Goal: Task Accomplishment & Management: Manage account settings

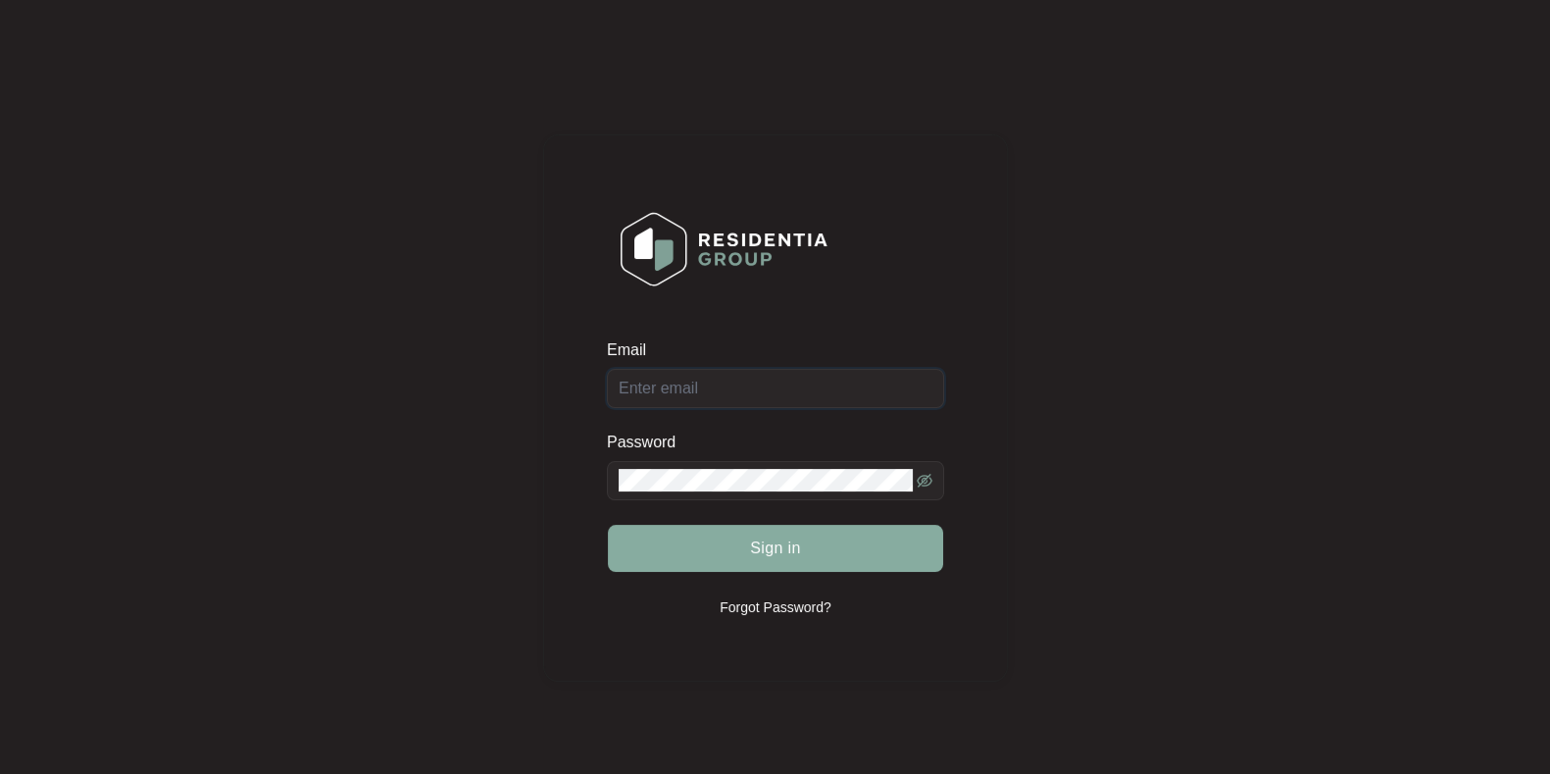
type input "[EMAIL_ADDRESS][DOMAIN_NAME]"
click at [778, 561] on button "Sign in" at bounding box center [775, 548] width 335 height 47
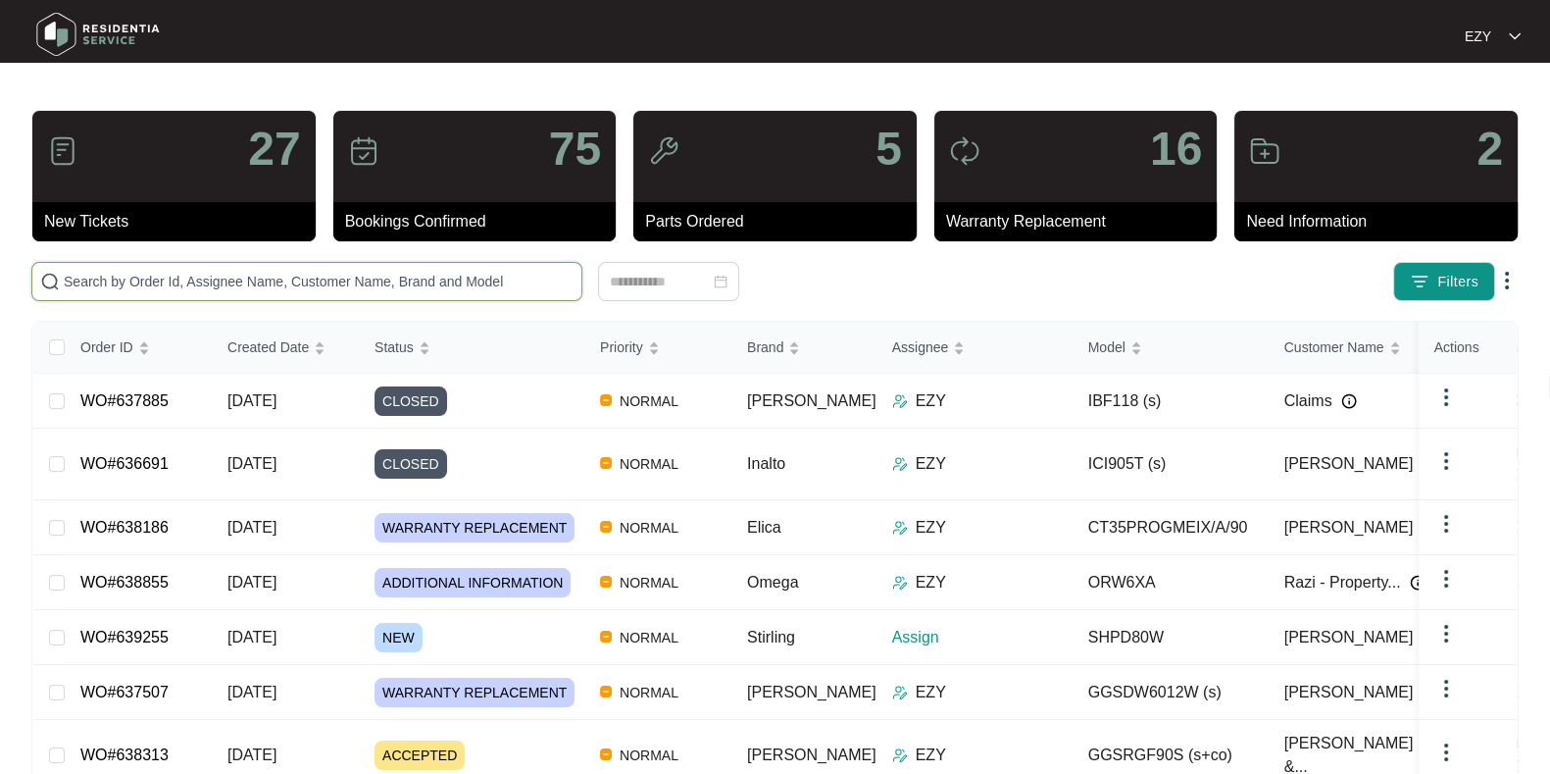
click at [330, 272] on input "text" at bounding box center [319, 282] width 510 height 22
paste input "638855"
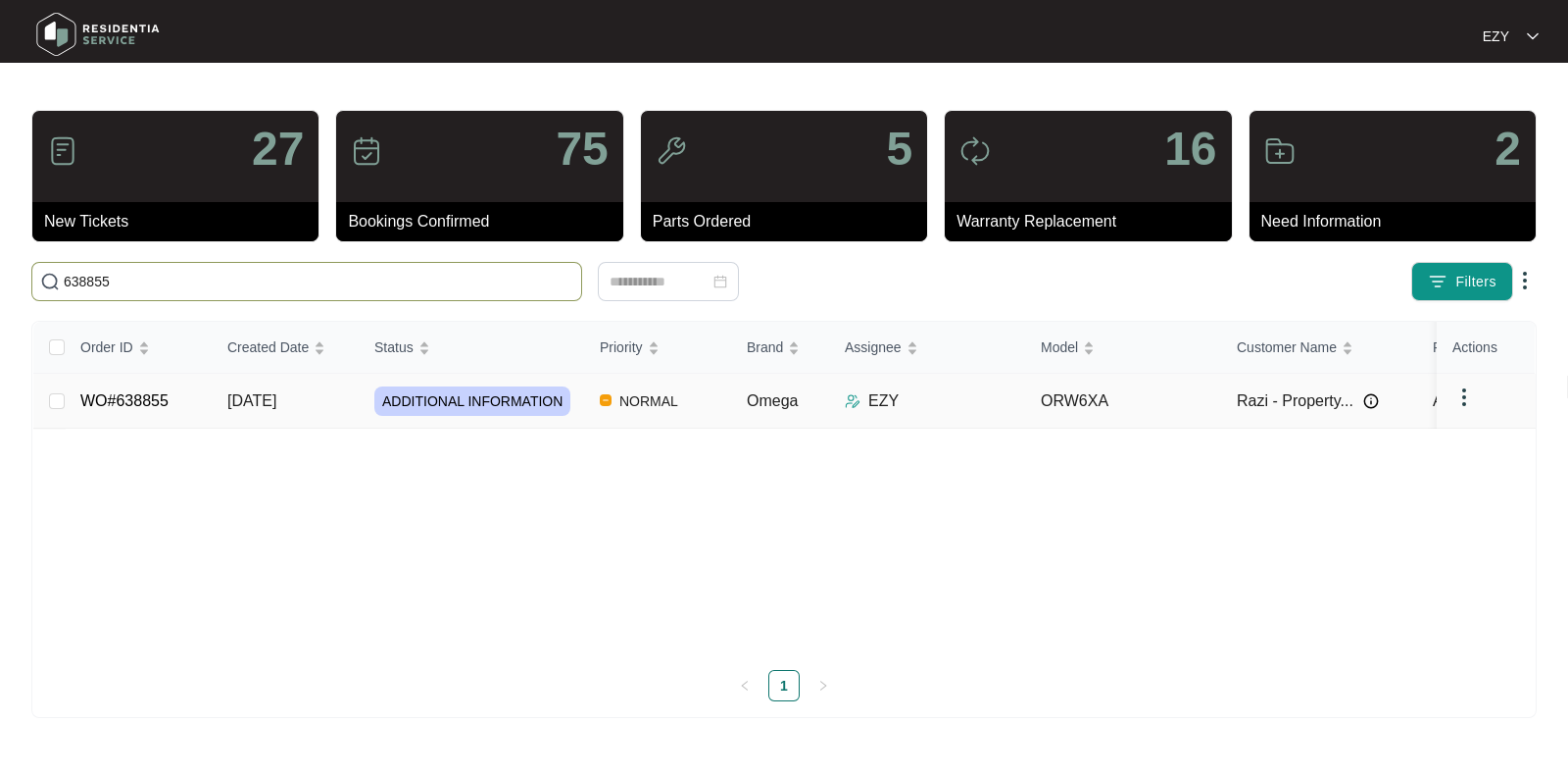
type input "638855"
click at [339, 394] on td "[DATE]" at bounding box center [285, 401] width 147 height 55
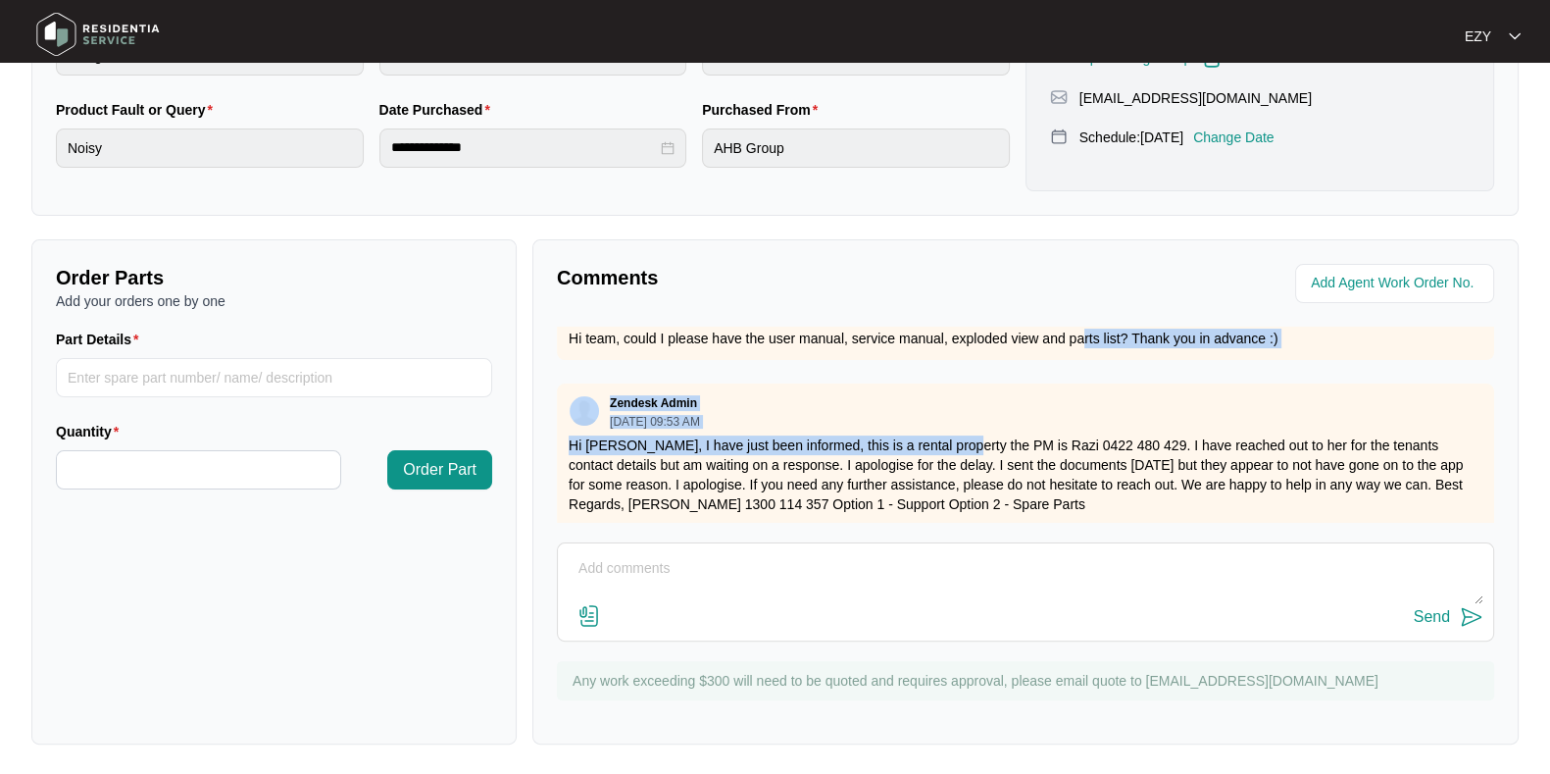
scroll to position [275, 0]
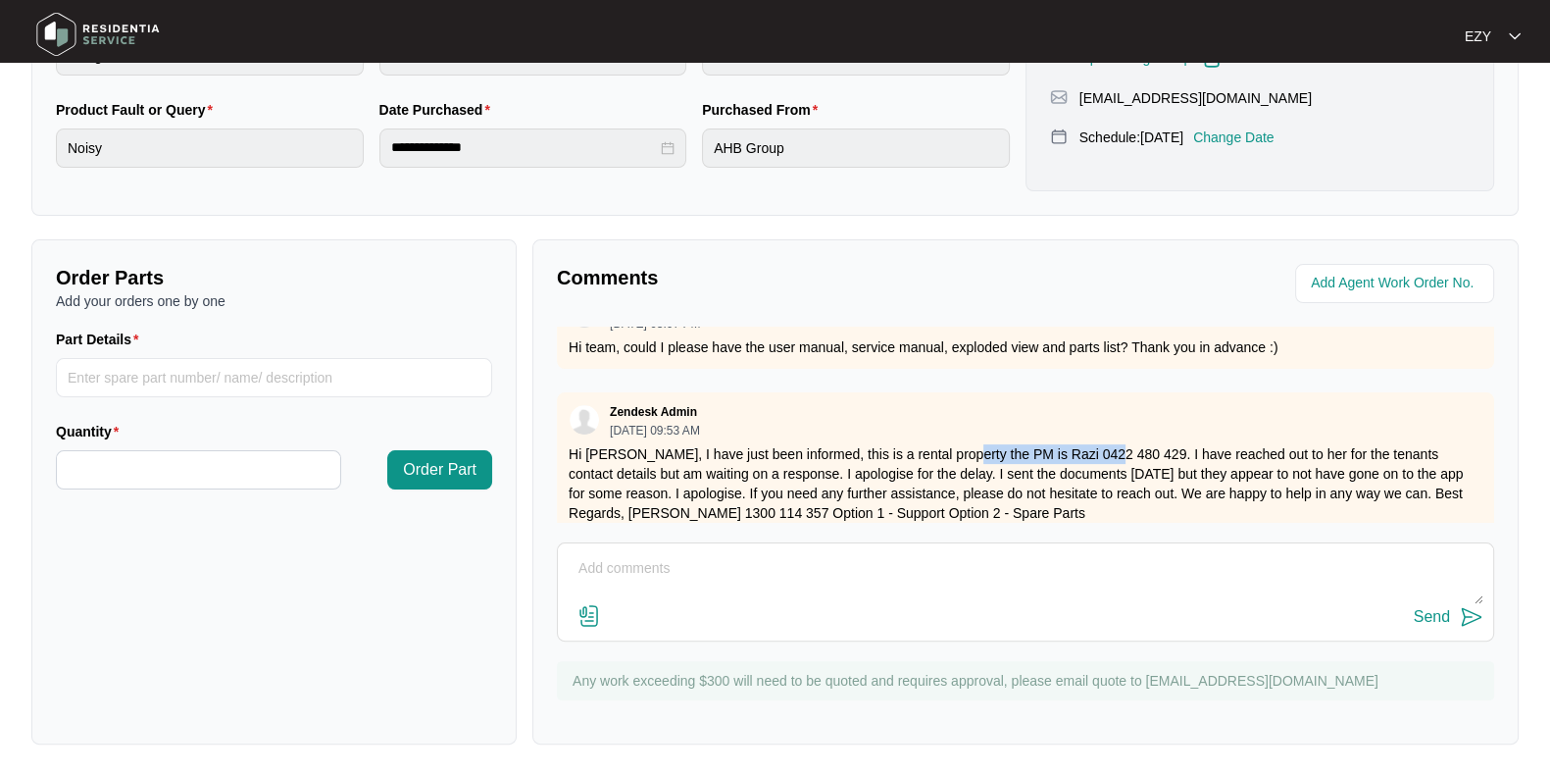
drag, startPoint x: 951, startPoint y: 336, endPoint x: 1103, endPoint y: 448, distance: 188.7
click at [1103, 448] on p "Hi [PERSON_NAME], I have just been informed, this is a rental property the PM i…" at bounding box center [1026, 483] width 914 height 78
copy p "PM is Razi 0422 480 429"
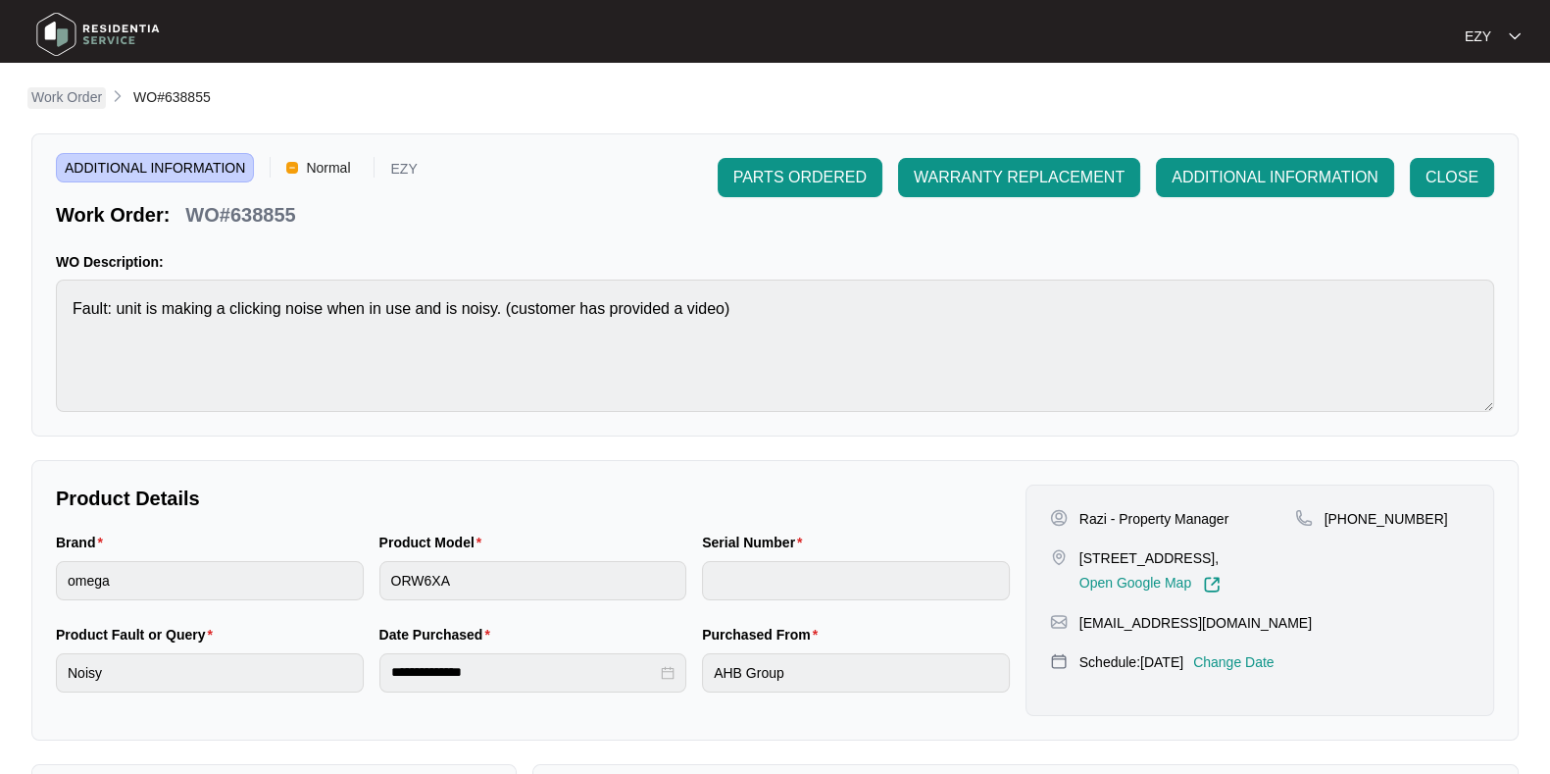
click at [64, 107] on p "Work Order" at bounding box center [66, 97] width 71 height 20
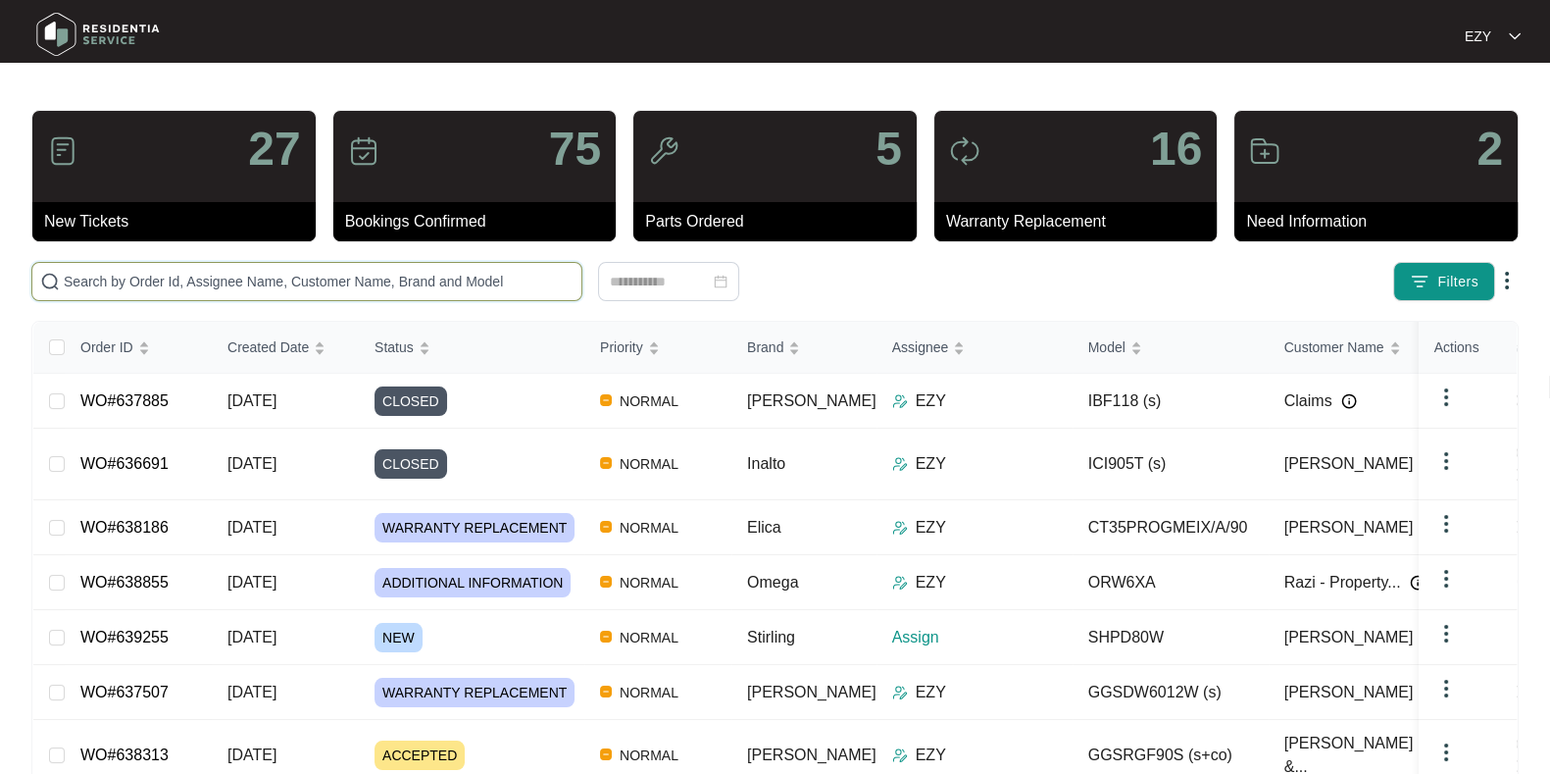
click at [399, 279] on input "text" at bounding box center [319, 282] width 510 height 22
paste input "627177"
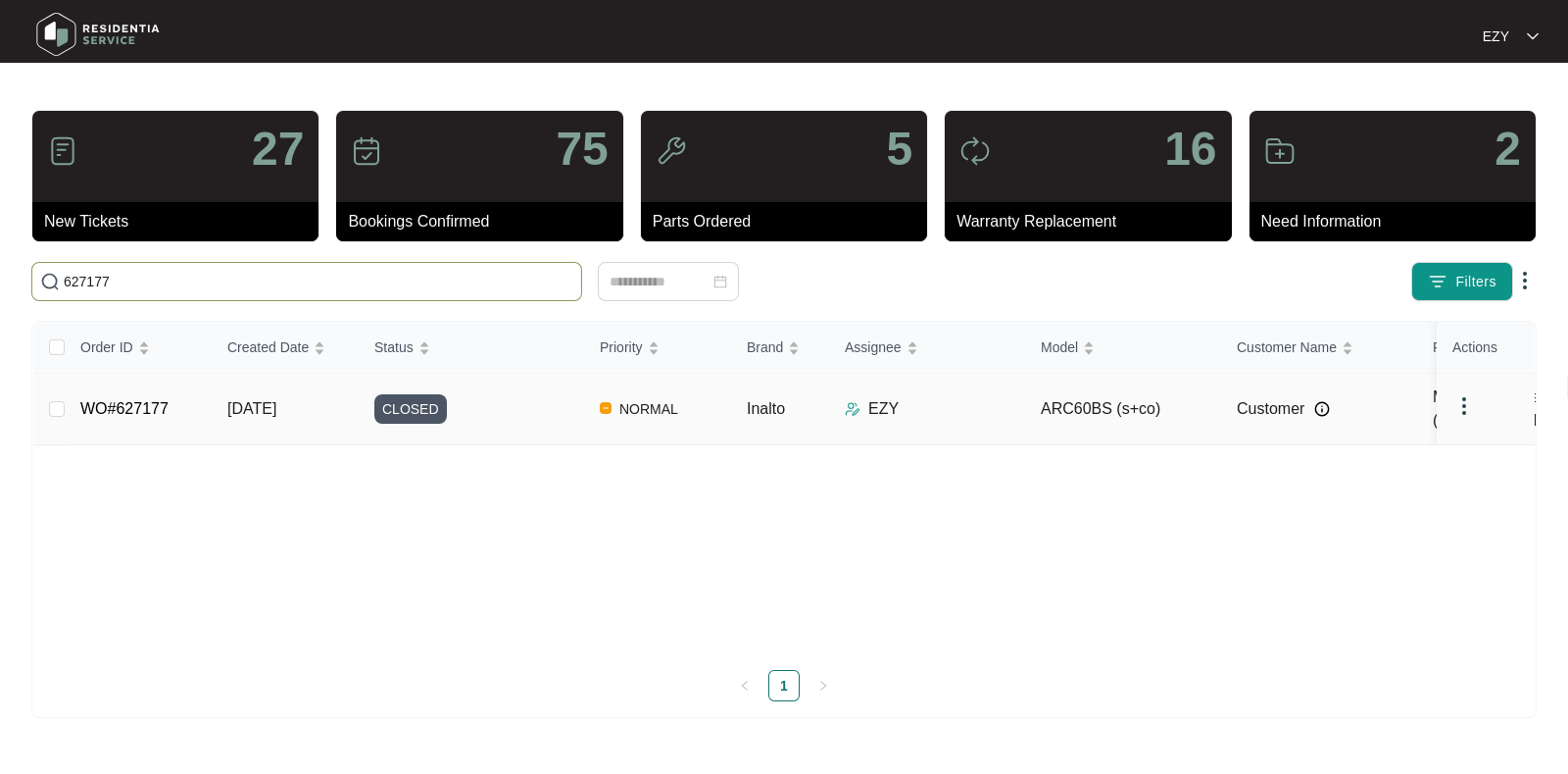
type input "627177"
click at [515, 420] on td "CLOSED" at bounding box center [472, 410] width 226 height 72
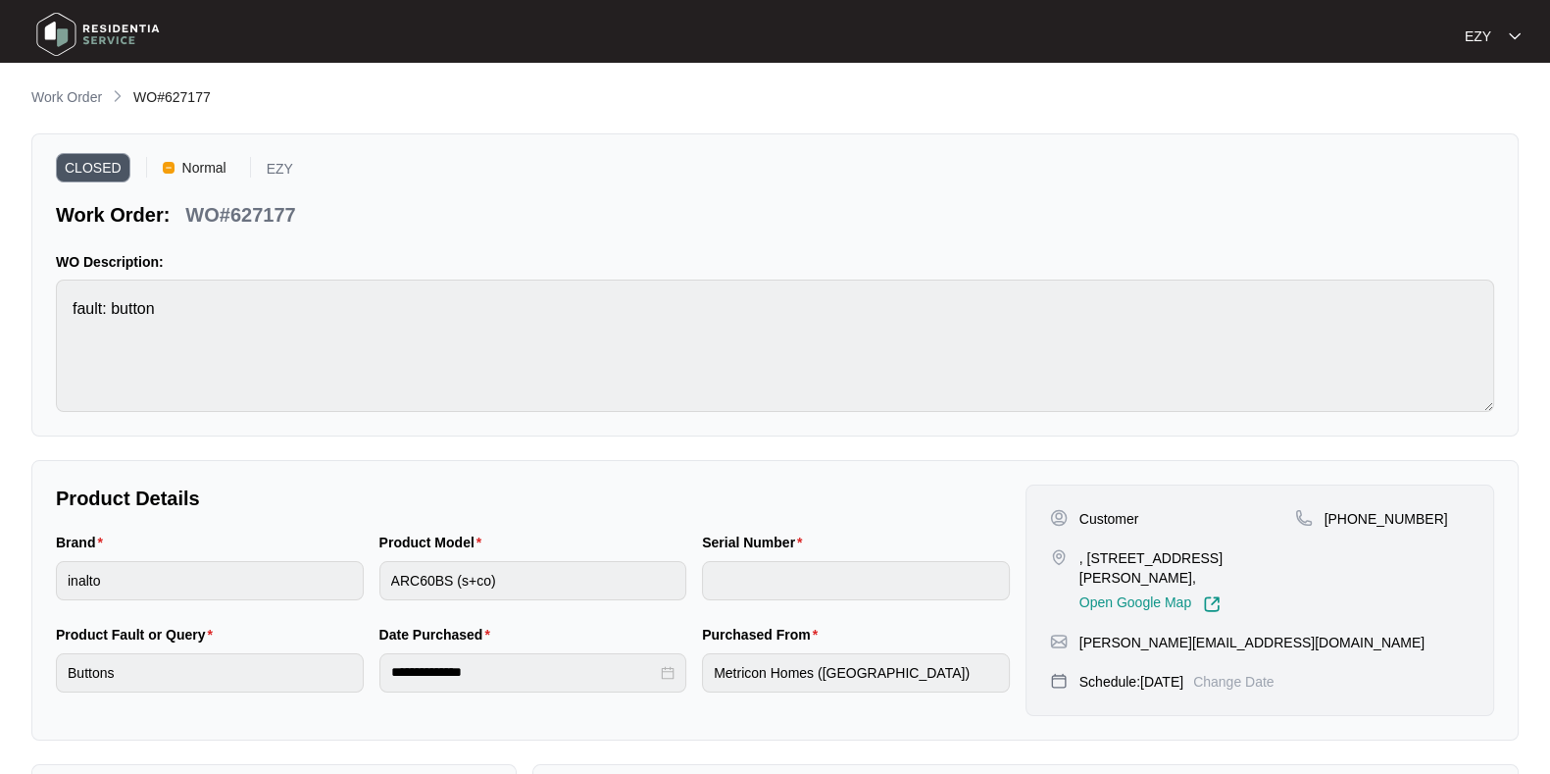
click at [79, 86] on li "Work Order" at bounding box center [66, 98] width 71 height 24
click at [62, 83] on main "**********" at bounding box center [775, 545] width 1550 height 1091
click at [74, 101] on p "Work Order" at bounding box center [66, 97] width 71 height 20
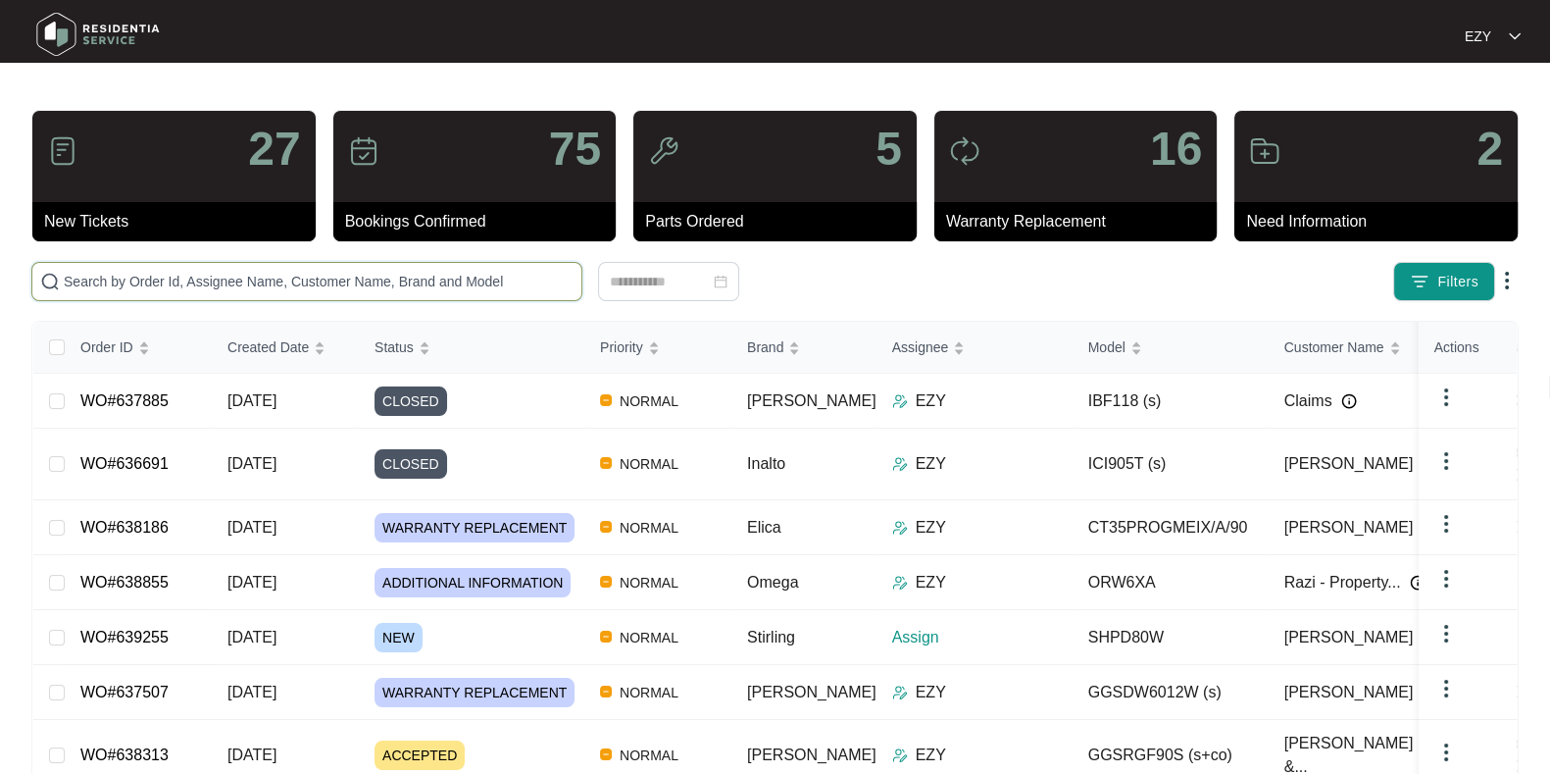
click at [409, 275] on input "text" at bounding box center [319, 282] width 510 height 22
paste input "638855"
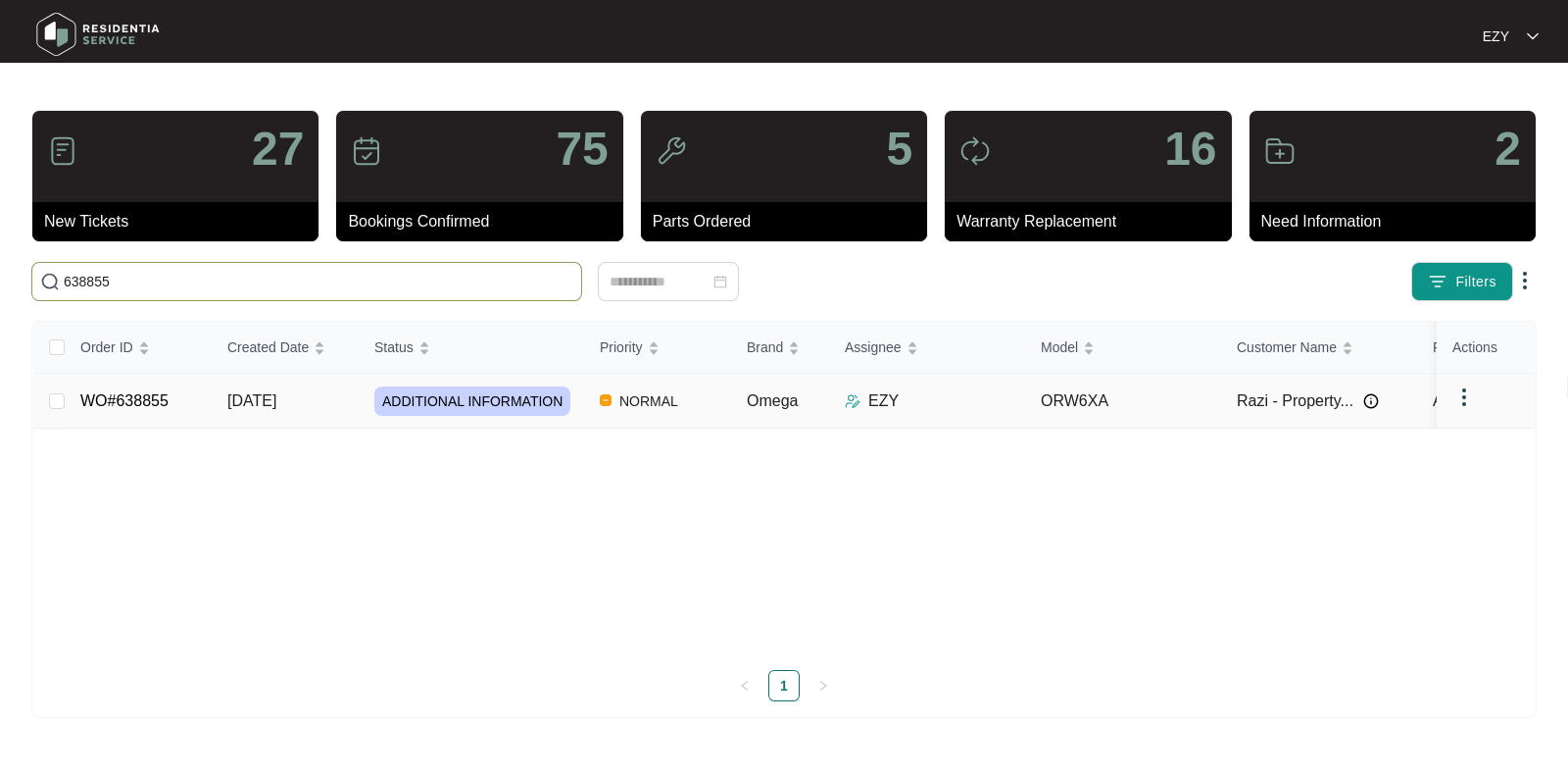
type input "638855"
click at [339, 404] on td "[DATE]" at bounding box center [285, 401] width 147 height 55
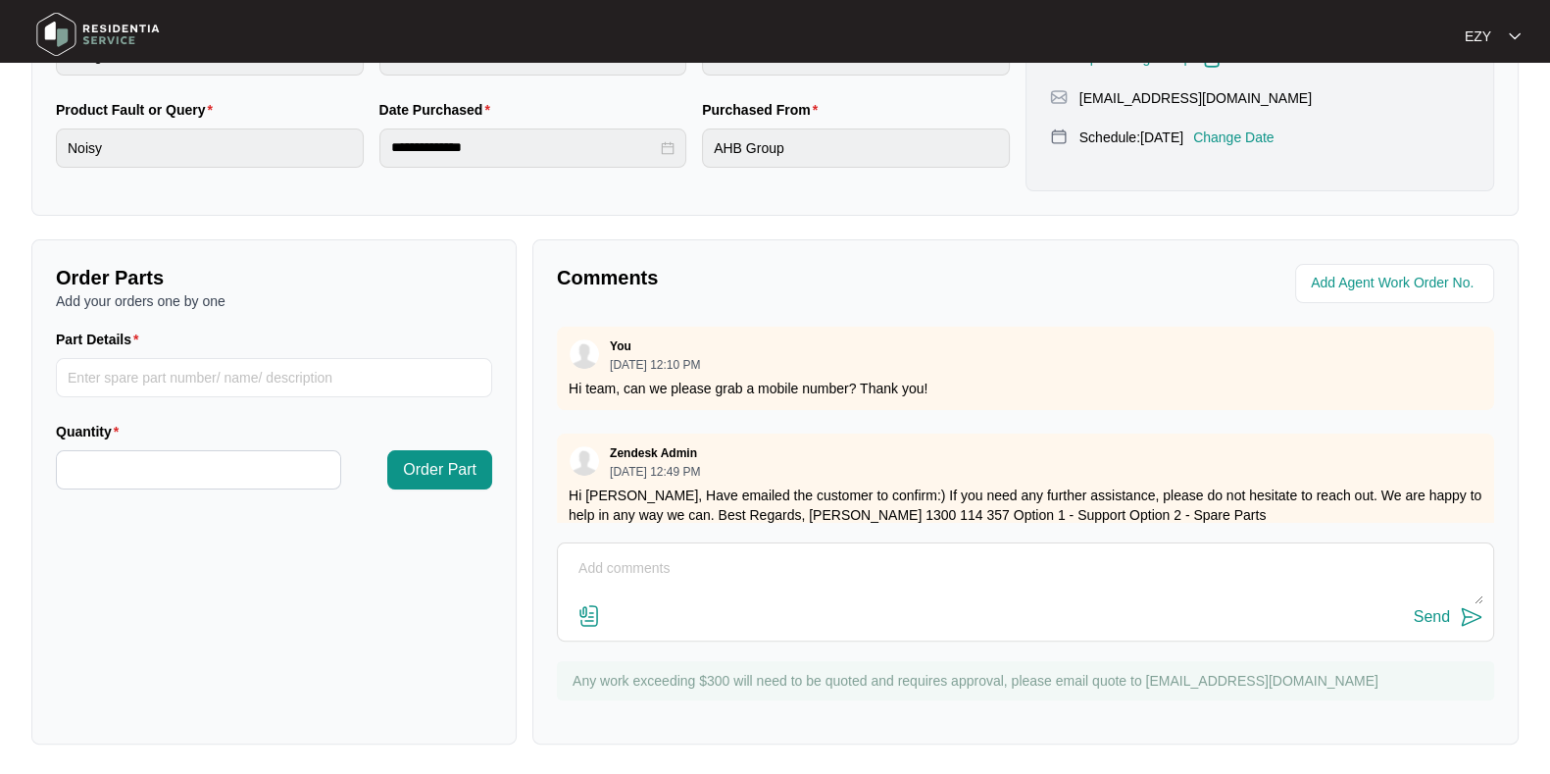
scroll to position [415, 0]
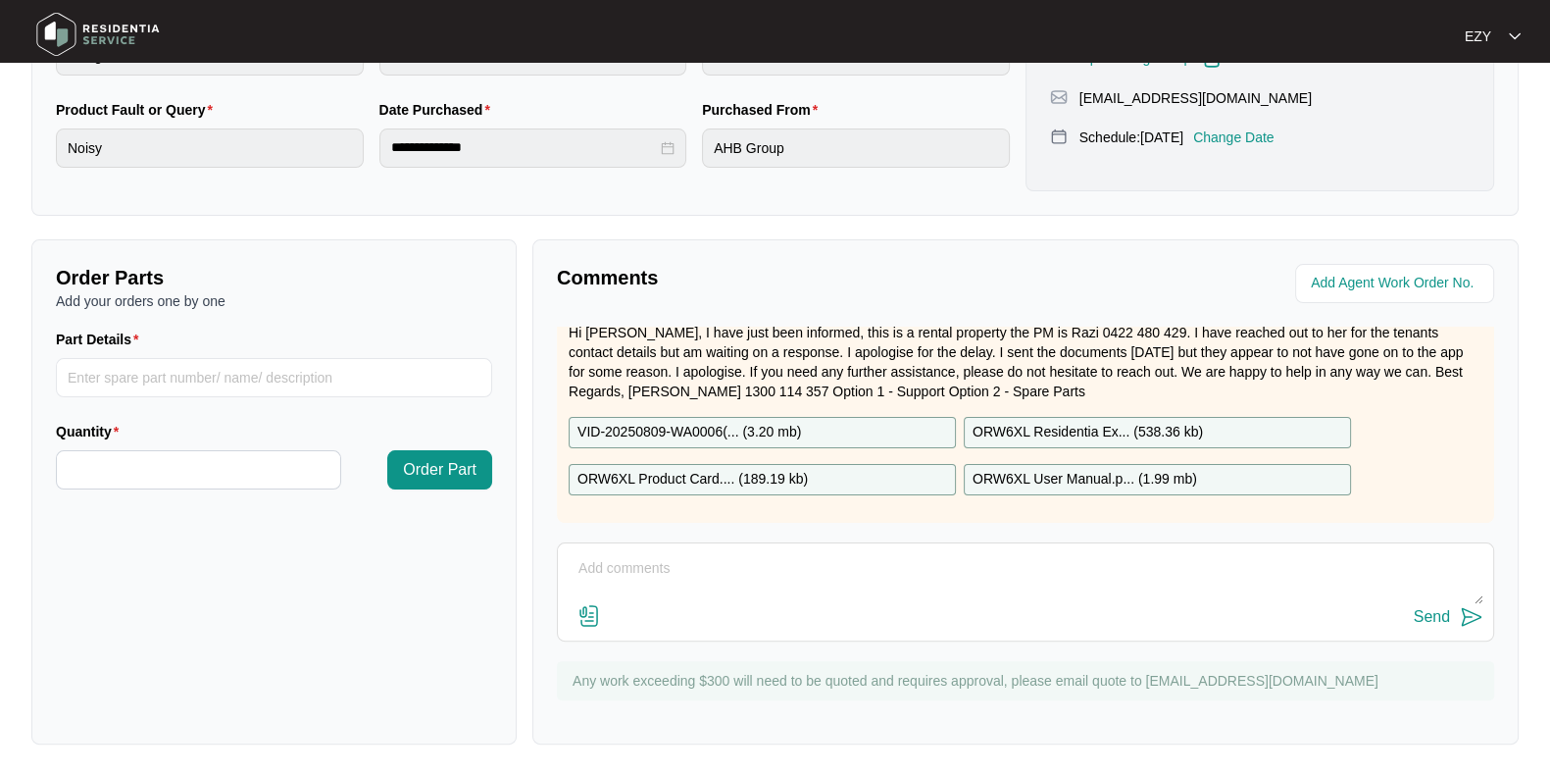
click at [858, 417] on div "VID-20250809-WA0006(... ( 3.20 mb )" at bounding box center [762, 432] width 387 height 31
click at [843, 464] on div "ORW6XL Product Card.... ( 189.19 kb )" at bounding box center [762, 479] width 387 height 31
click at [1033, 422] on p "ORW6XL Residentia Ex... ( 538.36 kb )" at bounding box center [1088, 433] width 230 height 22
click at [1041, 469] on p "ORW6XL User Manual.p... ( 1.99 mb )" at bounding box center [1085, 480] width 225 height 22
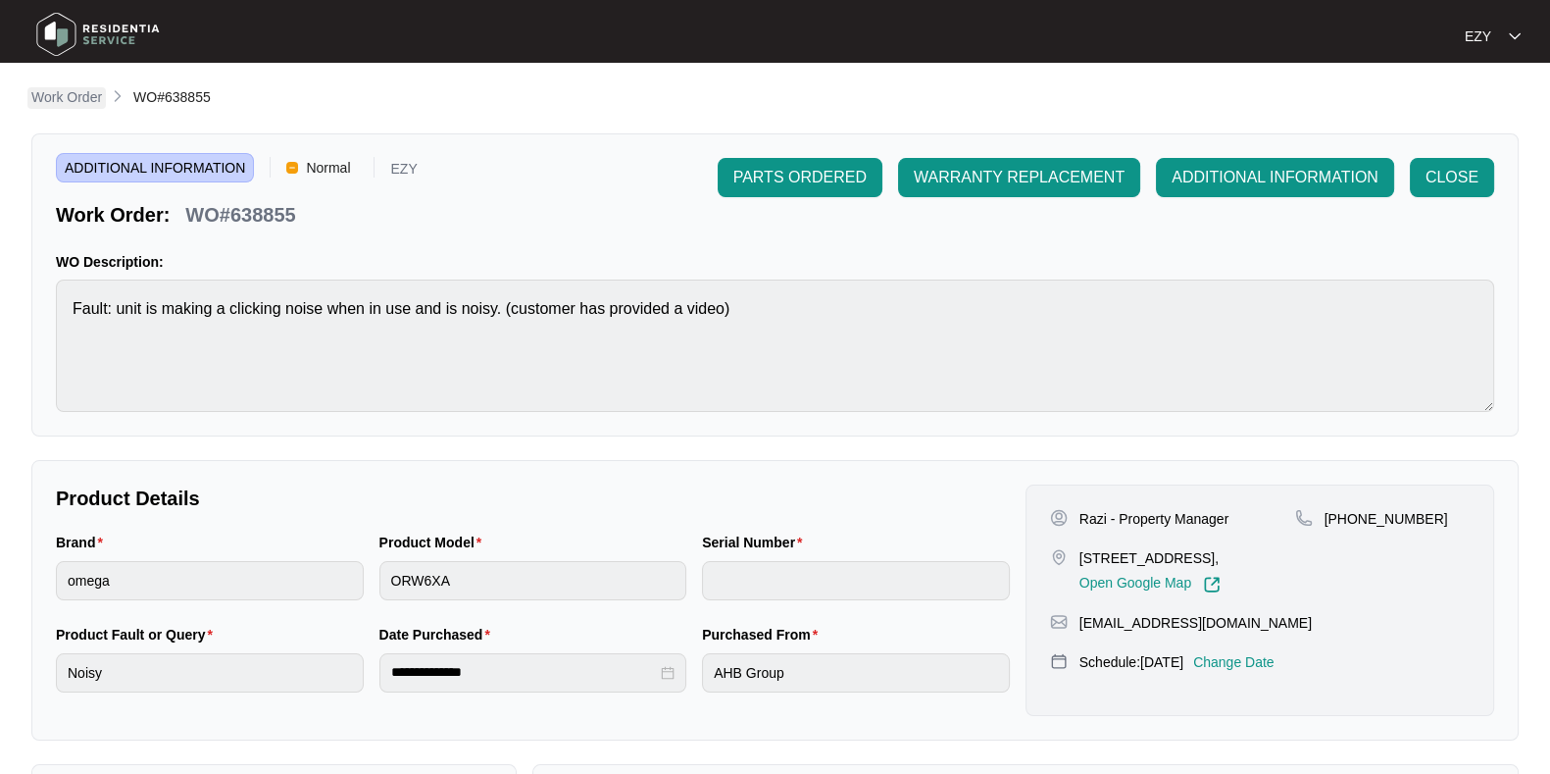
click at [74, 92] on p "Work Order" at bounding box center [66, 97] width 71 height 20
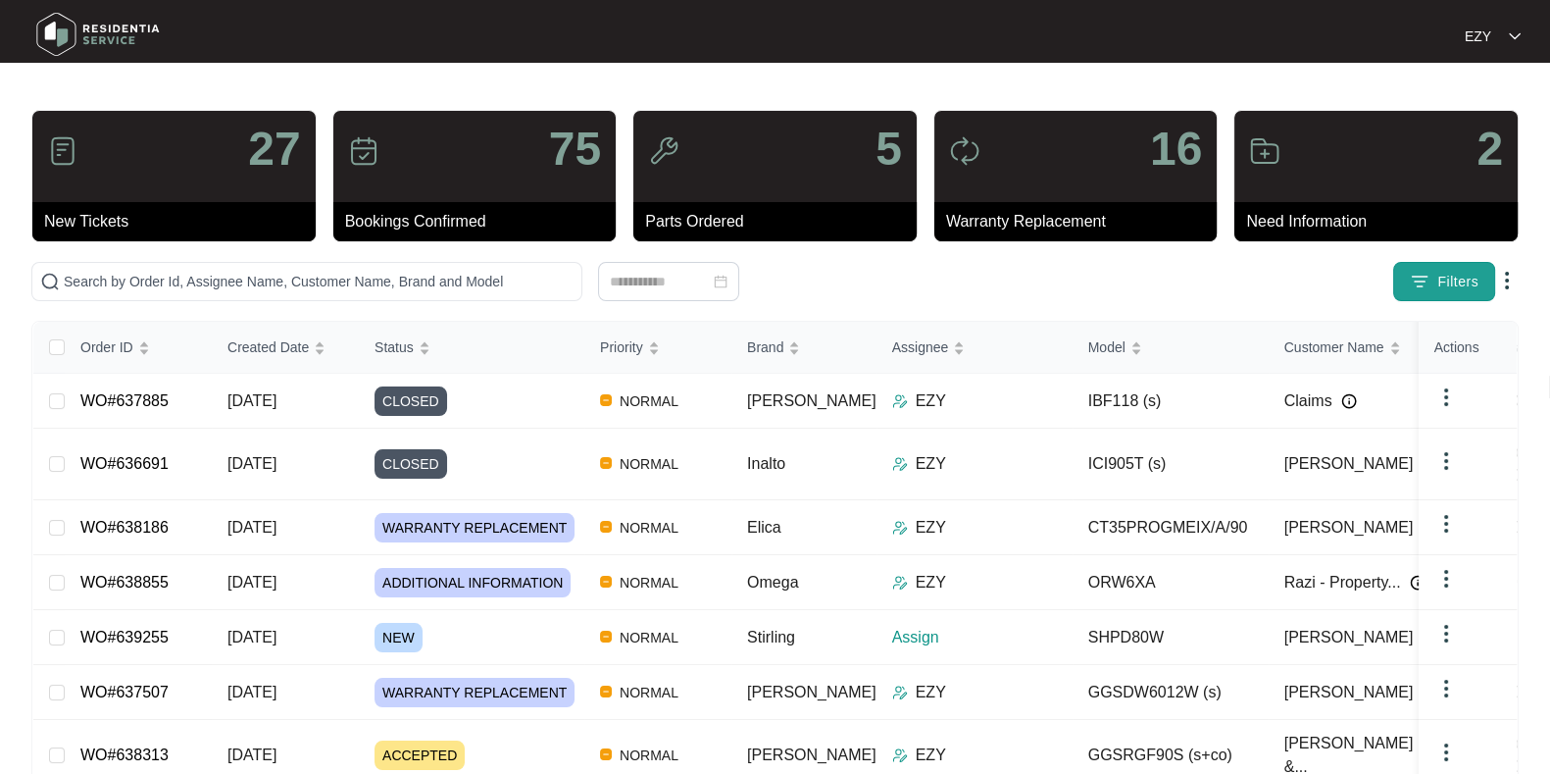
click at [1458, 274] on span "Filters" at bounding box center [1458, 282] width 41 height 21
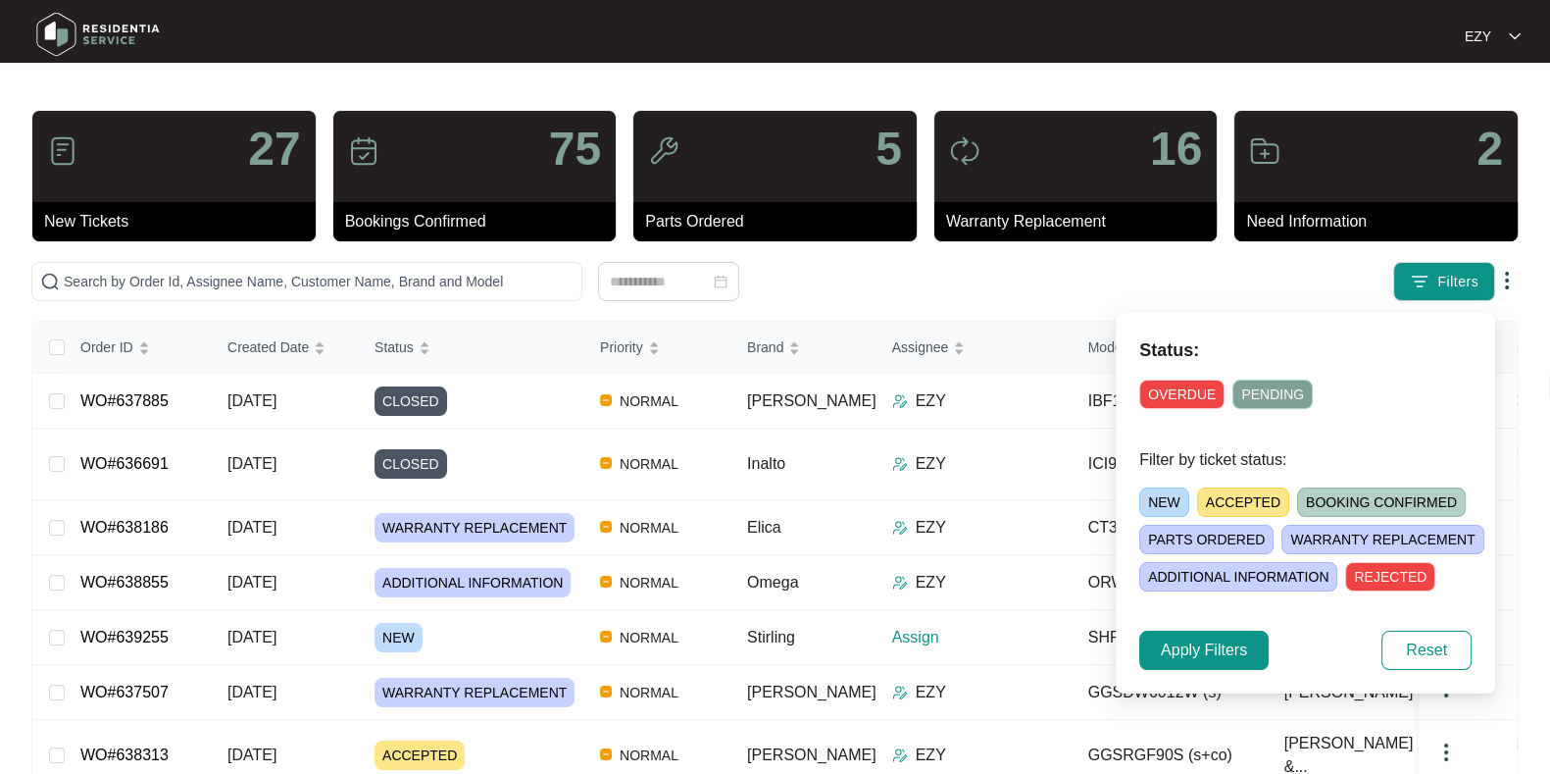
click at [1148, 497] on span "NEW" at bounding box center [1164, 501] width 50 height 29
click at [1200, 644] on span "Apply Filters" at bounding box center [1204, 650] width 86 height 24
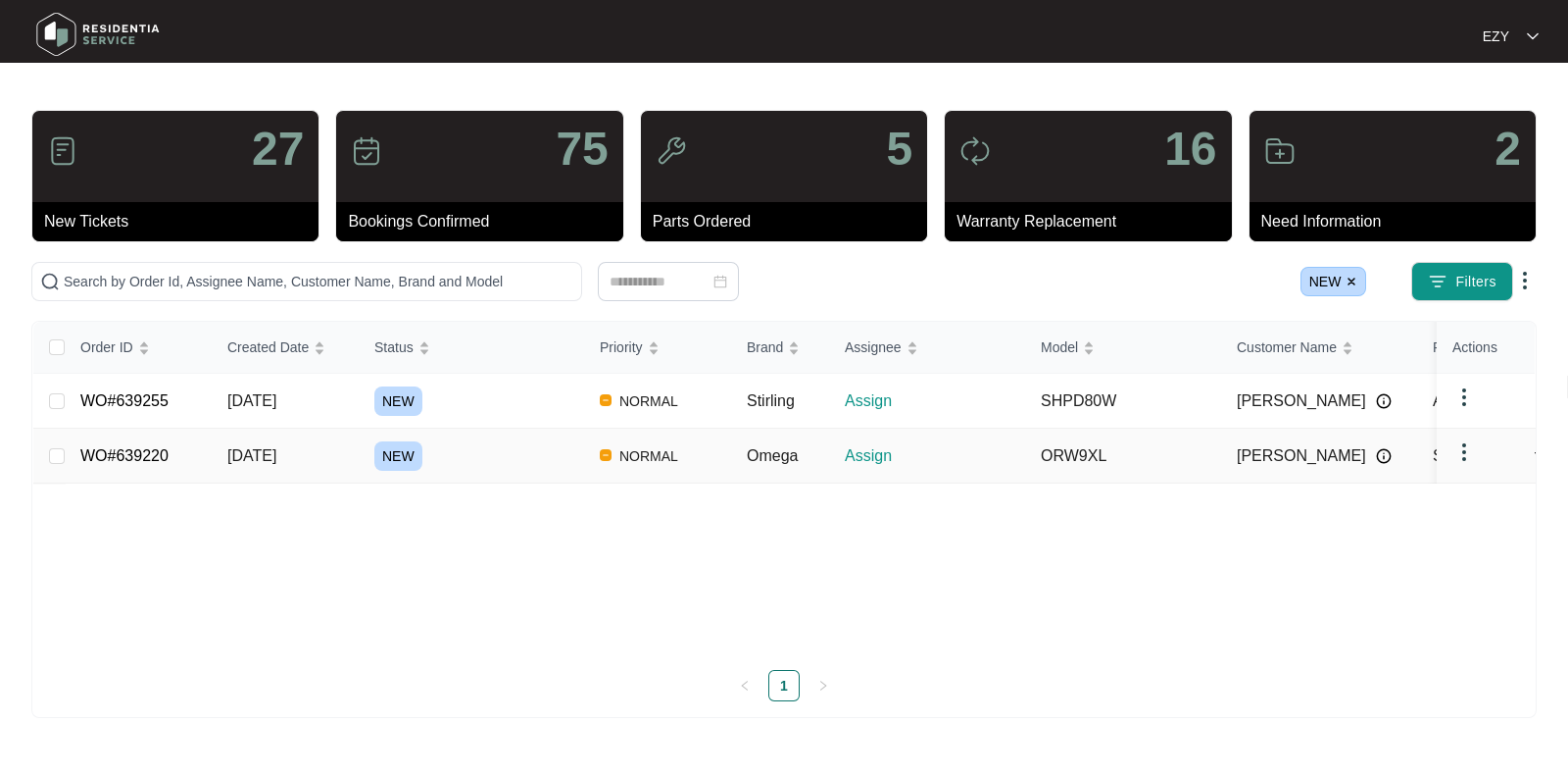
click at [512, 468] on div "NEW" at bounding box center [480, 455] width 210 height 29
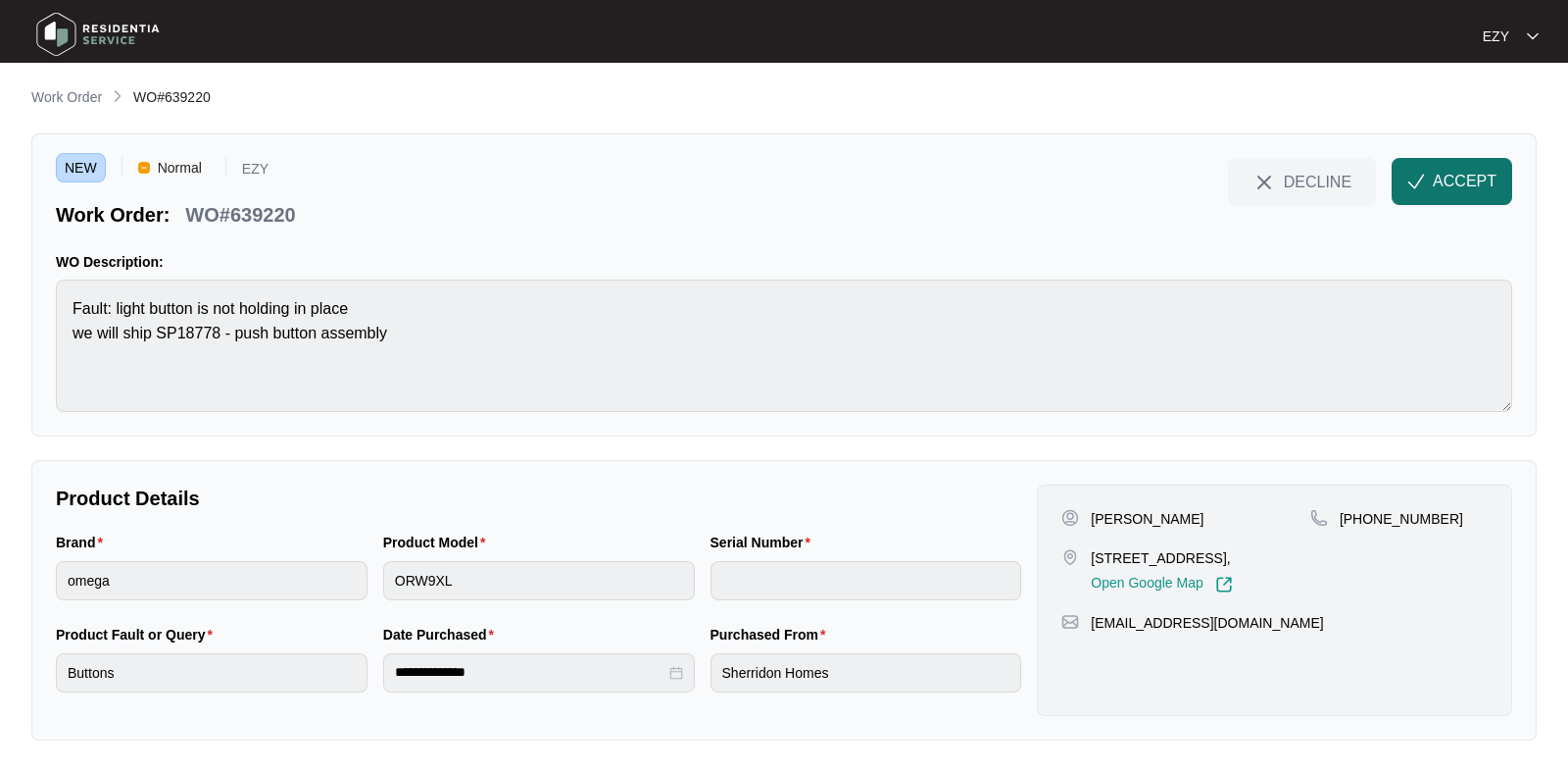
click at [1474, 173] on span "ACCEPT" at bounding box center [1465, 182] width 64 height 24
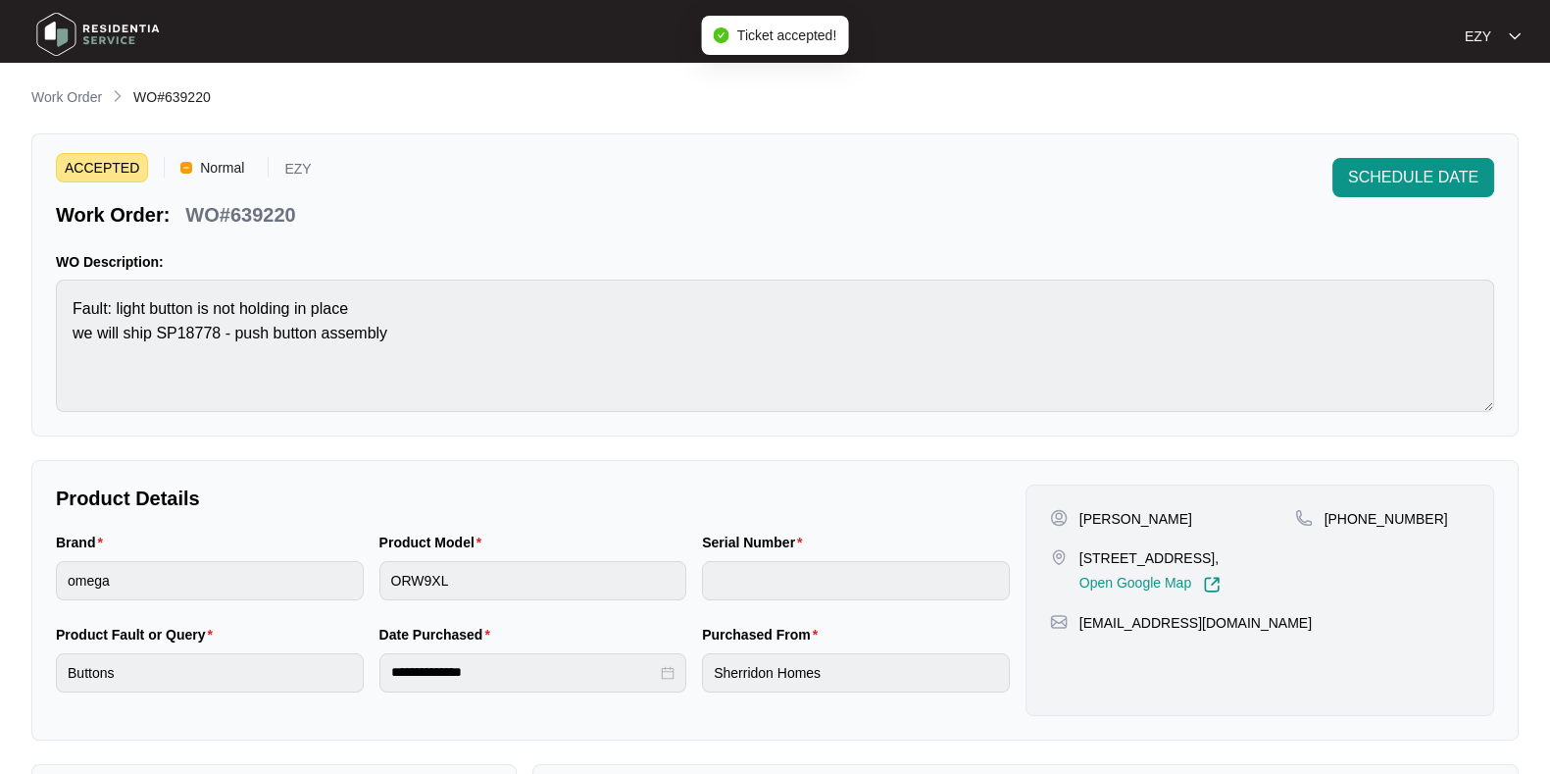
click at [239, 208] on p "WO#639220" at bounding box center [240, 214] width 110 height 27
copy div "WO#639220 SCHEDULE DATE"
click at [1090, 509] on p "[PERSON_NAME]" at bounding box center [1136, 519] width 113 height 20
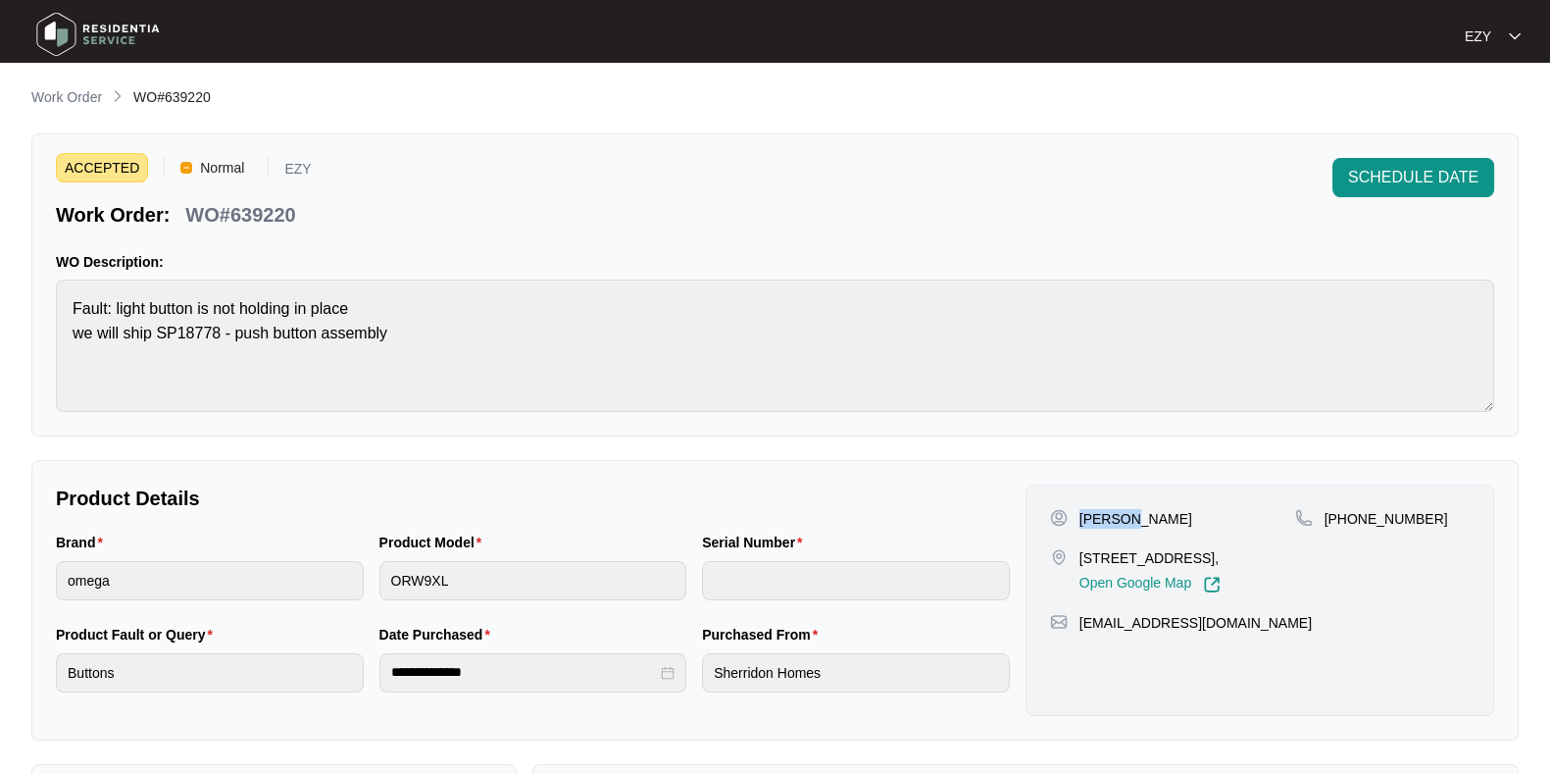
click at [1090, 509] on p "[PERSON_NAME]" at bounding box center [1136, 519] width 113 height 20
copy p "[PERSON_NAME]"
click at [1095, 559] on p "[STREET_ADDRESS]," at bounding box center [1150, 558] width 141 height 20
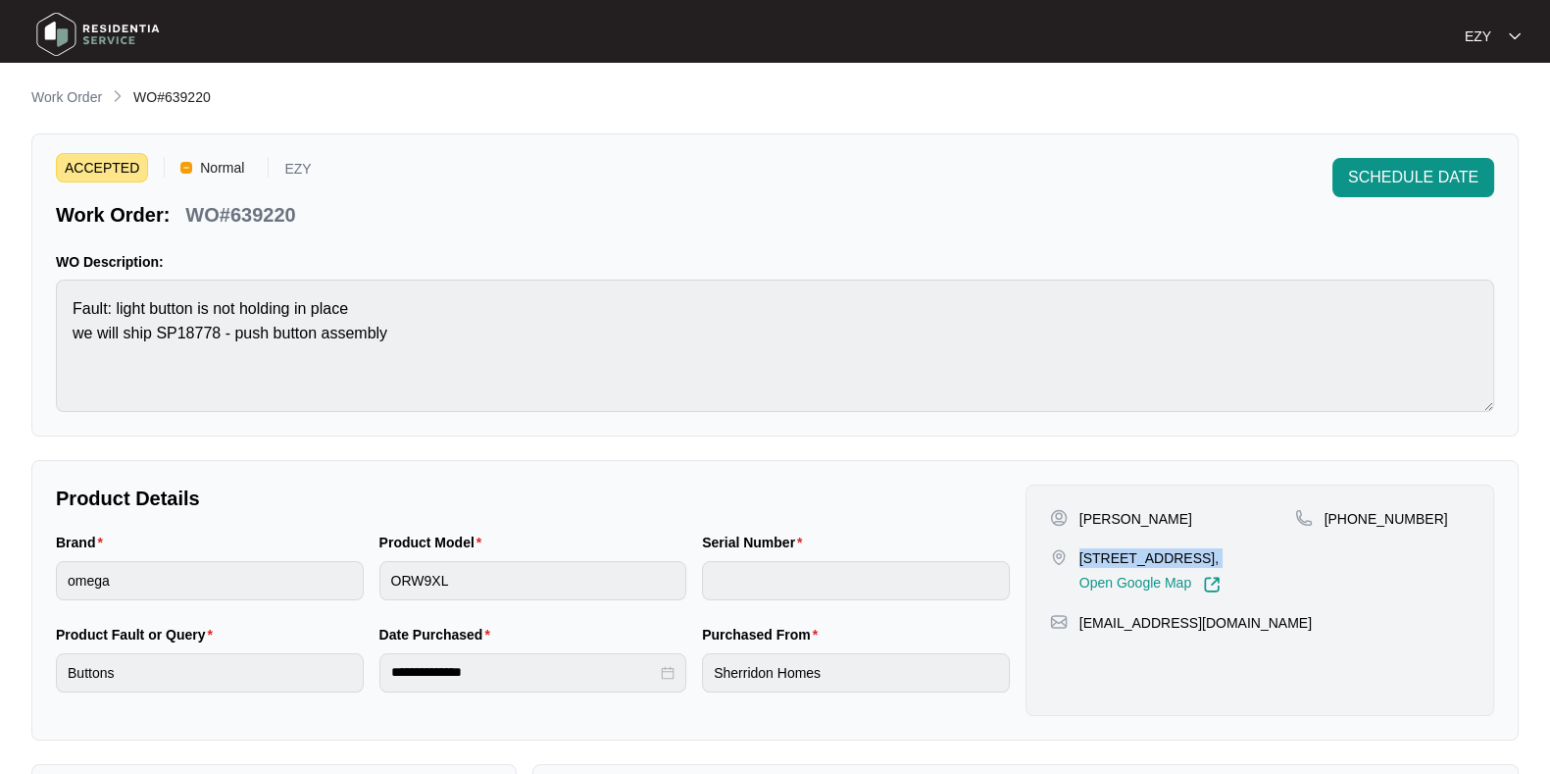
click at [1095, 559] on p "[STREET_ADDRESS]," at bounding box center [1150, 558] width 141 height 20
copy p "[STREET_ADDRESS],"
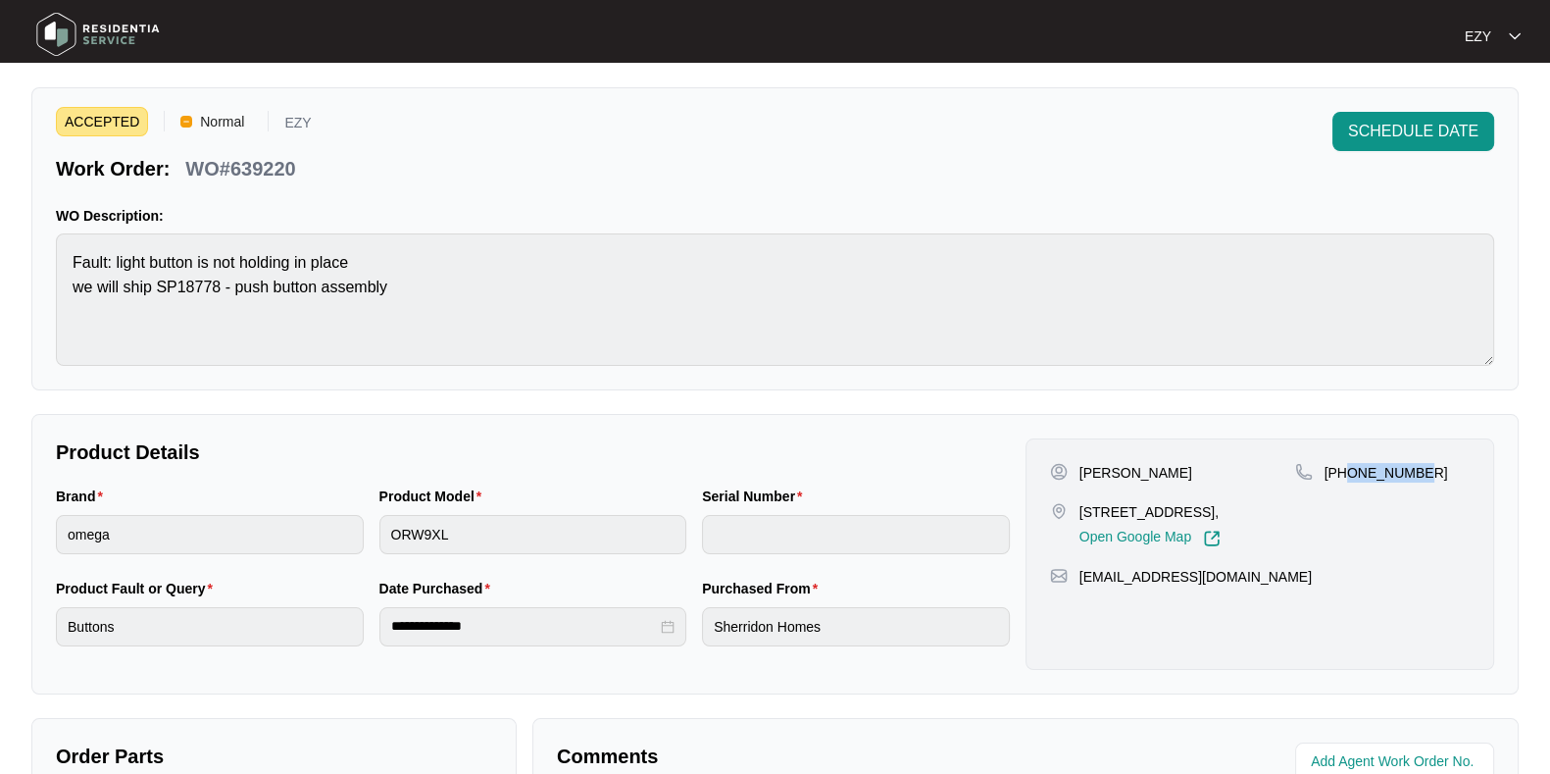
drag, startPoint x: 1453, startPoint y: 461, endPoint x: 1348, endPoint y: 476, distance: 105.9
click at [1348, 476] on div "[PHONE_NUMBER]" at bounding box center [1382, 473] width 175 height 20
copy p "409965356"
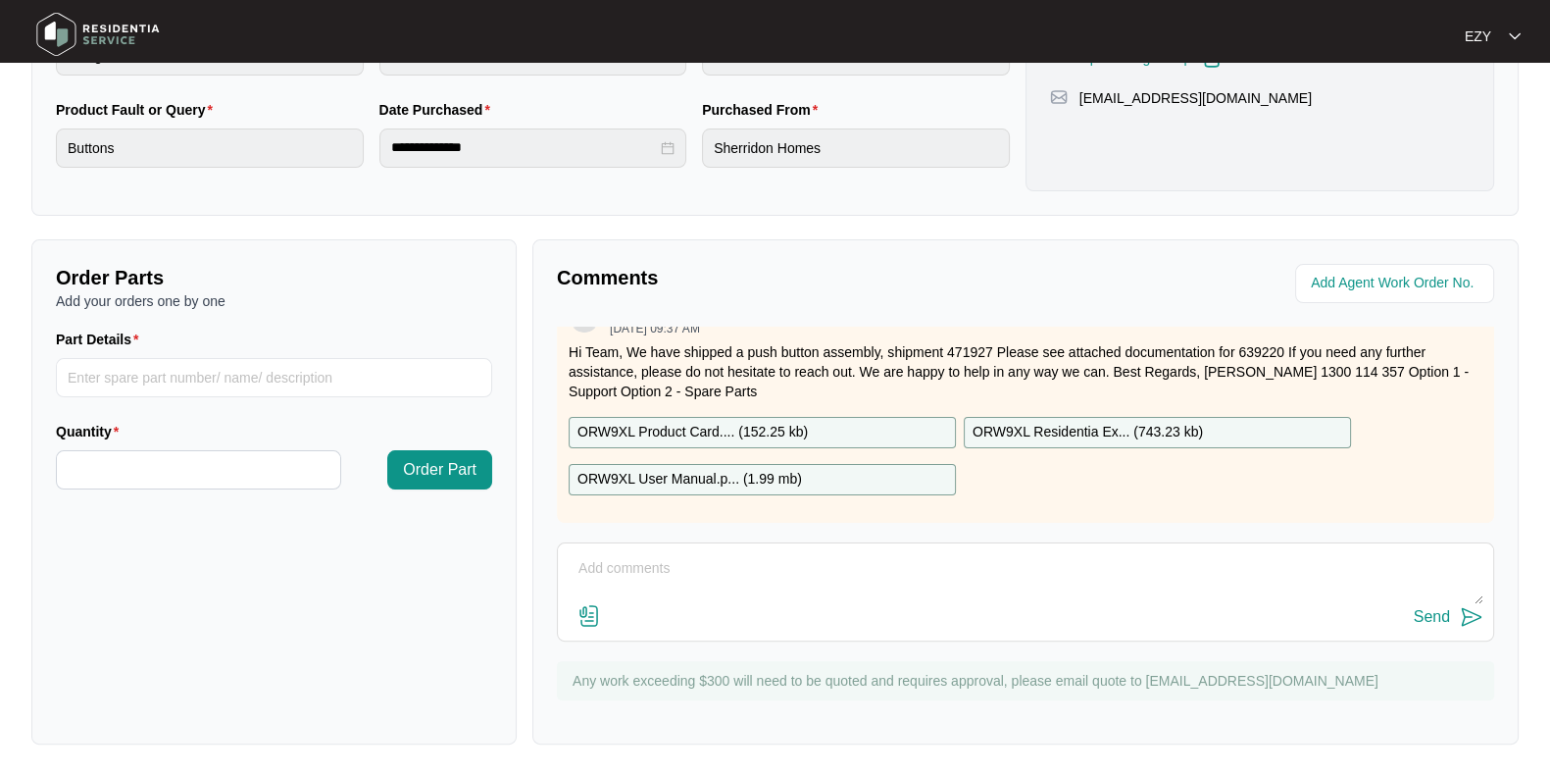
click at [753, 417] on div "ORW9XL Product Card.... ( 152.25 kb )" at bounding box center [762, 432] width 387 height 31
click at [770, 469] on p "ORW9XL User Manual.p... ( 1.99 mb )" at bounding box center [690, 480] width 225 height 22
click at [1061, 422] on p "ORW9XL Residentia Ex... ( 743.23 kb )" at bounding box center [1088, 433] width 230 height 22
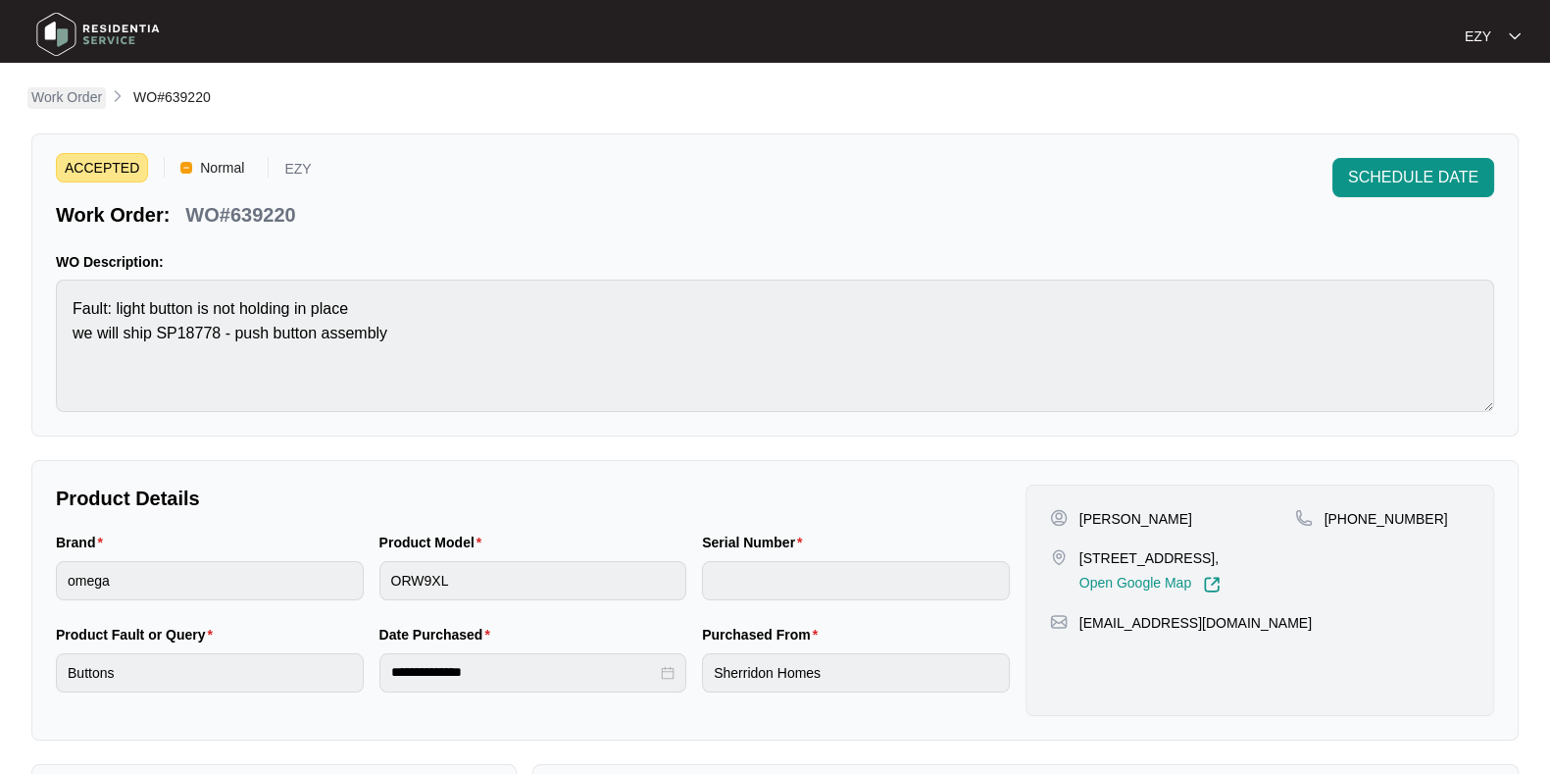
click at [73, 92] on p "Work Order" at bounding box center [66, 97] width 71 height 20
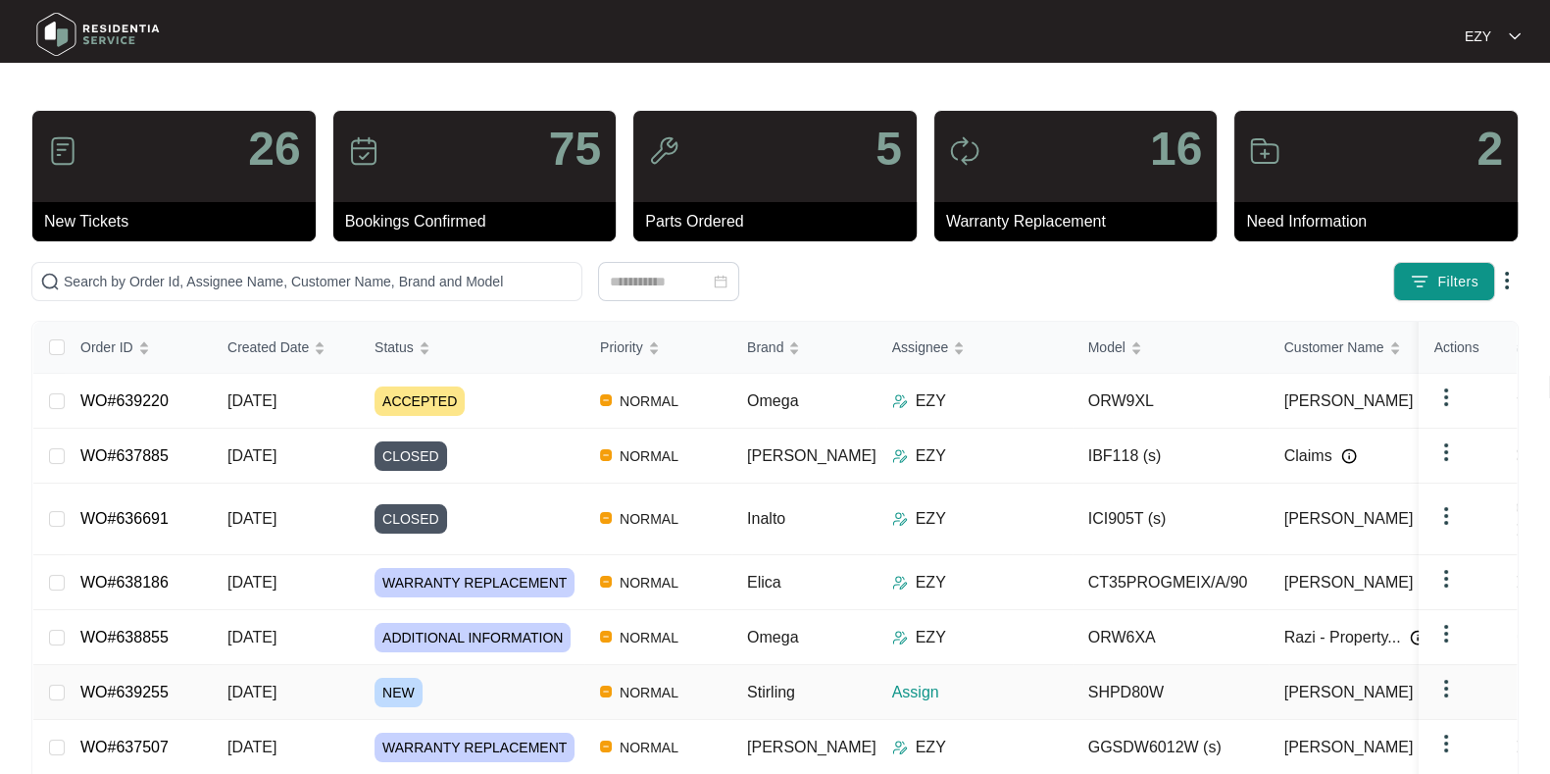
click at [528, 678] on div "NEW" at bounding box center [480, 692] width 210 height 29
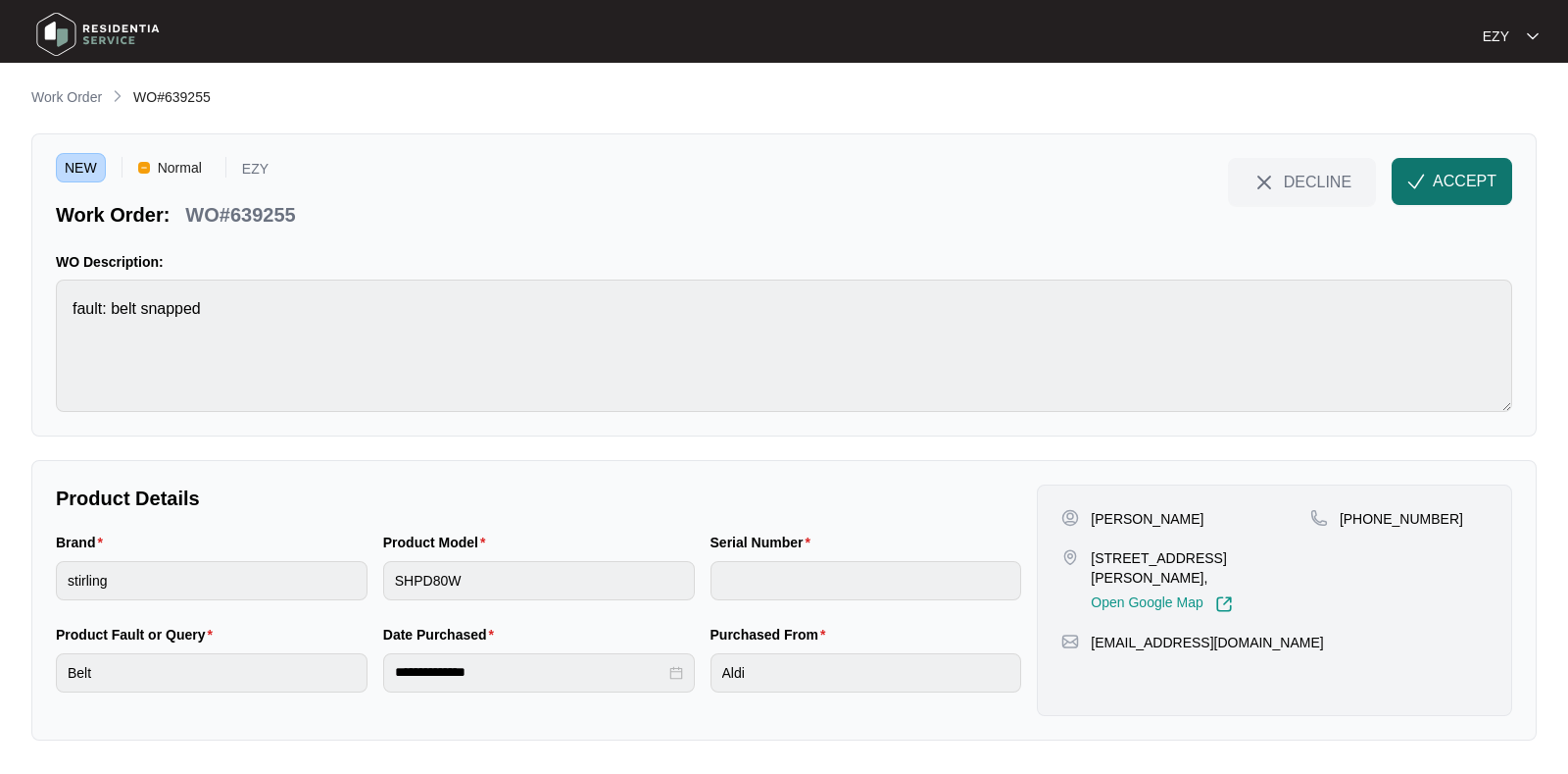
click at [1459, 188] on span "ACCEPT" at bounding box center [1465, 182] width 64 height 24
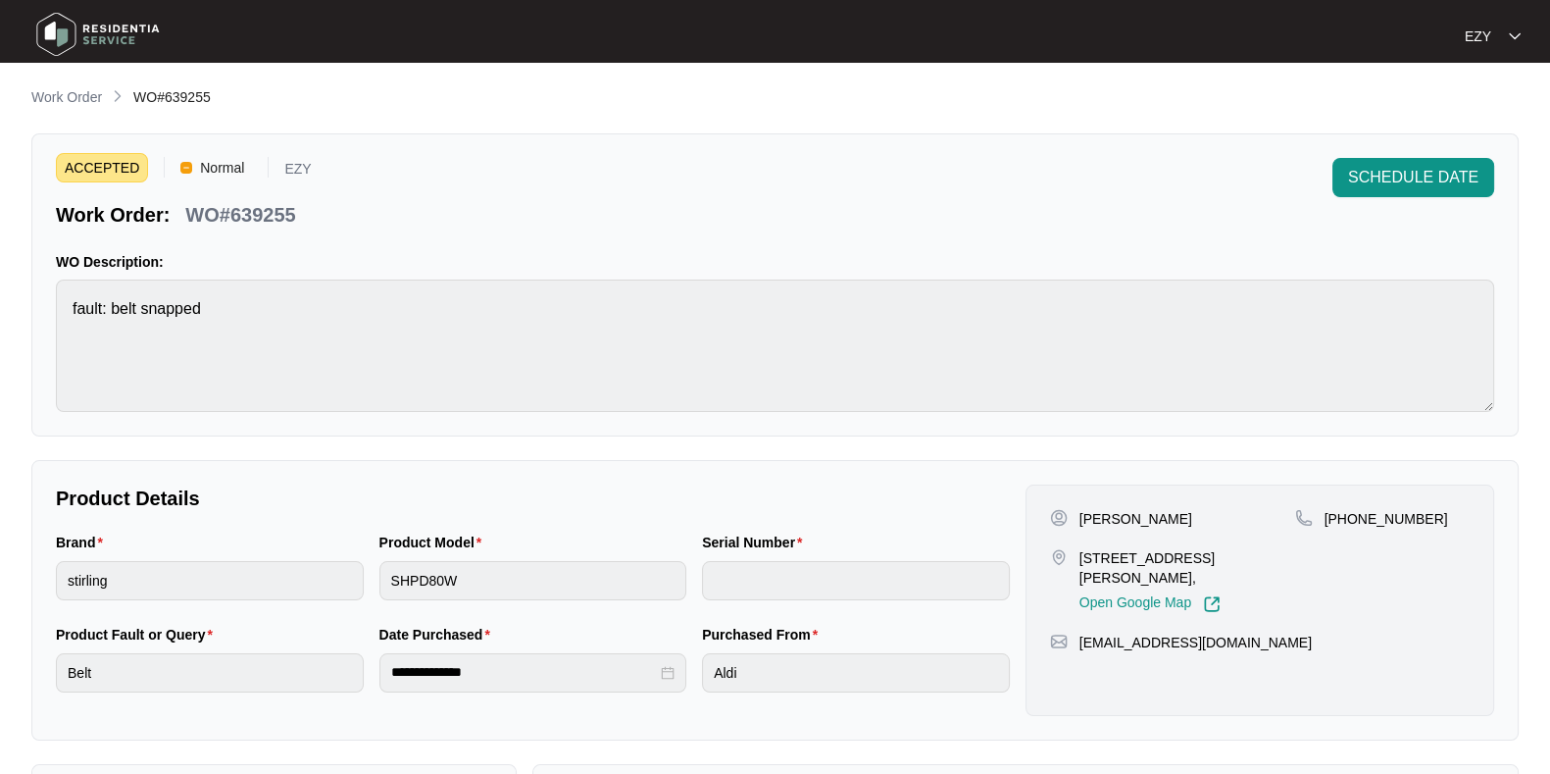
click at [243, 217] on p "WO#639255" at bounding box center [240, 214] width 110 height 27
copy div "WO#639255 SCHEDULE DATE"
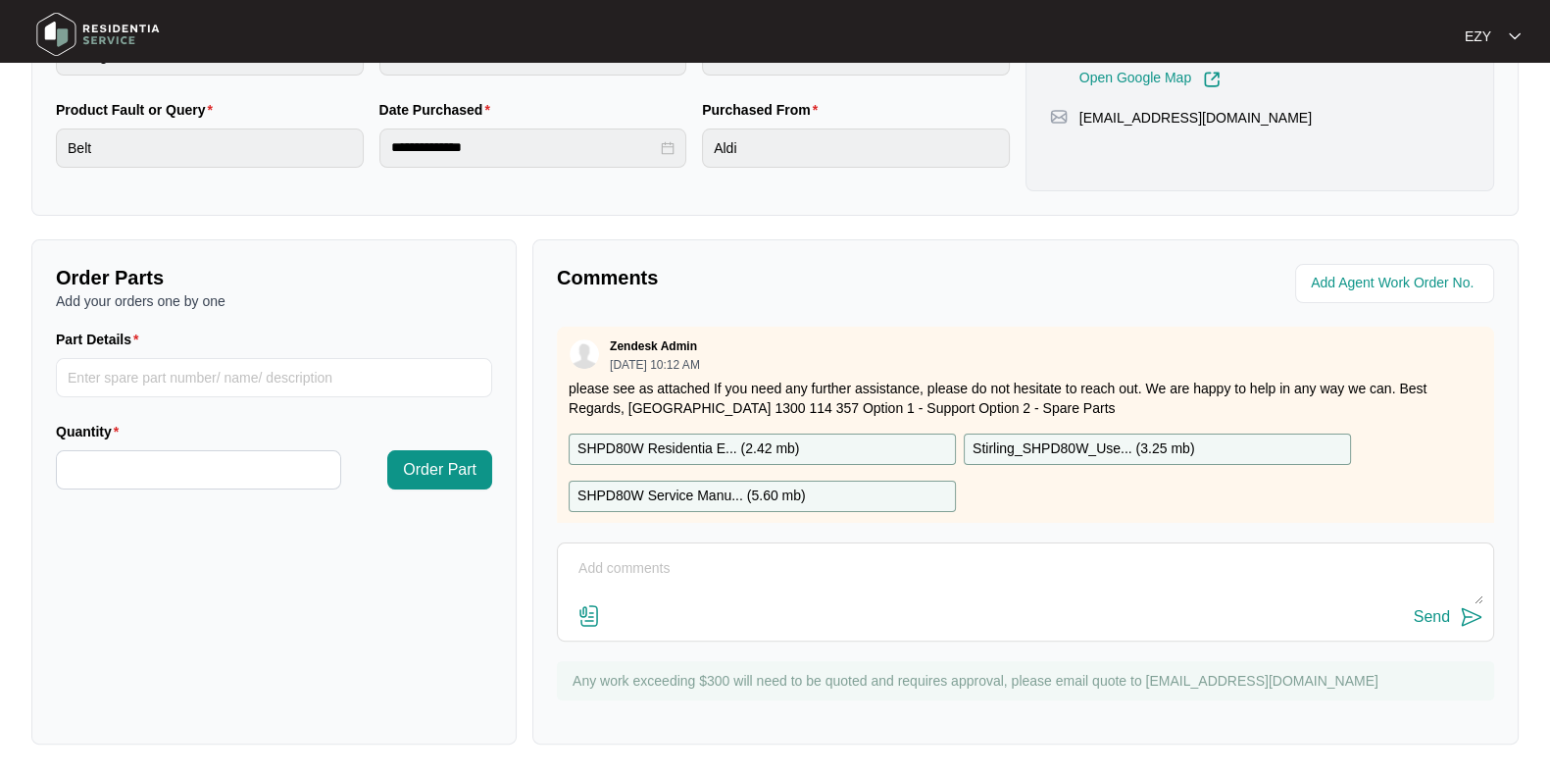
scroll to position [162, 0]
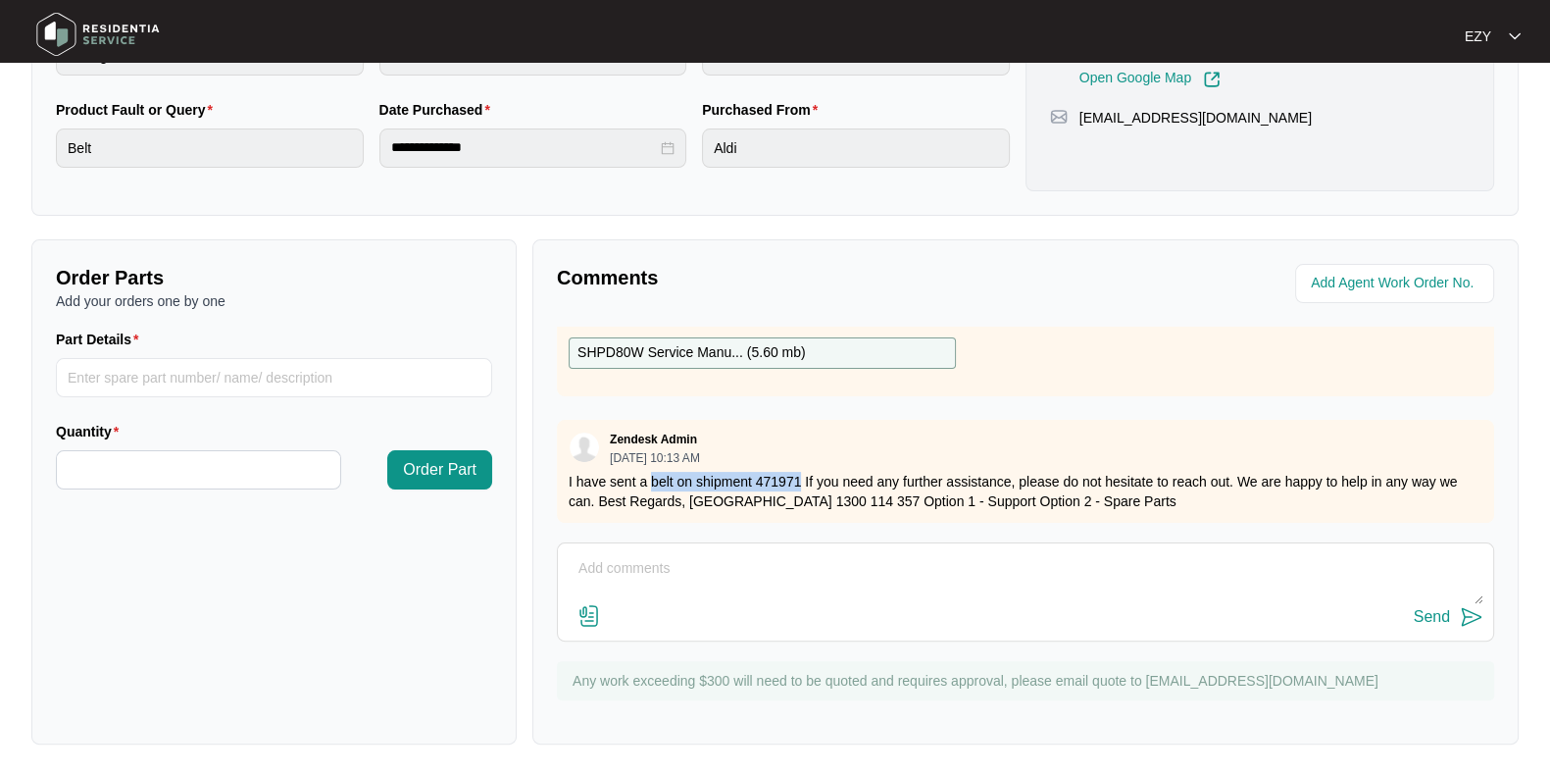
drag, startPoint x: 649, startPoint y: 458, endPoint x: 798, endPoint y: 458, distance: 149.0
click at [798, 472] on p "I have sent a belt on shipment 471971 If you need any further assistance, pleas…" at bounding box center [1026, 491] width 914 height 39
copy p "belt on shipment 471971"
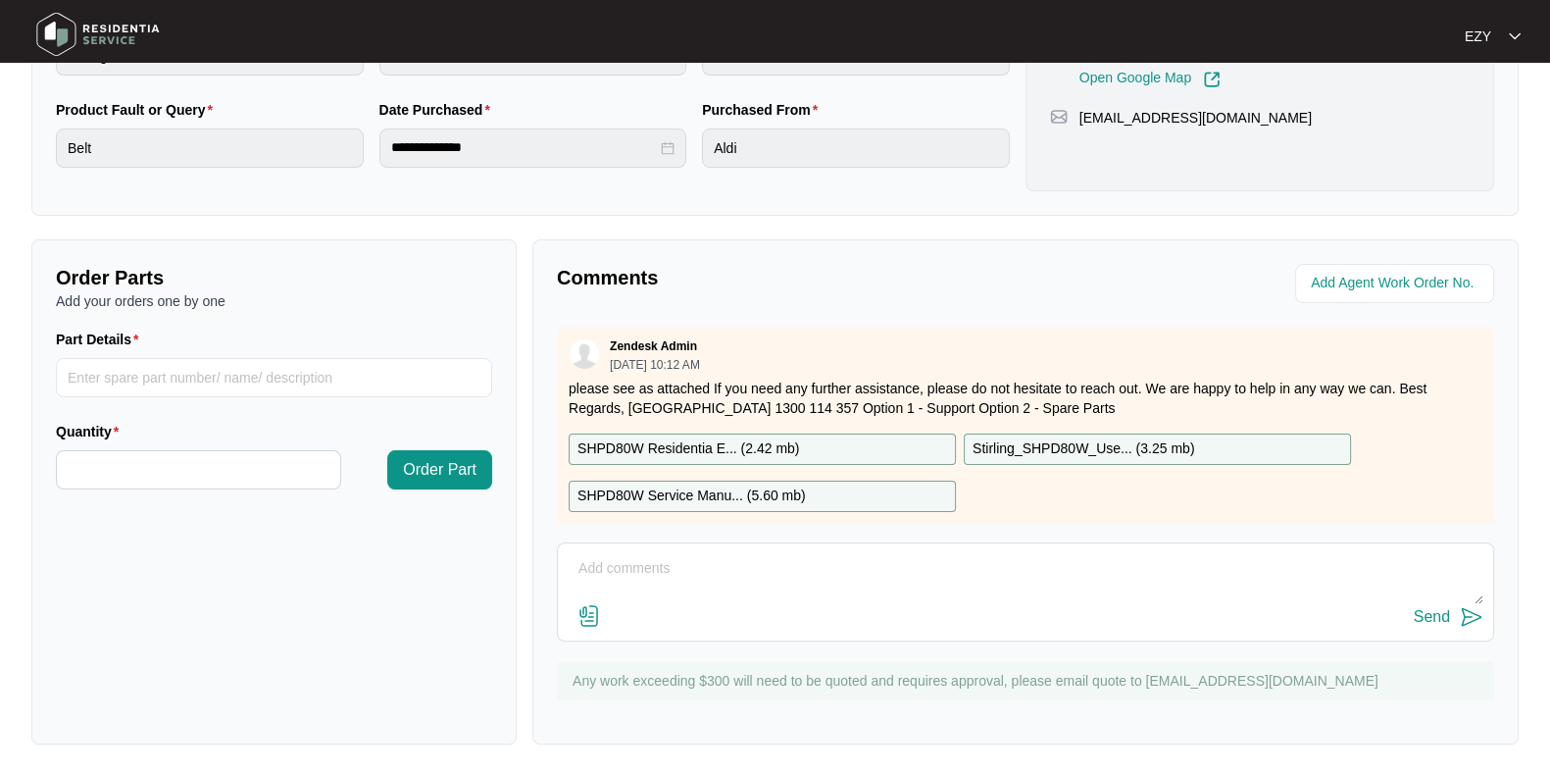
scroll to position [0, 0]
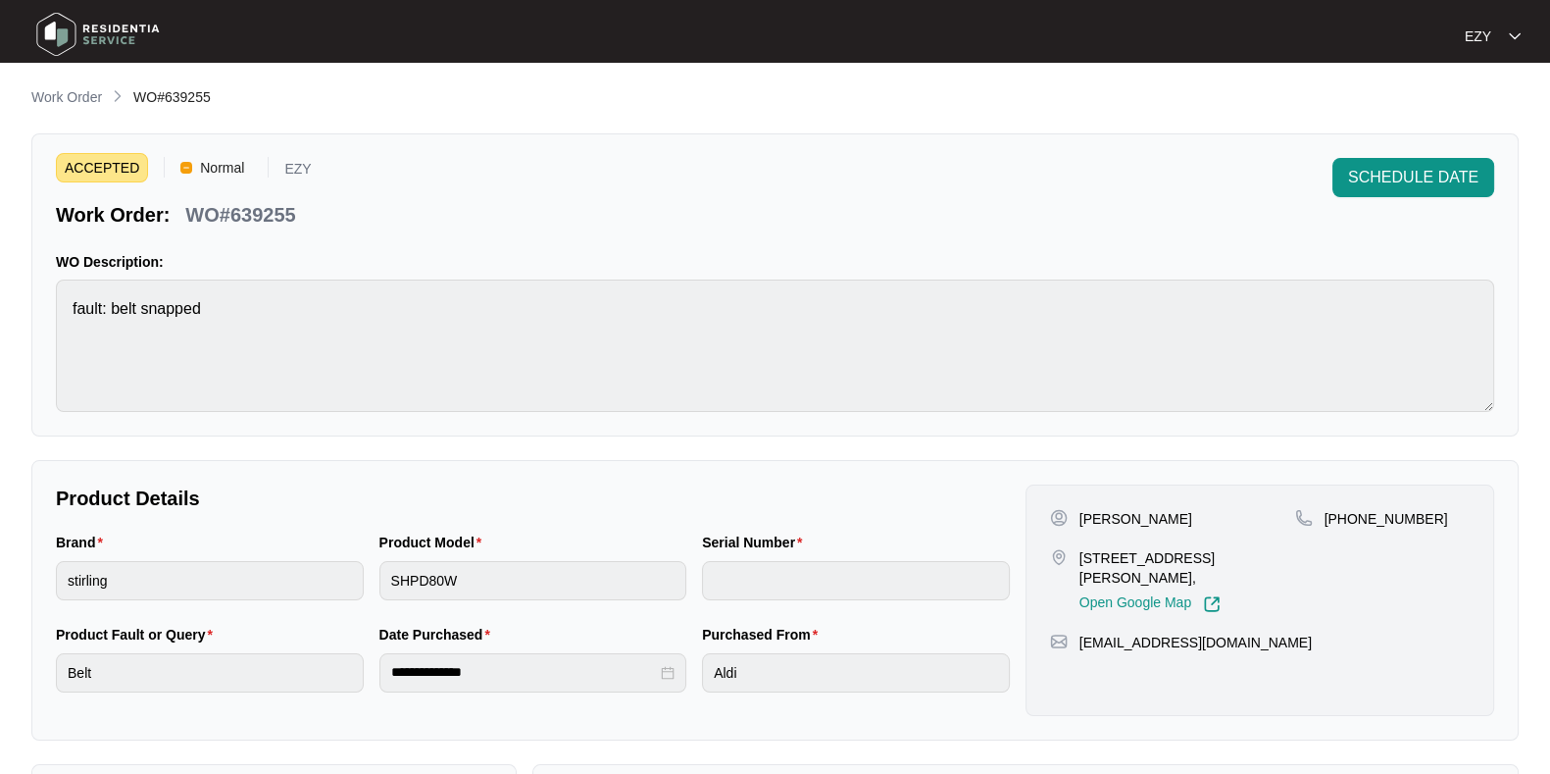
click at [1090, 517] on p "[PERSON_NAME]" at bounding box center [1136, 519] width 113 height 20
copy p "[PERSON_NAME]"
click at [1123, 553] on p "[STREET_ADDRESS][PERSON_NAME]," at bounding box center [1188, 567] width 216 height 39
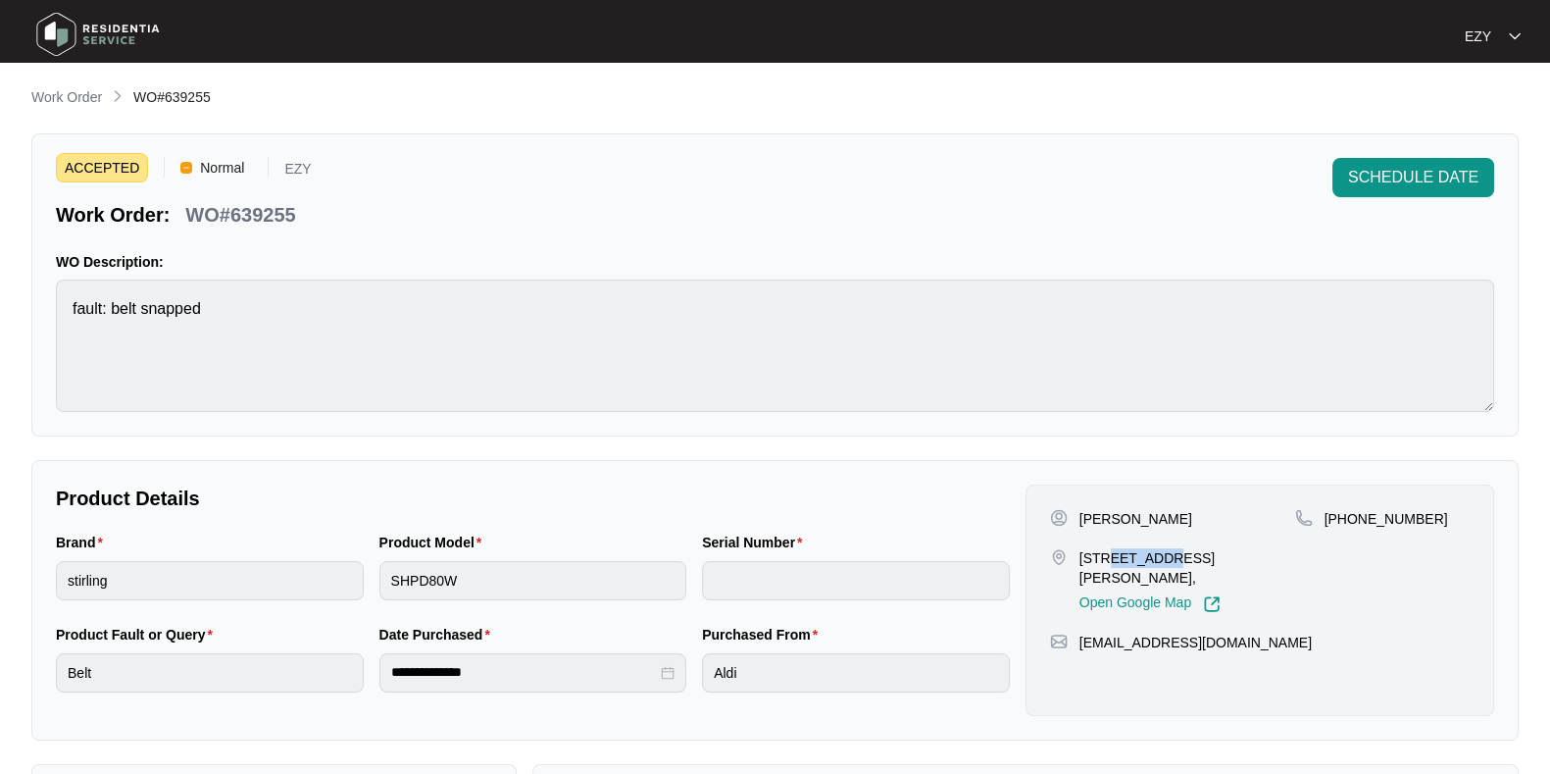
click at [1123, 553] on p "[STREET_ADDRESS][PERSON_NAME]," at bounding box center [1188, 567] width 216 height 39
copy p "[STREET_ADDRESS][PERSON_NAME],"
drag, startPoint x: 1450, startPoint y: 517, endPoint x: 1345, endPoint y: 531, distance: 105.9
click at [1345, 531] on div "[PHONE_NUMBER]" at bounding box center [1382, 561] width 175 height 104
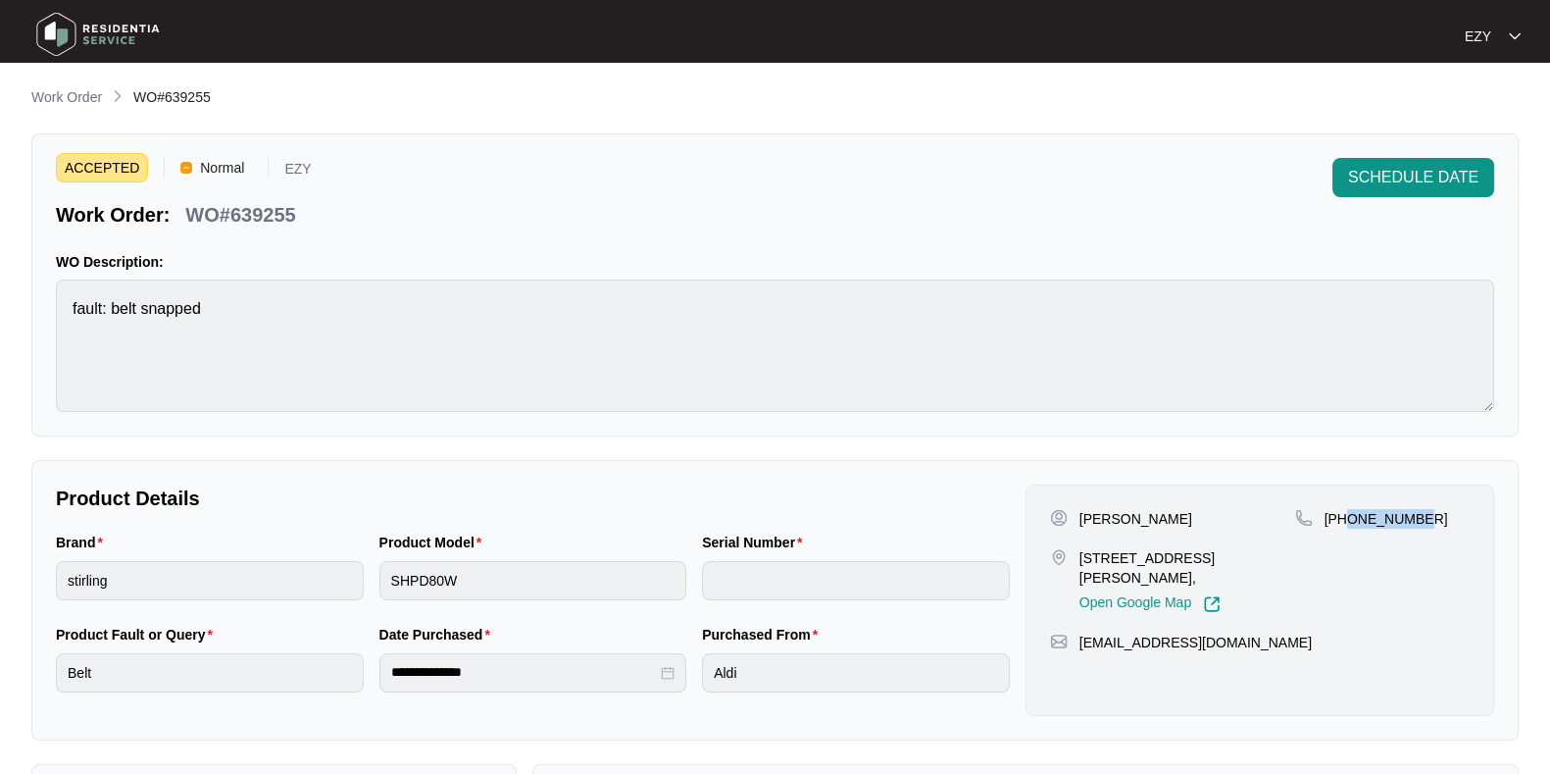
copy p "421111871"
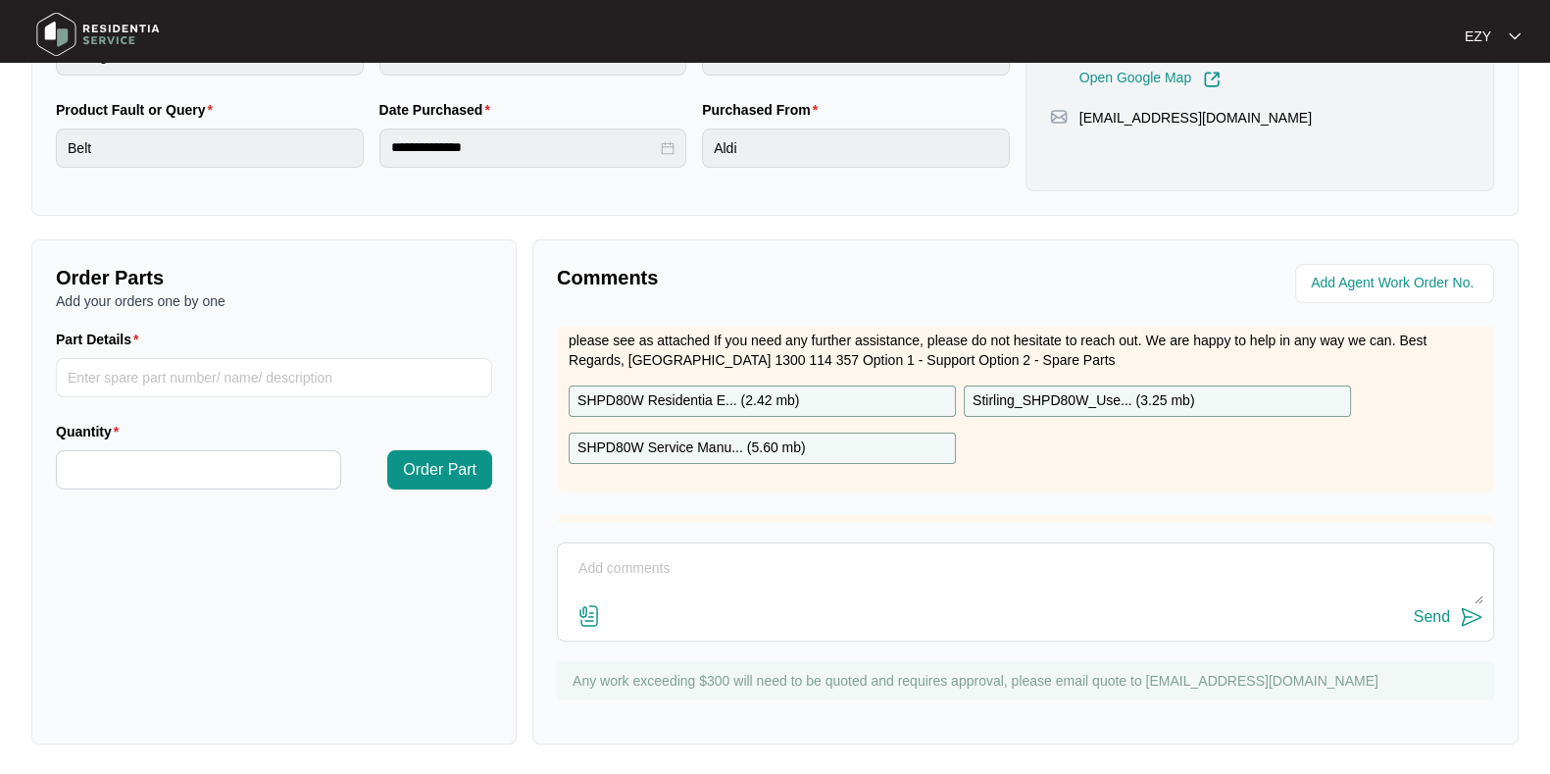
scroll to position [48, 0]
click at [826, 391] on div "SHPD80W Residentia E... ( 2.42 mb )" at bounding box center [762, 400] width 387 height 31
click at [824, 442] on div "SHPD80W Service Manu... ( 5.60 mb )" at bounding box center [762, 447] width 387 height 31
click at [1027, 397] on p "Stirling_SHPD80W_Use... ( 3.25 mb )" at bounding box center [1084, 401] width 222 height 22
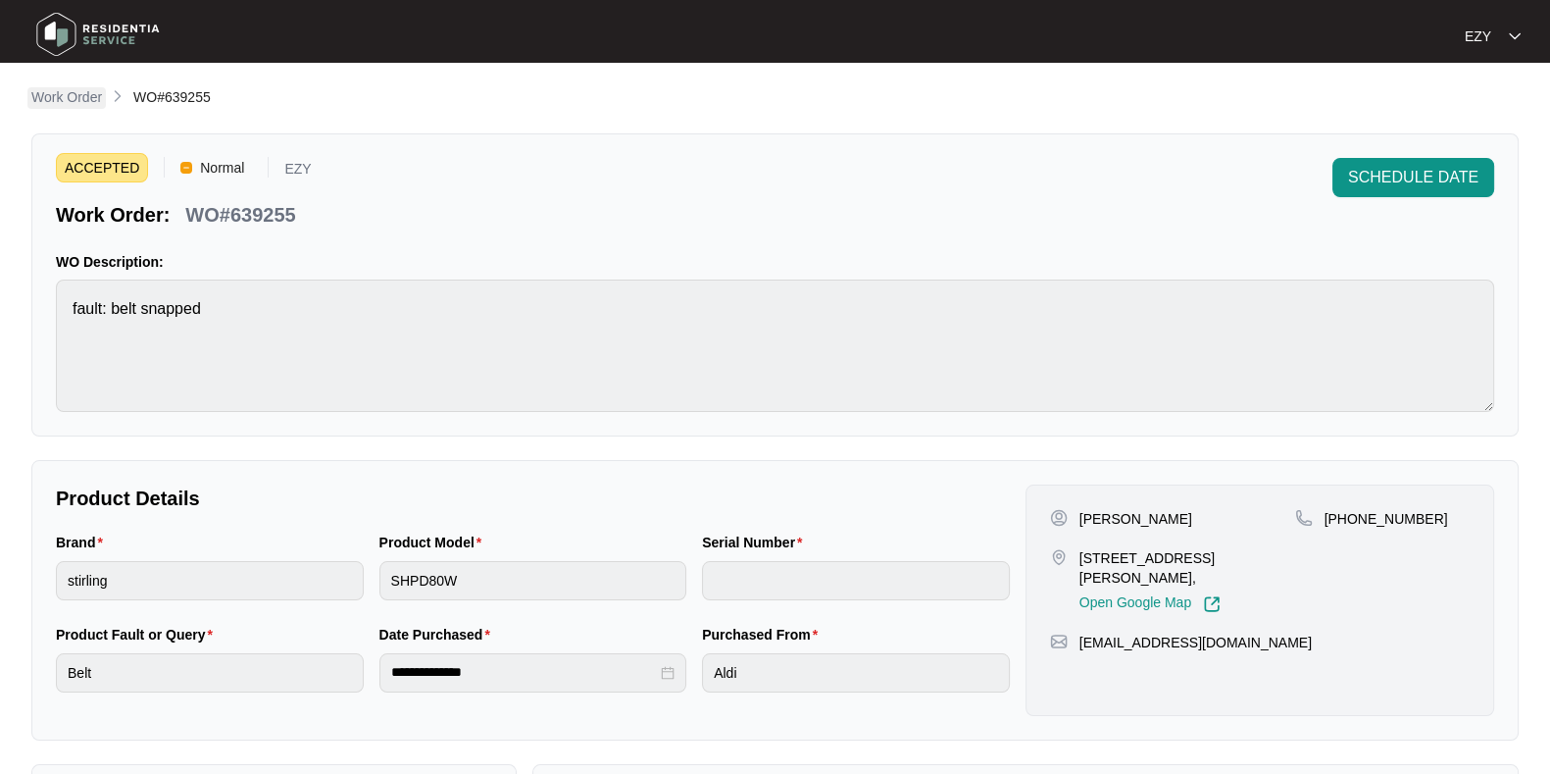
click at [54, 92] on p "Work Order" at bounding box center [66, 97] width 71 height 20
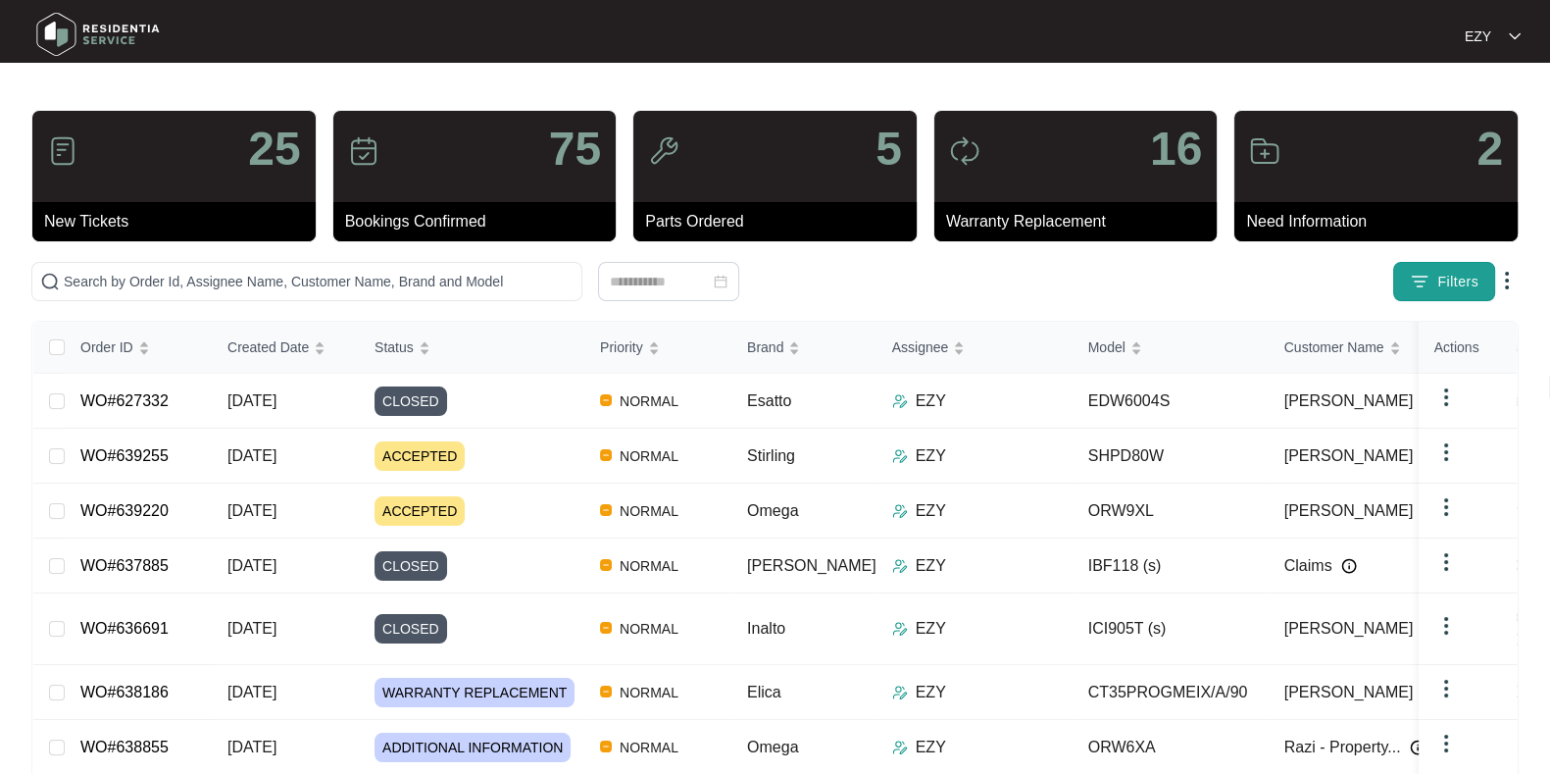
click at [1473, 277] on span "Filters" at bounding box center [1458, 282] width 41 height 21
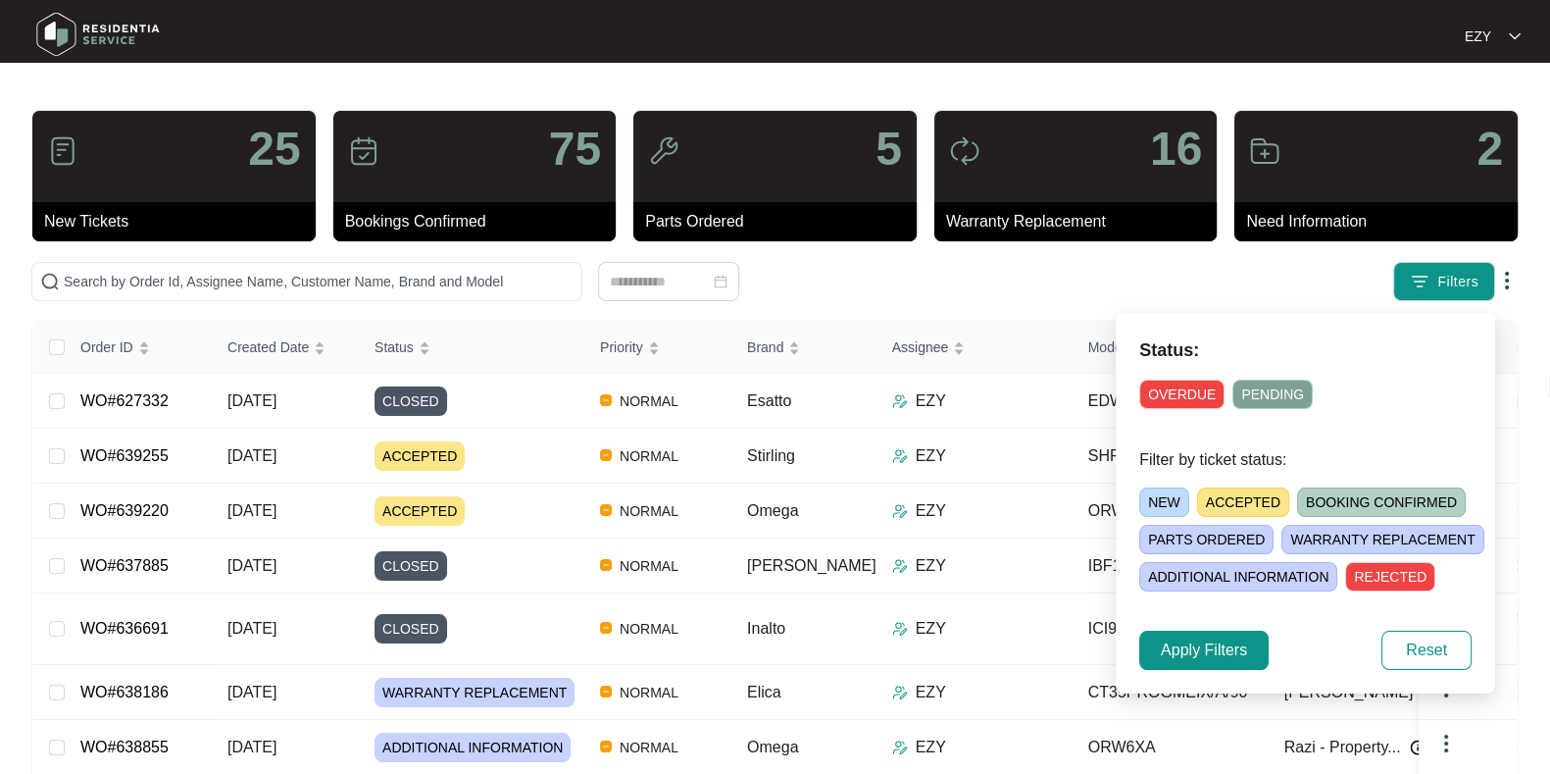
click at [1234, 492] on span "ACCEPTED" at bounding box center [1243, 501] width 92 height 29
click at [1219, 652] on span "Apply Filters" at bounding box center [1204, 650] width 86 height 24
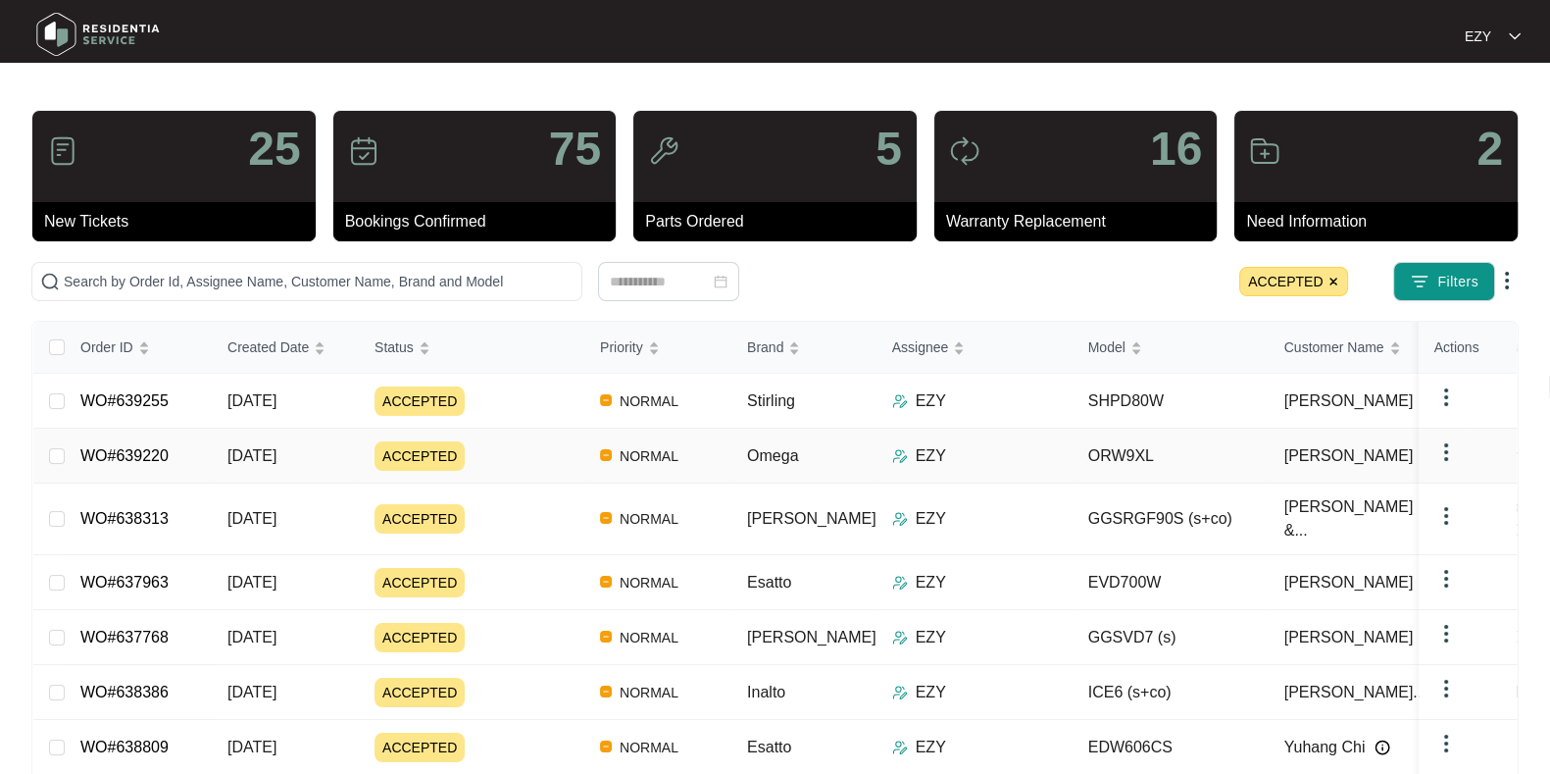
scroll to position [142, 0]
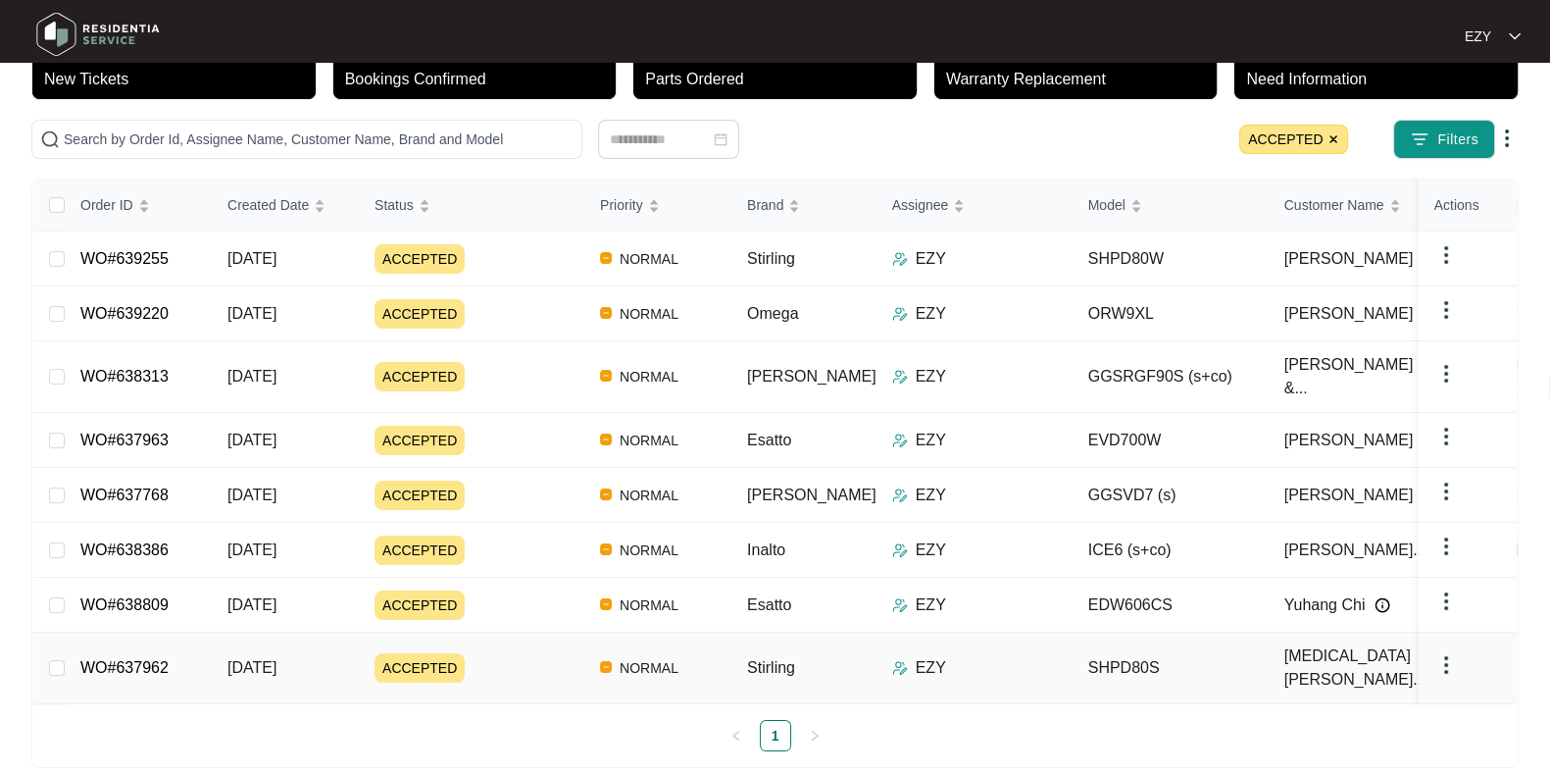
click at [536, 653] on div "ACCEPTED" at bounding box center [480, 667] width 210 height 29
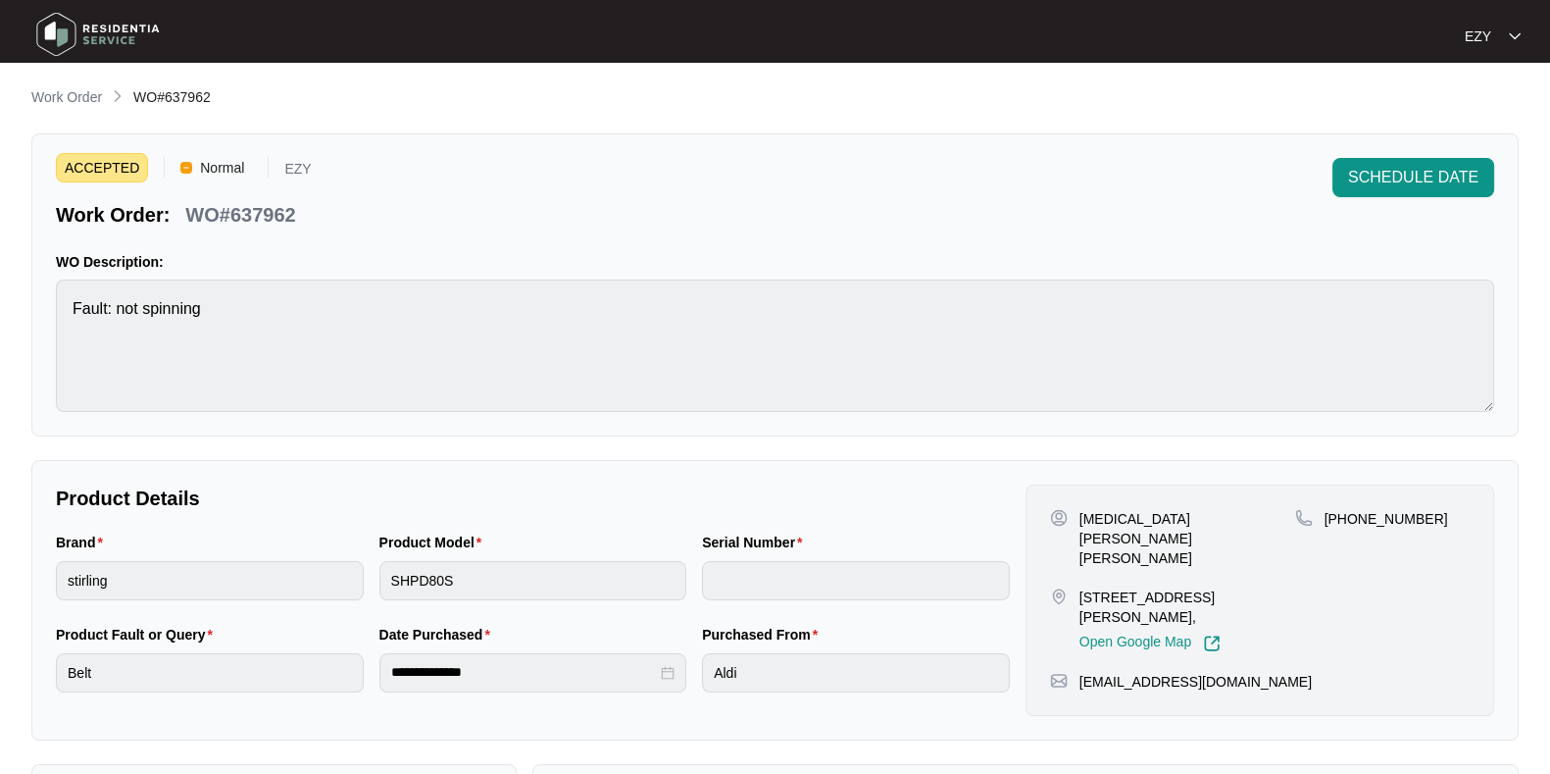
click at [270, 212] on p "WO#637962" at bounding box center [240, 214] width 110 height 27
click at [1407, 183] on span "SCHEDULE DATE" at bounding box center [1413, 178] width 130 height 24
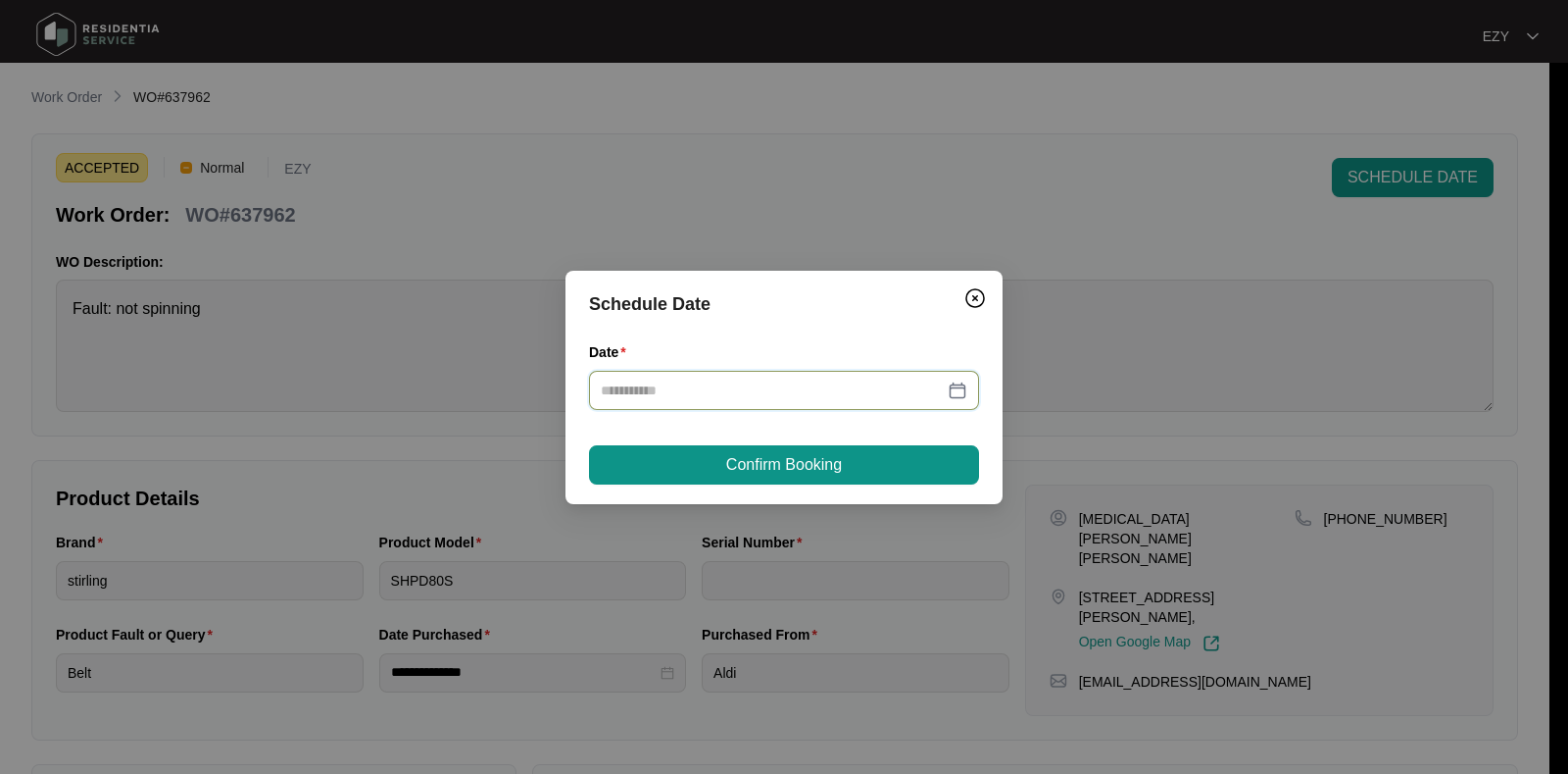
click at [704, 379] on input "Date" at bounding box center [772, 390] width 343 height 22
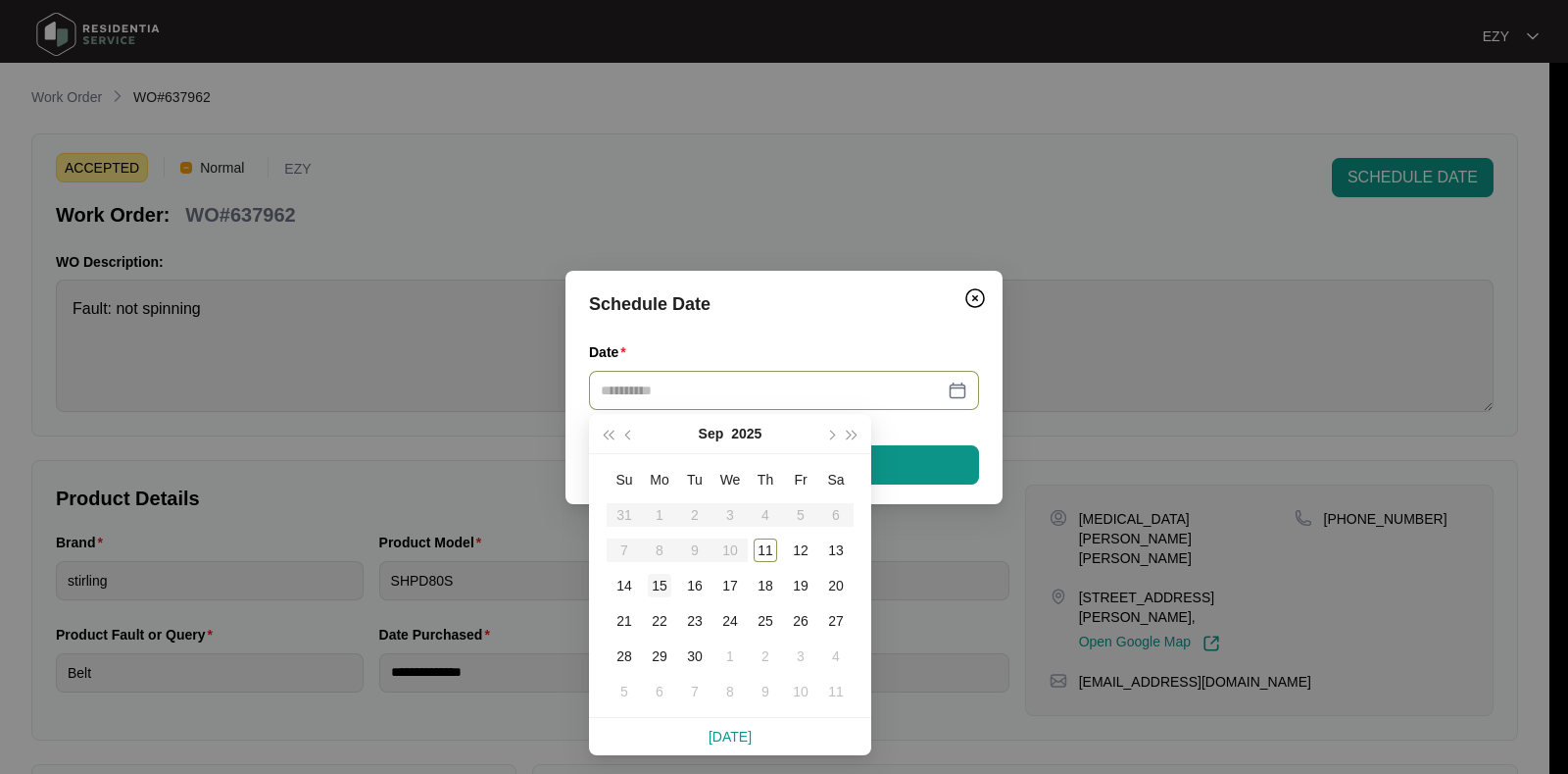
click at [660, 585] on div "15" at bounding box center [660, 586] width 24 height 24
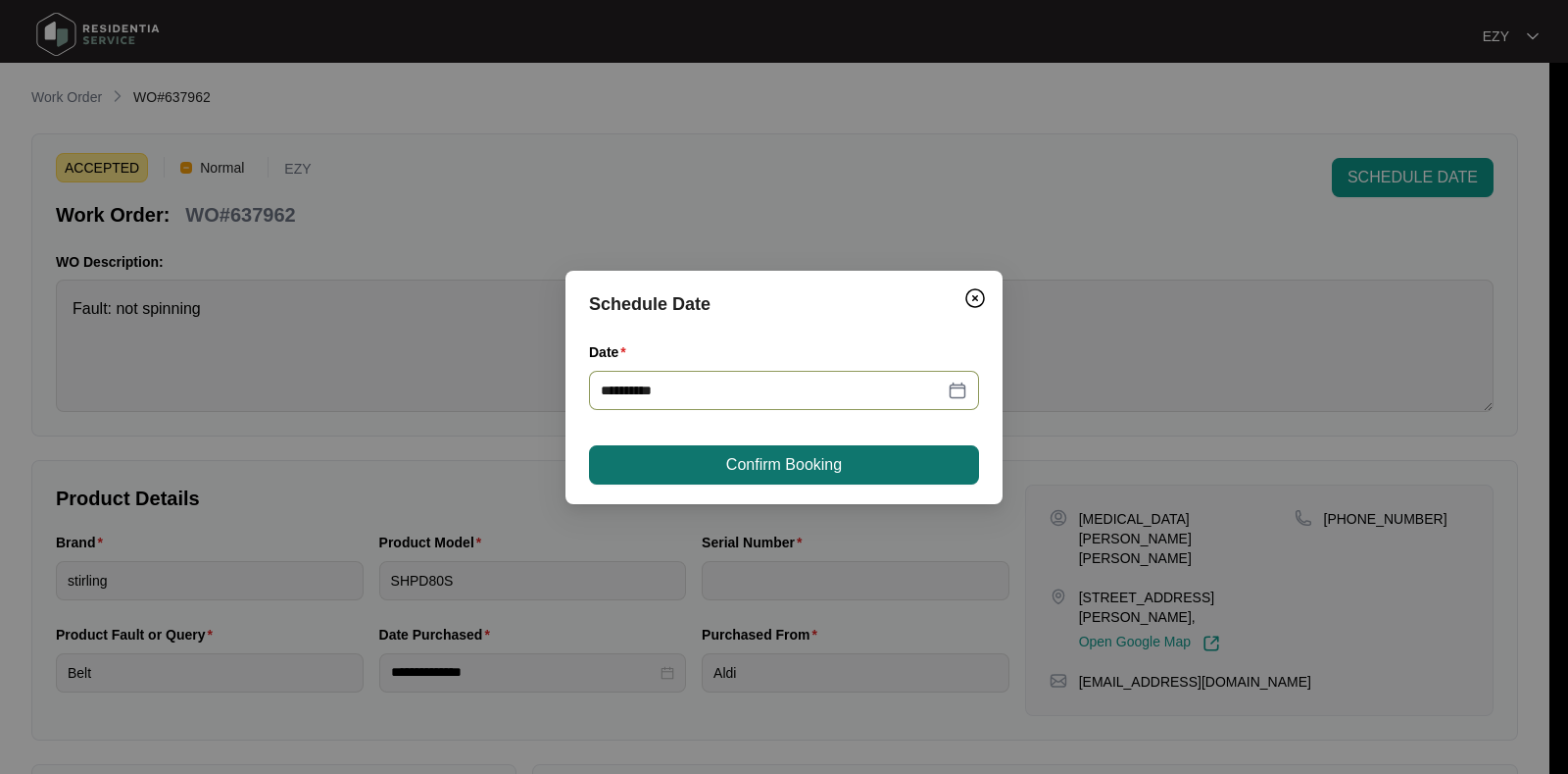
type input "**********"
click at [804, 466] on span "Confirm Booking" at bounding box center [784, 465] width 116 height 24
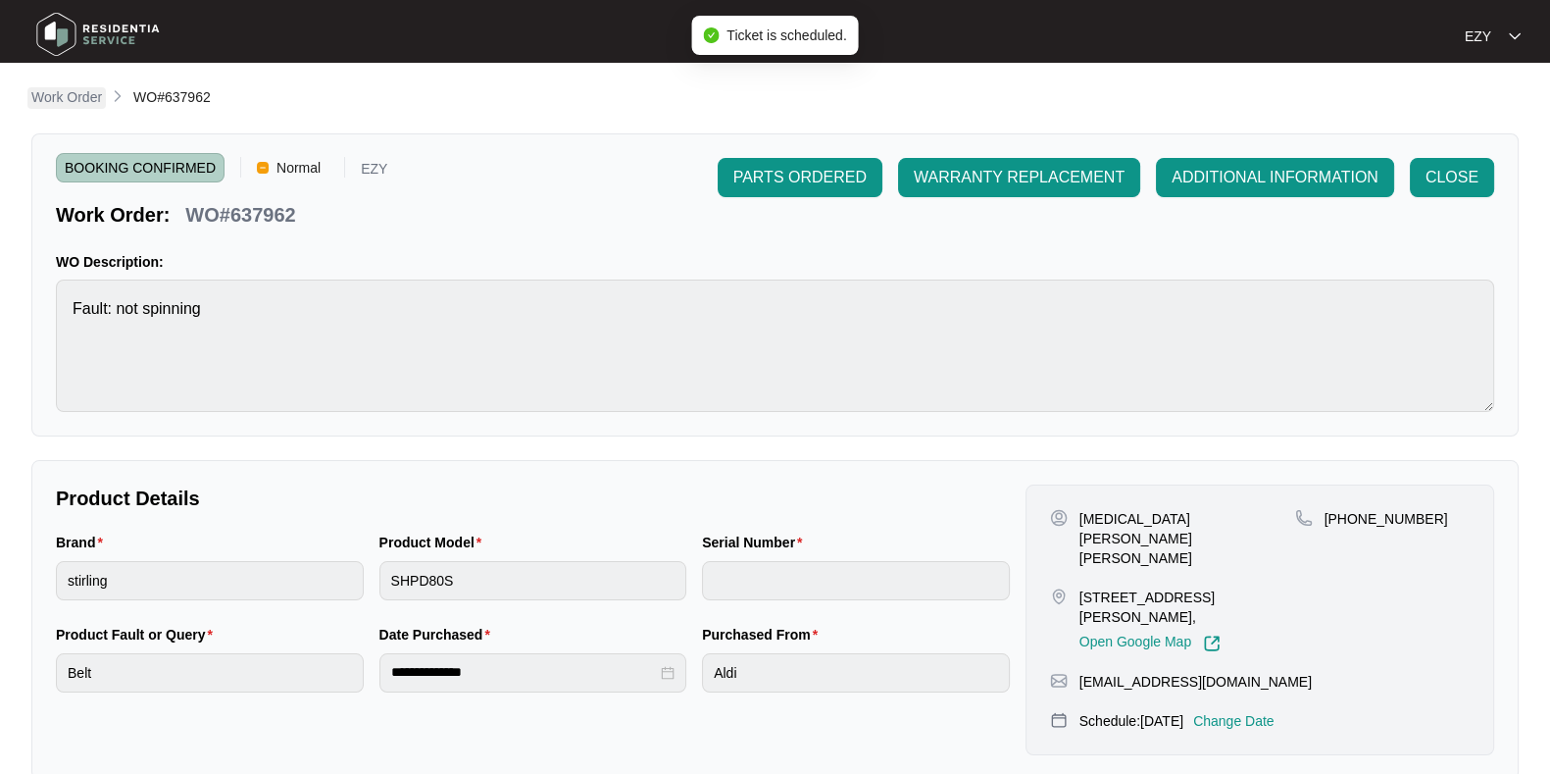
click at [63, 90] on p "Work Order" at bounding box center [66, 97] width 71 height 20
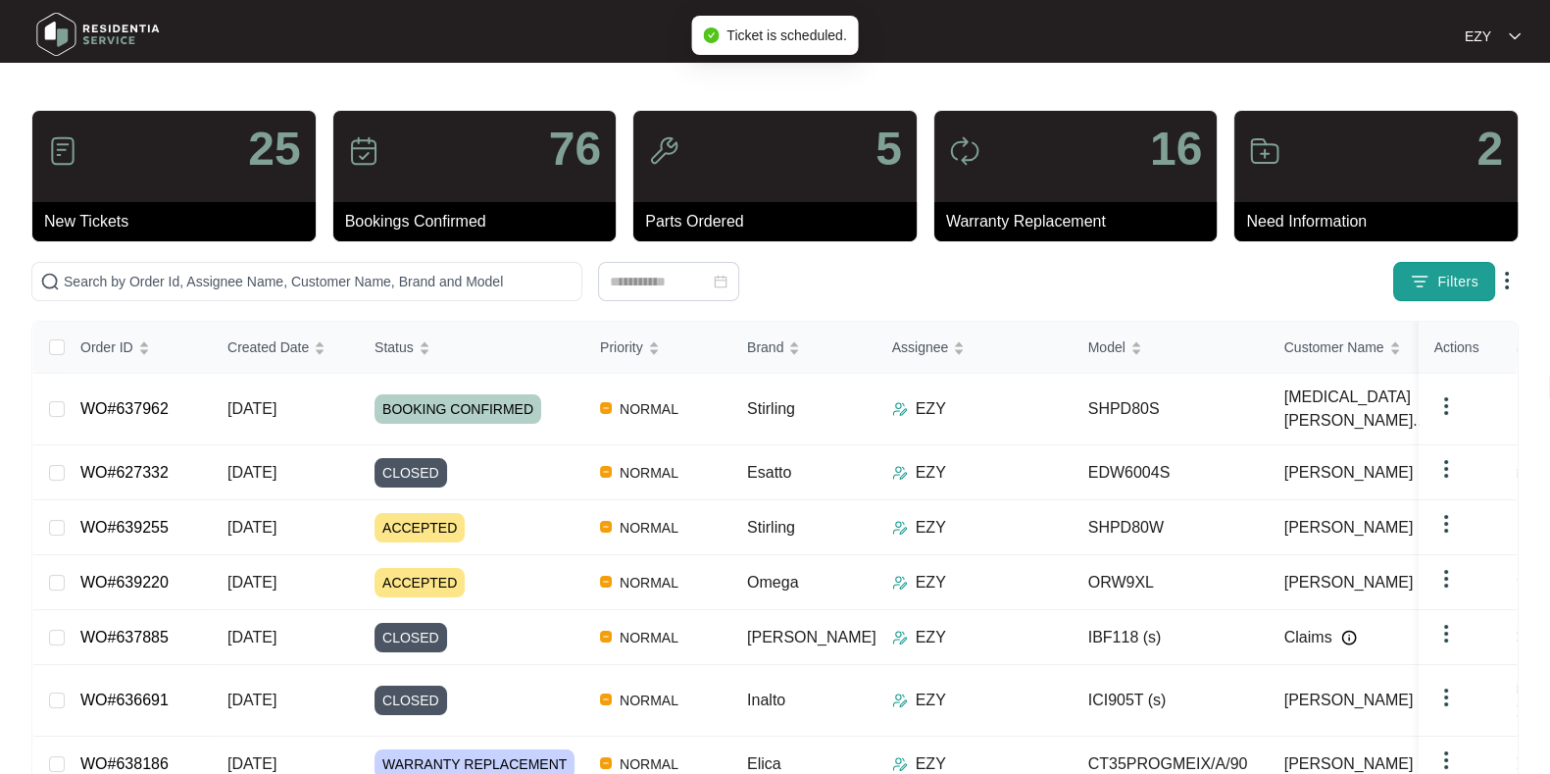
click at [1464, 275] on span "Filters" at bounding box center [1458, 282] width 41 height 21
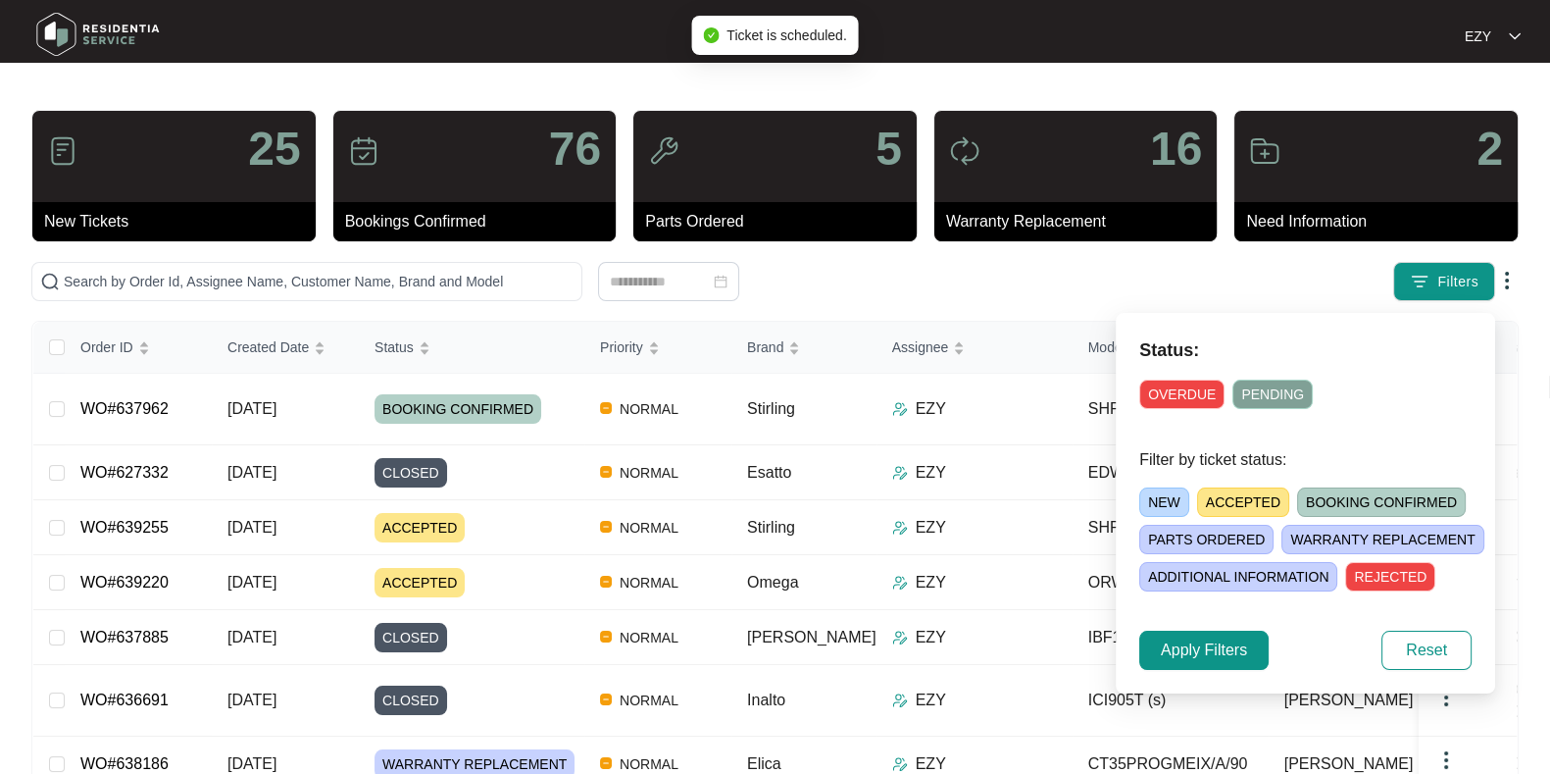
click at [1265, 496] on span "ACCEPTED" at bounding box center [1243, 501] width 92 height 29
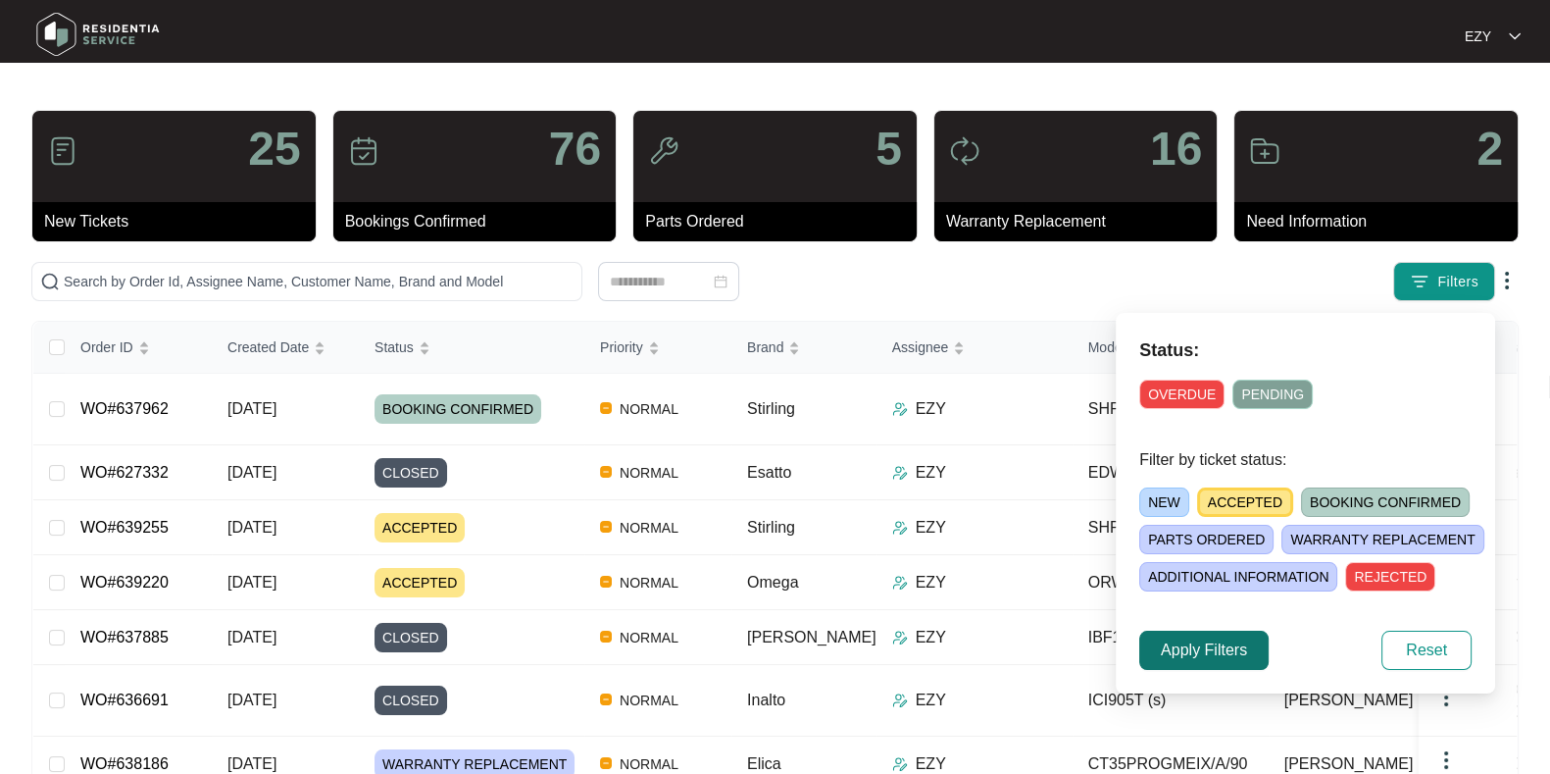
click at [1177, 649] on span "Apply Filters" at bounding box center [1204, 650] width 86 height 24
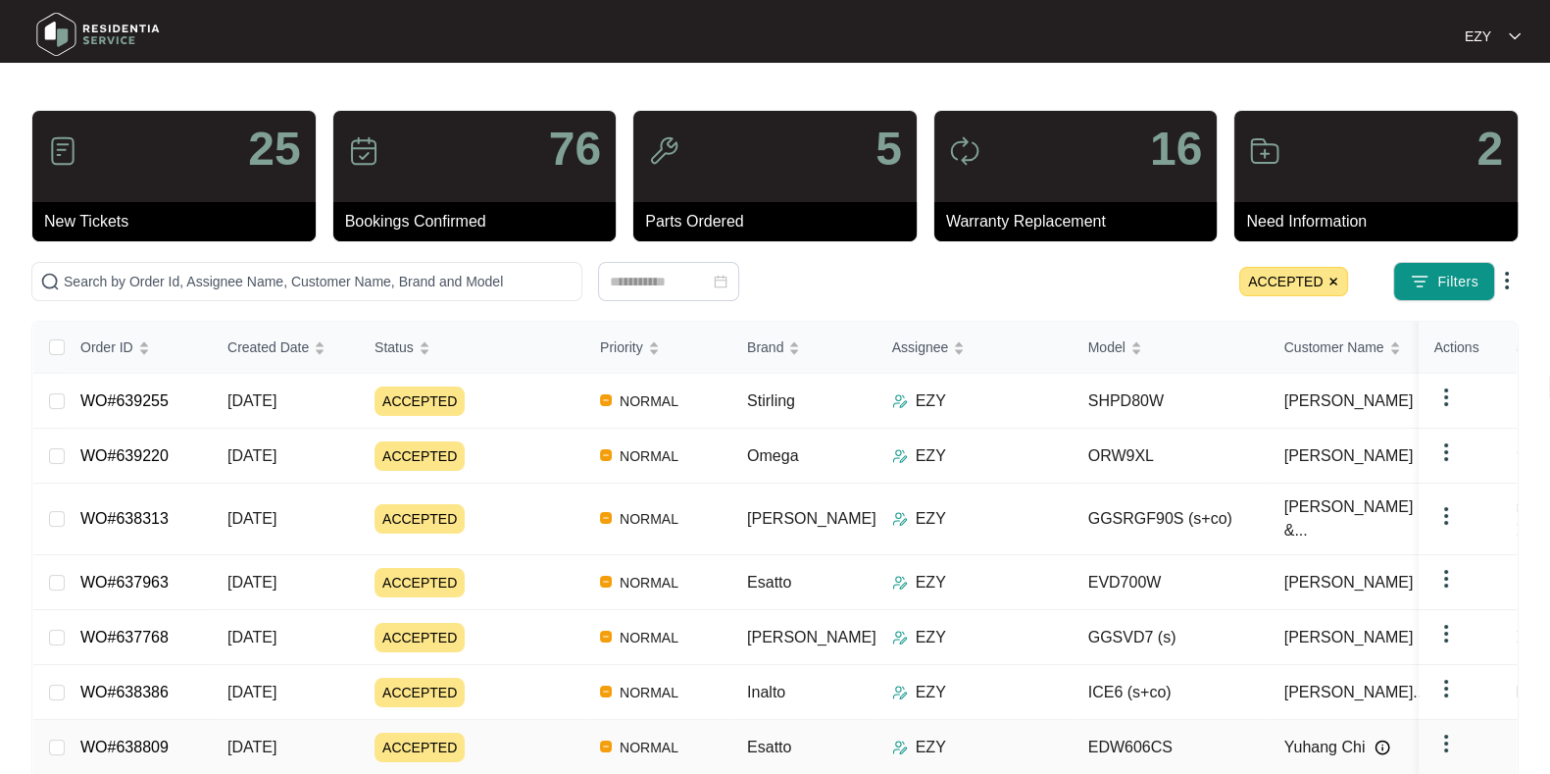
scroll to position [88, 0]
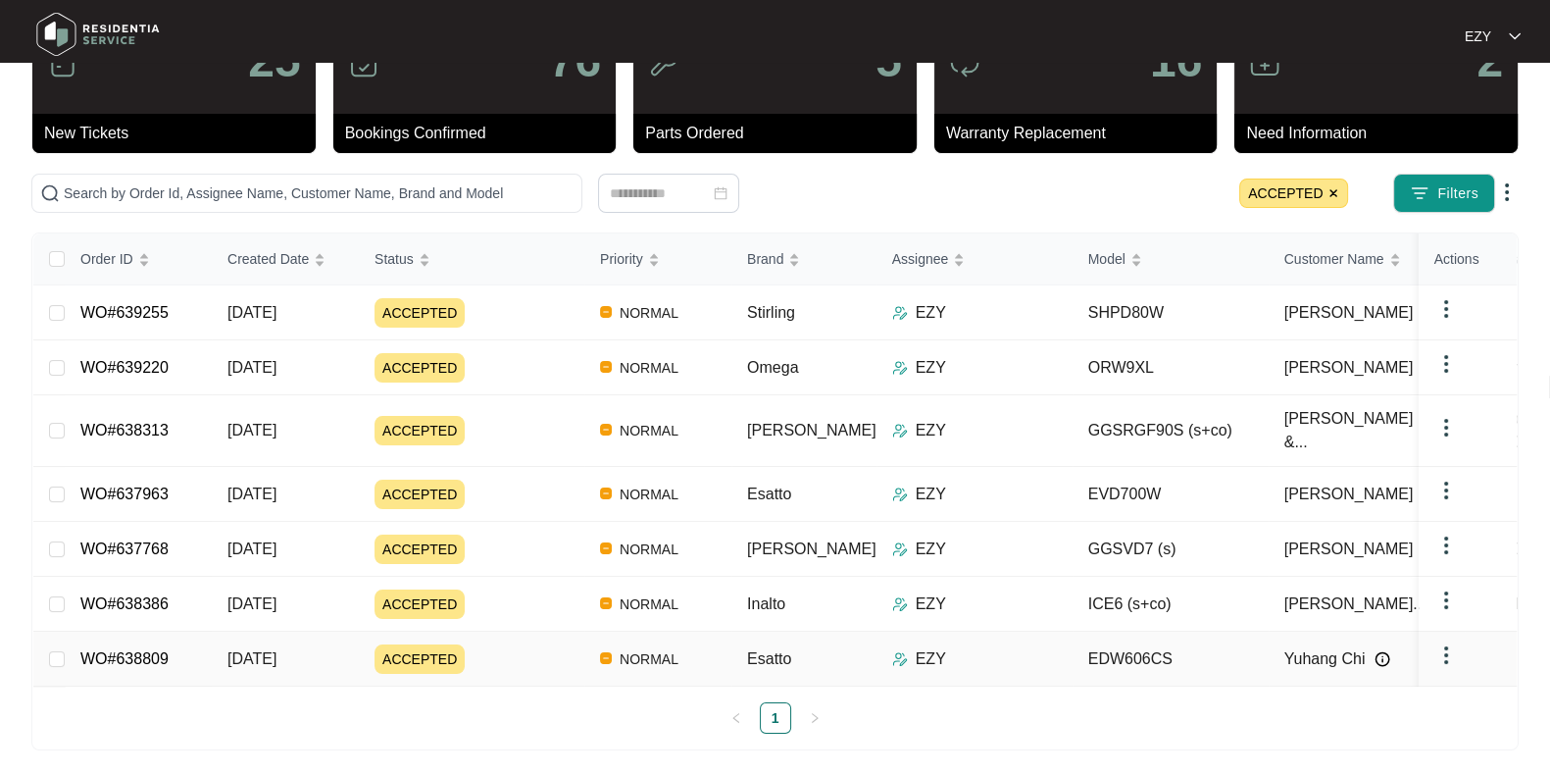
click at [482, 644] on div "ACCEPTED" at bounding box center [480, 658] width 210 height 29
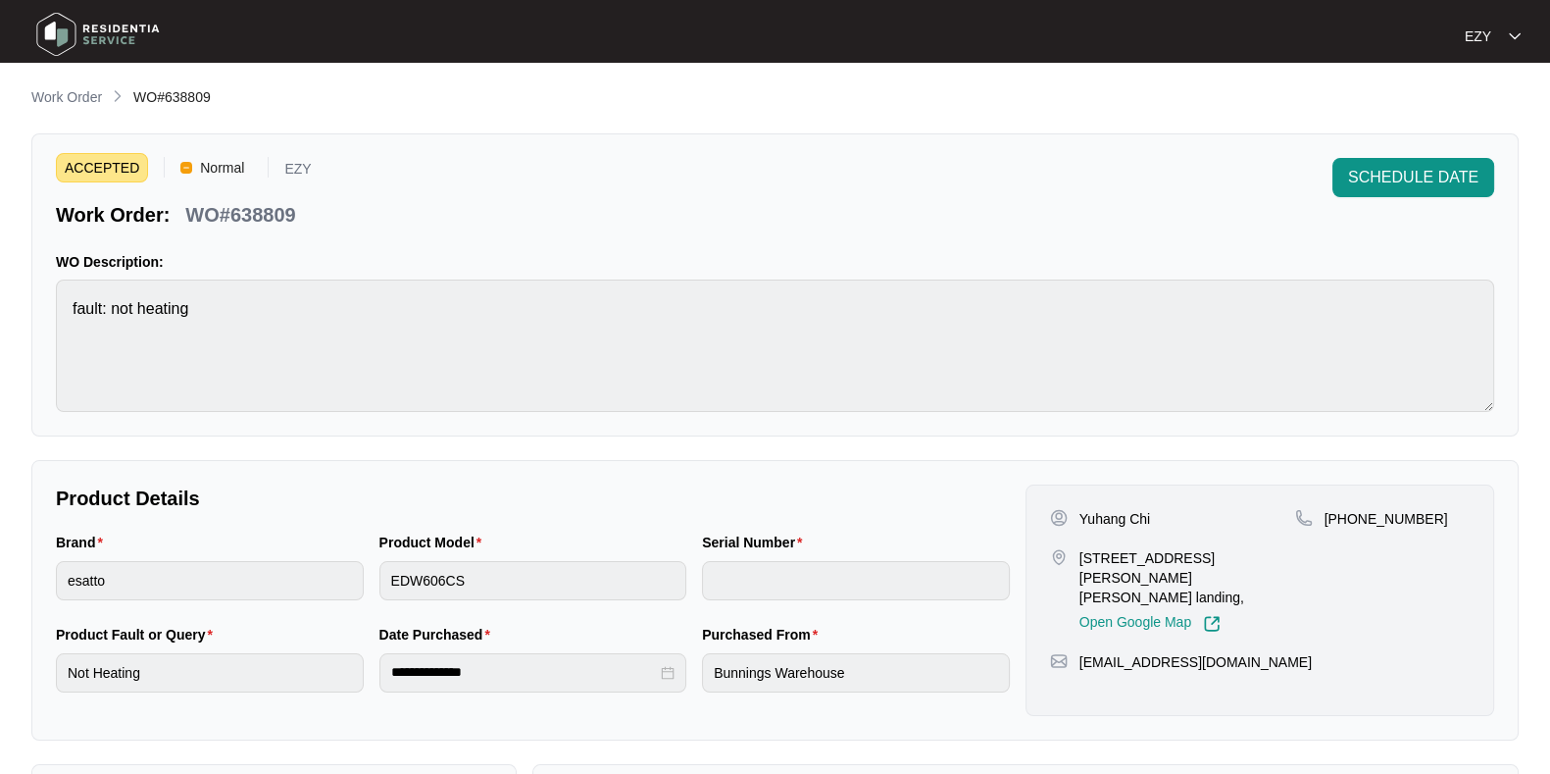
click at [270, 203] on p "WO#638809" at bounding box center [240, 214] width 110 height 27
click at [48, 89] on p "Work Order" at bounding box center [66, 97] width 71 height 20
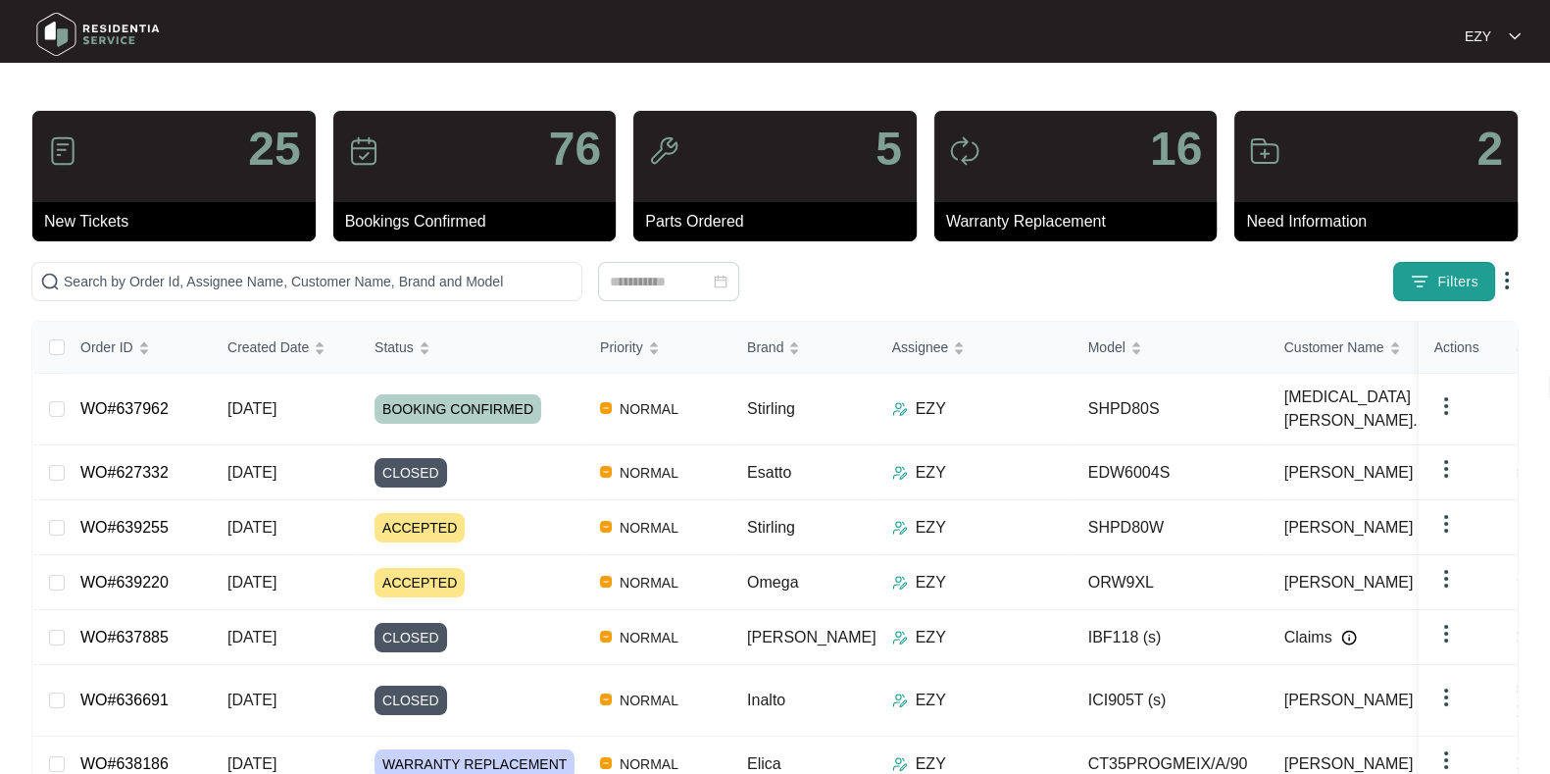
click at [1400, 287] on button "Filters" at bounding box center [1444, 281] width 102 height 39
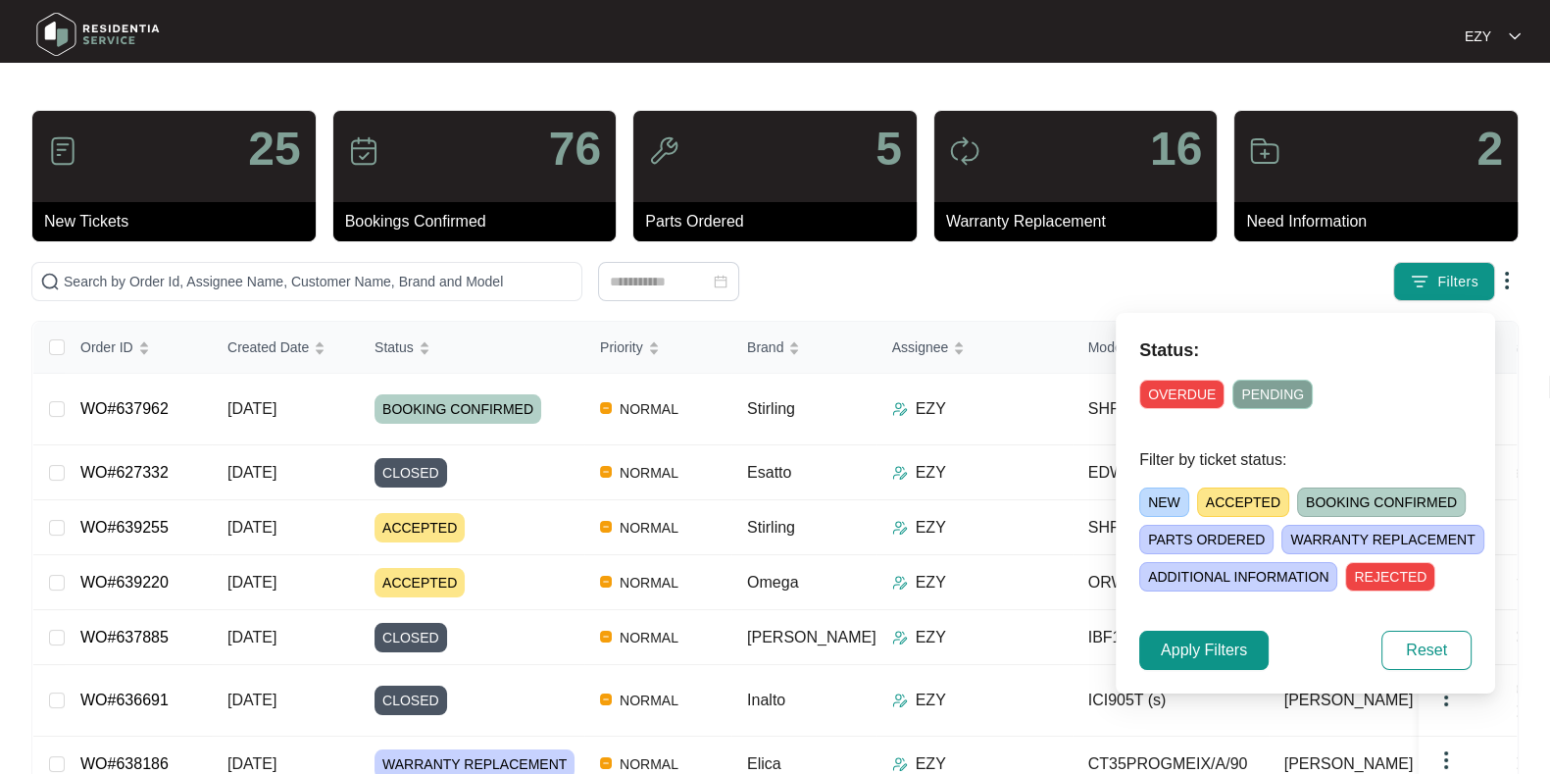
click at [1252, 490] on span "ACCEPTED" at bounding box center [1243, 501] width 92 height 29
click at [1184, 670] on div "Status: OVERDUE PENDING Filter by ticket status: NEW ACCEPTED BOOKING CONFIRMED…" at bounding box center [1305, 503] width 379 height 380
click at [1179, 652] on span "Apply Filters" at bounding box center [1204, 650] width 86 height 24
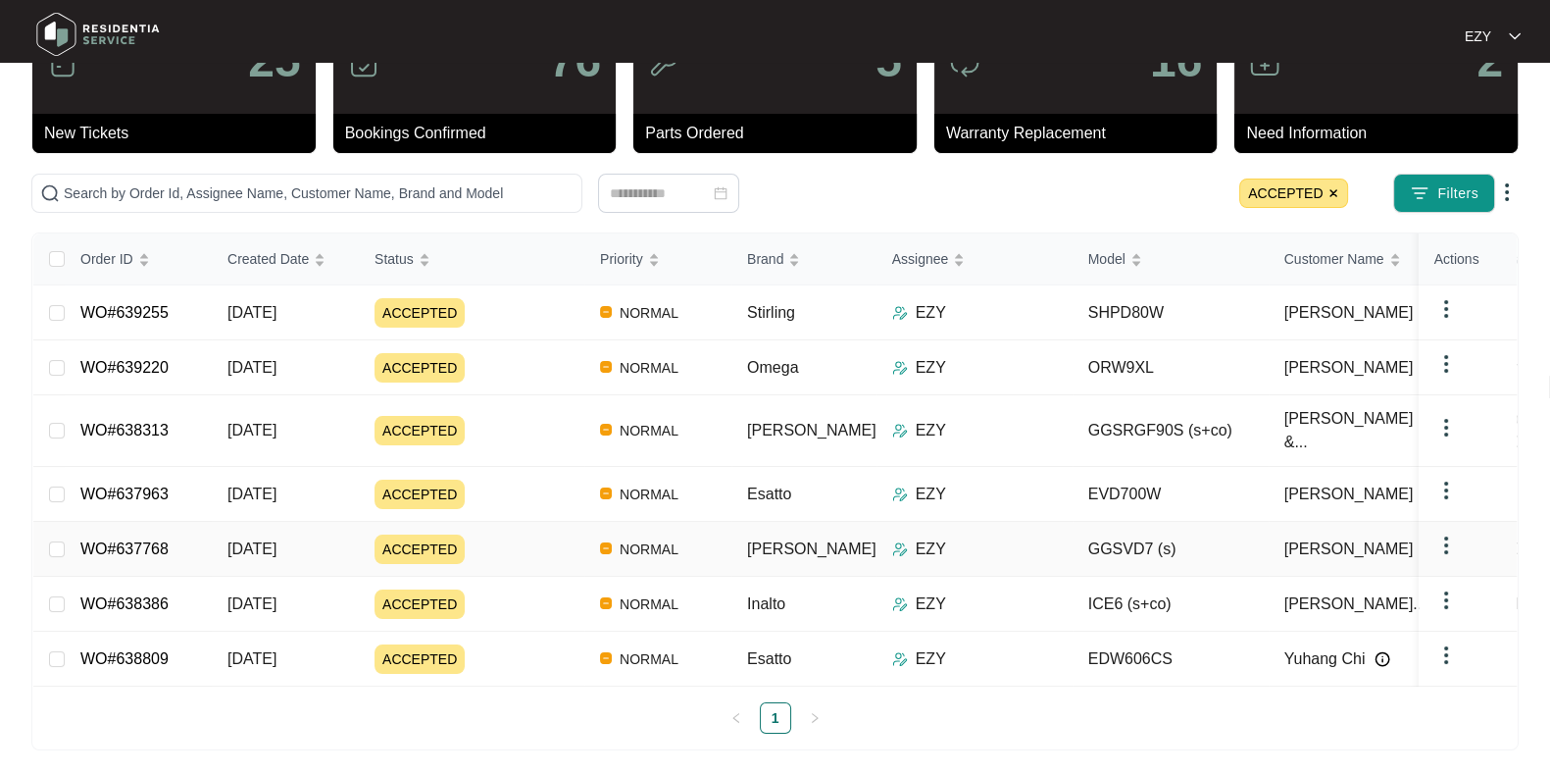
scroll to position [88, 0]
click at [536, 589] on div "ACCEPTED" at bounding box center [480, 603] width 210 height 29
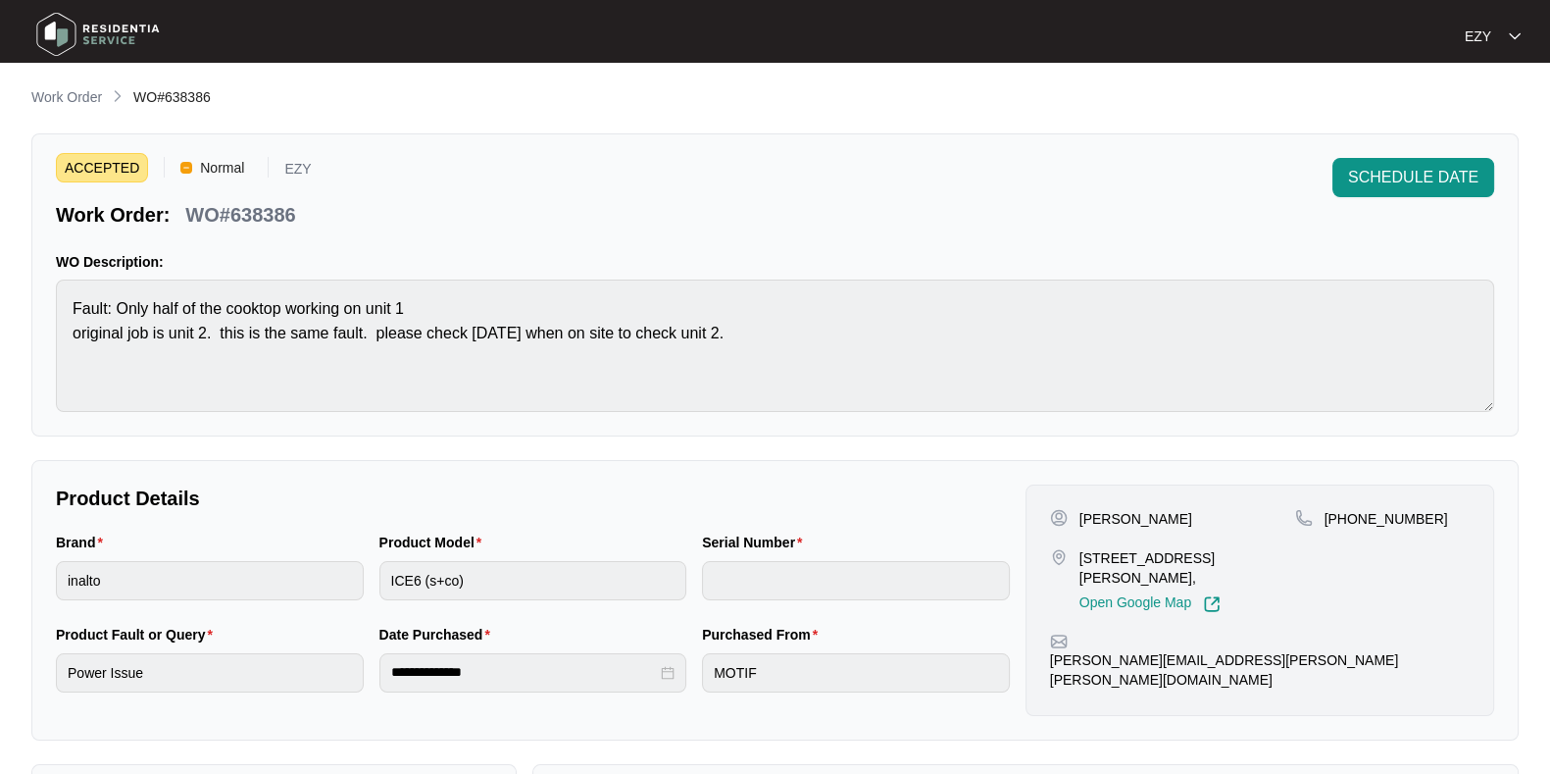
click at [272, 206] on p "WO#638386" at bounding box center [240, 214] width 110 height 27
click at [1397, 175] on span "SCHEDULE DATE" at bounding box center [1413, 178] width 130 height 24
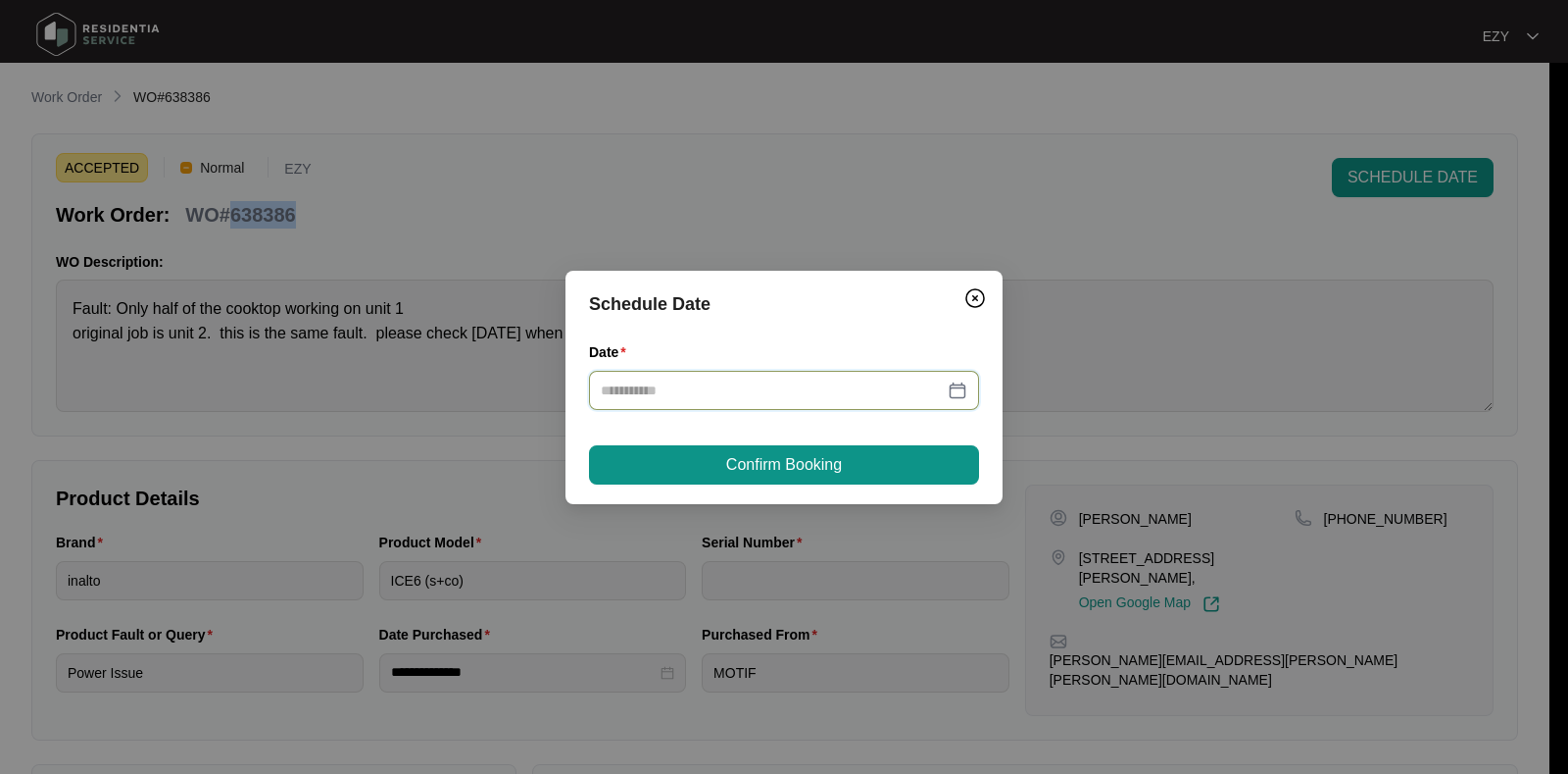
click at [778, 384] on input "Date" at bounding box center [772, 390] width 343 height 22
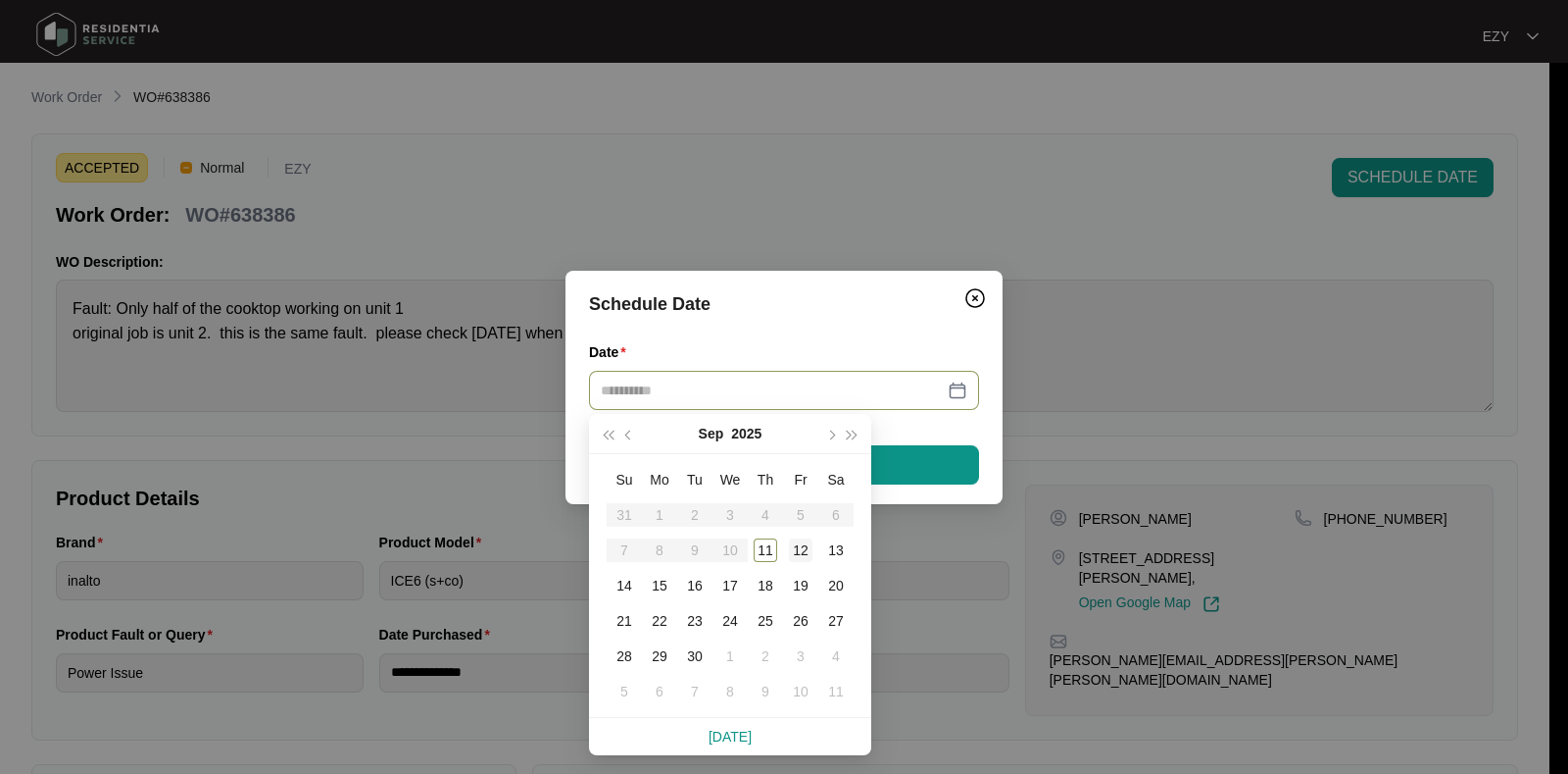
type input "**********"
click at [803, 553] on div "12" at bounding box center [800, 550] width 24 height 24
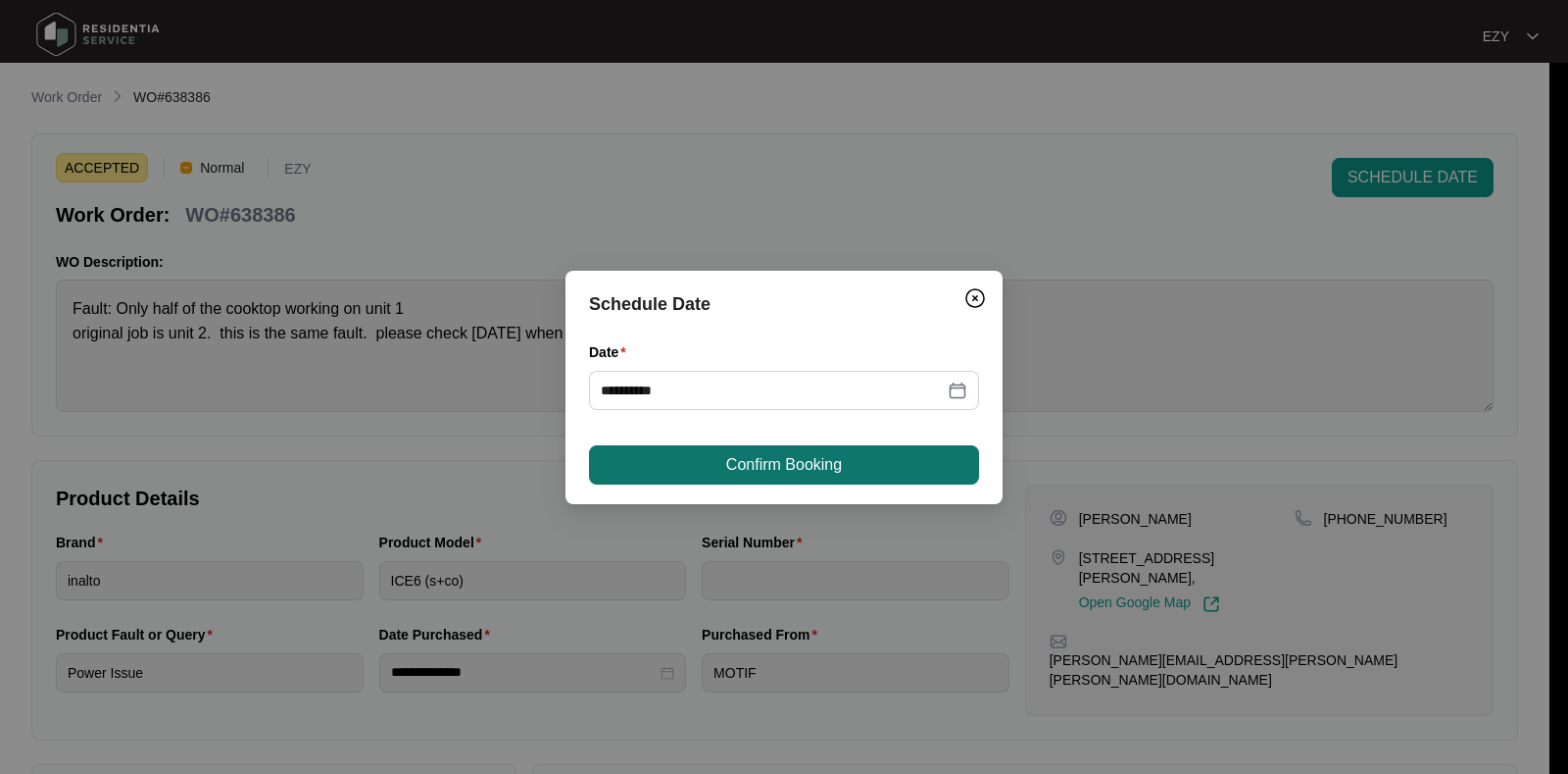
click at [742, 457] on span "Confirm Booking" at bounding box center [784, 465] width 116 height 24
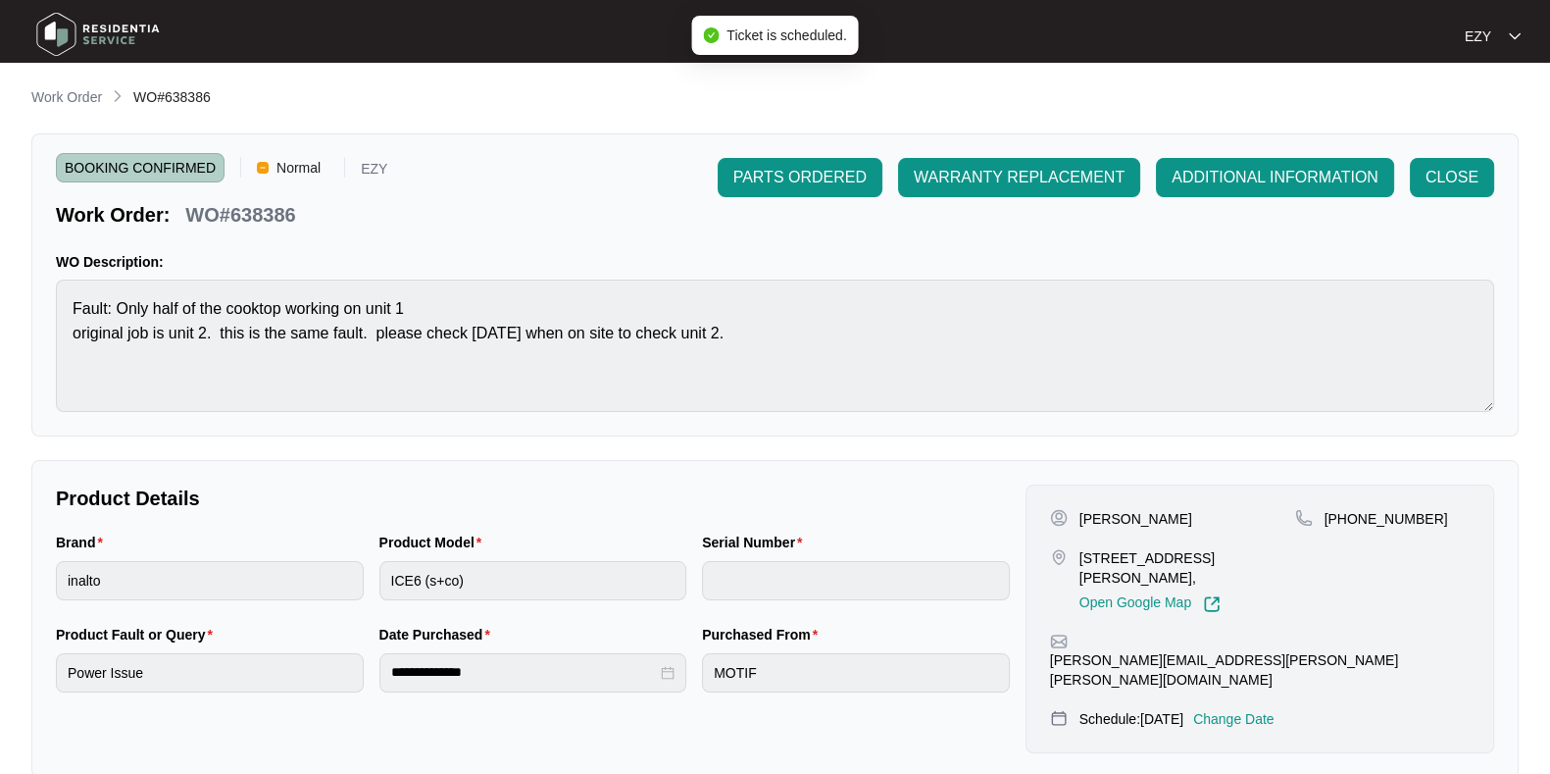
click at [70, 89] on span "Work Order" at bounding box center [66, 97] width 71 height 16
click at [50, 97] on p "Work Order" at bounding box center [66, 97] width 71 height 20
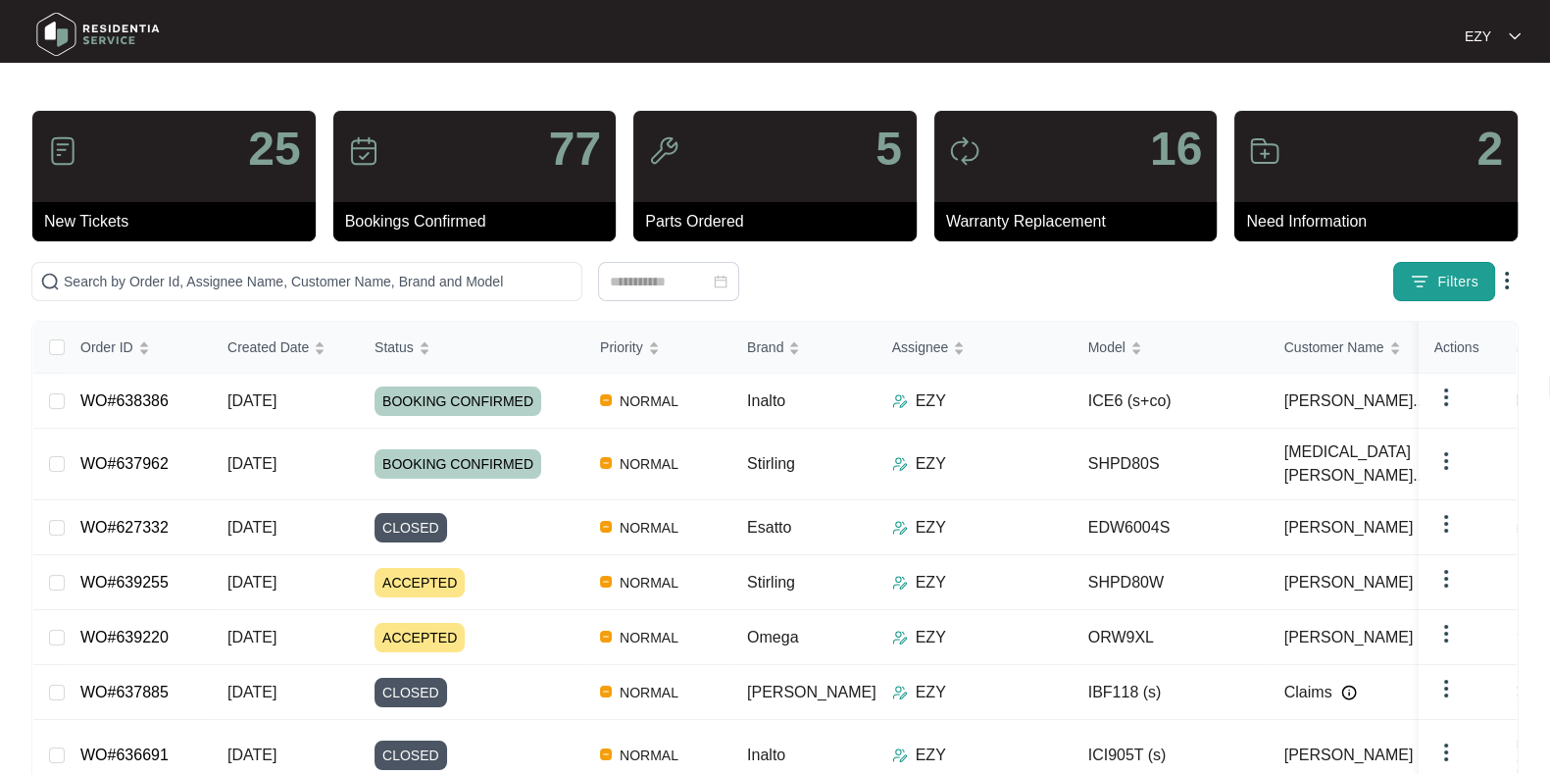
click at [1455, 283] on span "Filters" at bounding box center [1458, 282] width 41 height 21
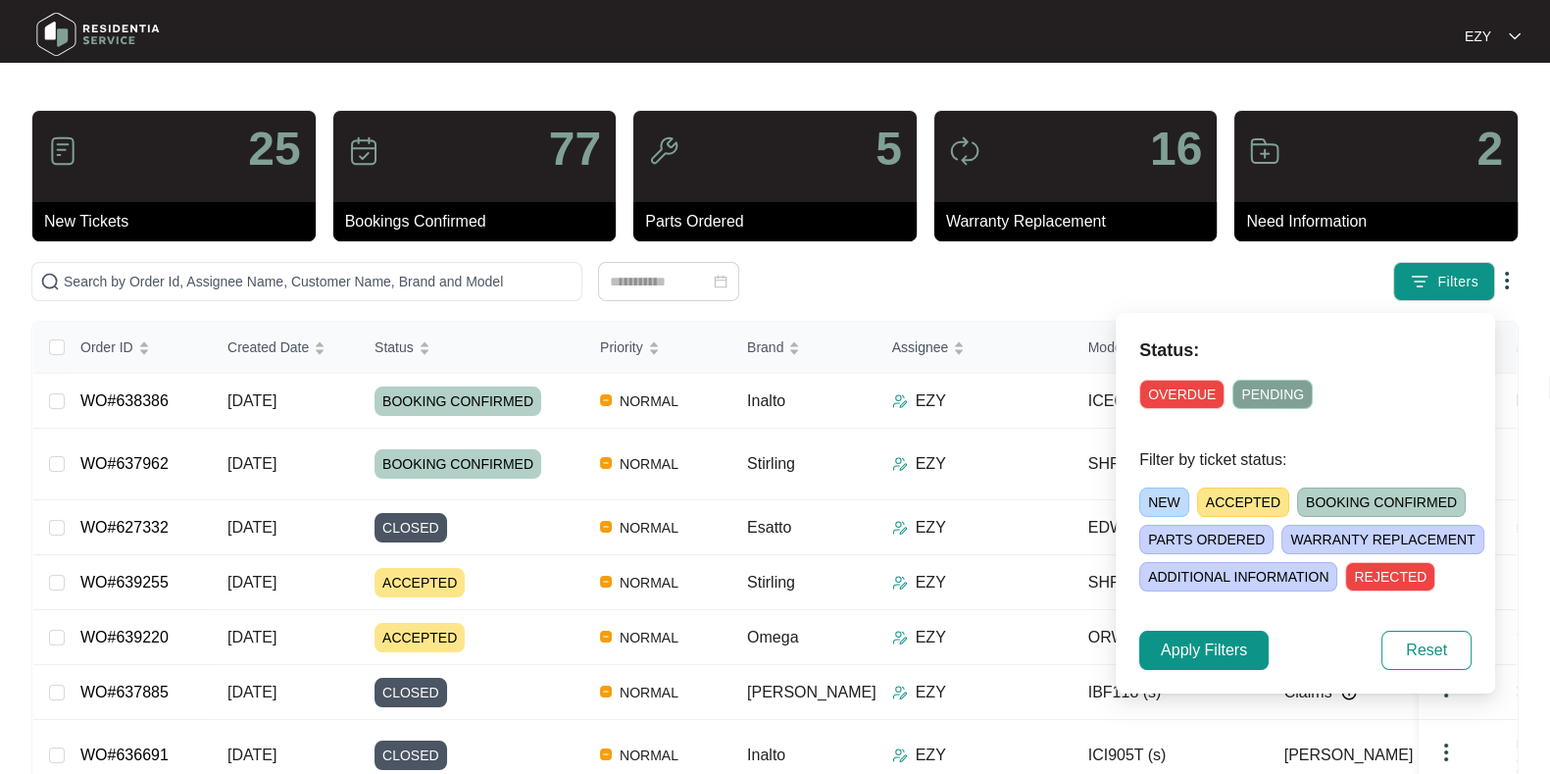
click at [1226, 502] on span "ACCEPTED" at bounding box center [1243, 501] width 92 height 29
click at [1168, 655] on span "Apply Filters" at bounding box center [1204, 650] width 86 height 24
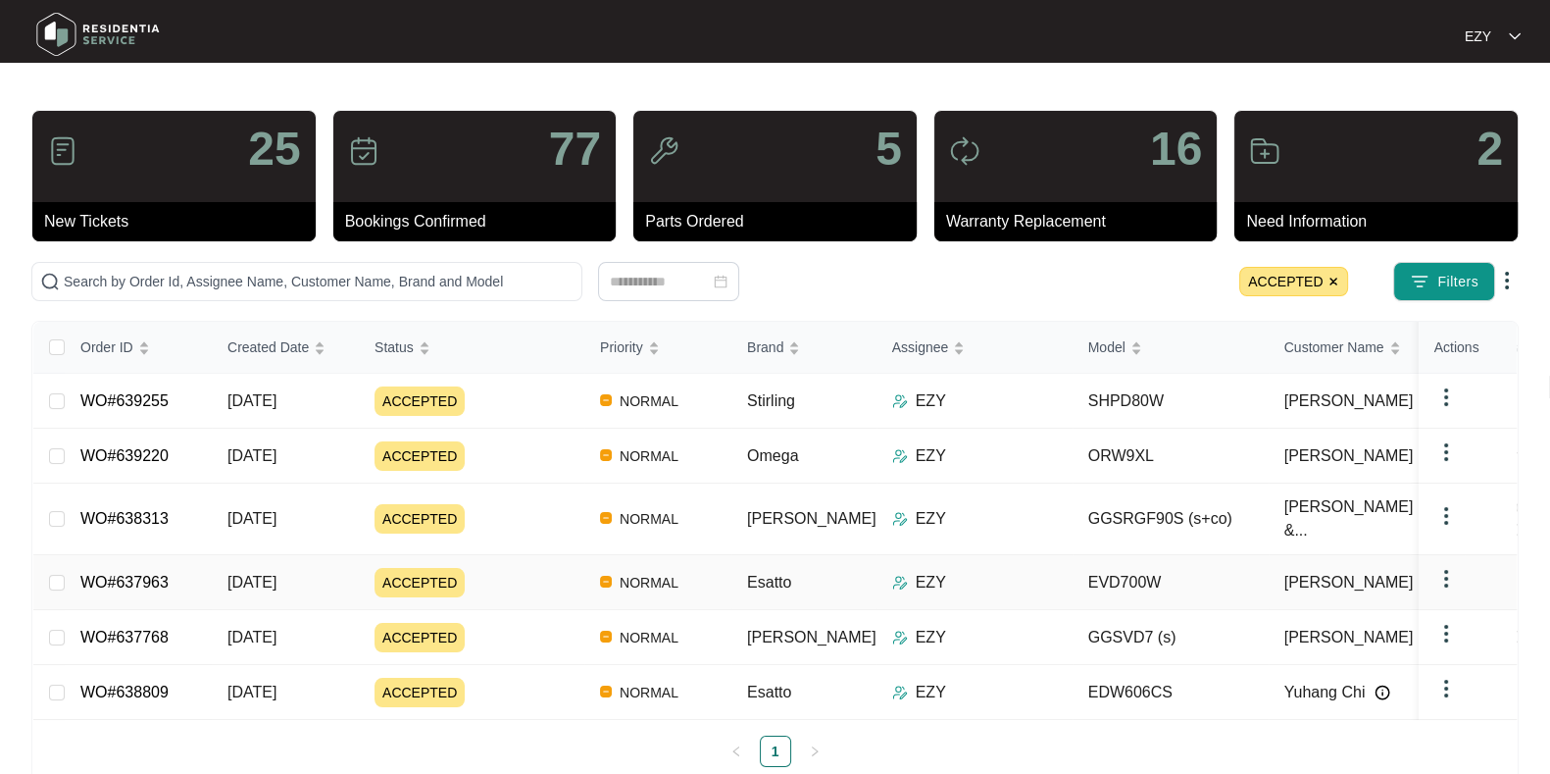
click at [518, 623] on div "ACCEPTED" at bounding box center [480, 637] width 210 height 29
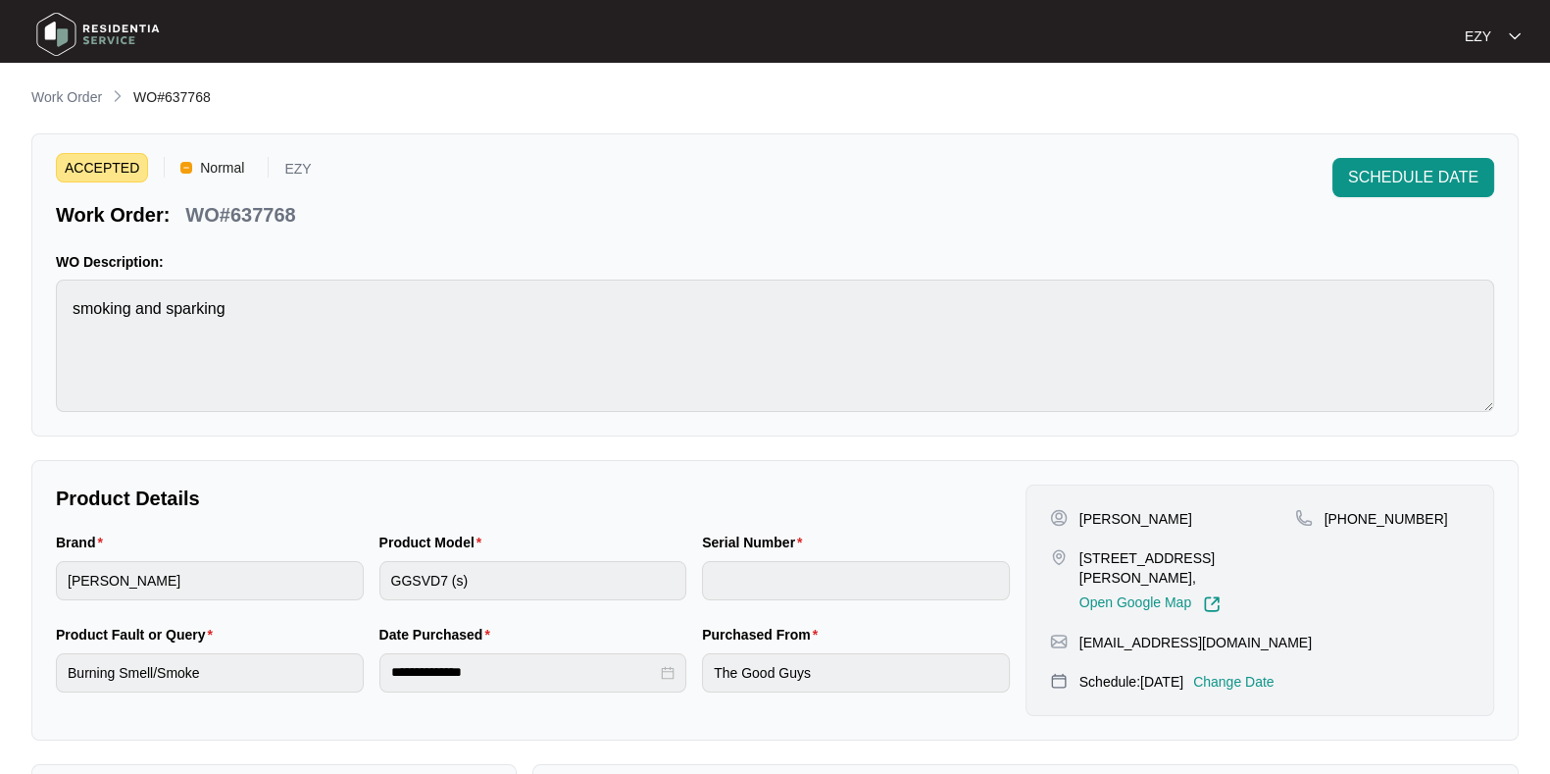
click at [260, 207] on p "WO#637768" at bounding box center [240, 214] width 110 height 27
click at [47, 100] on p "Work Order" at bounding box center [66, 97] width 71 height 20
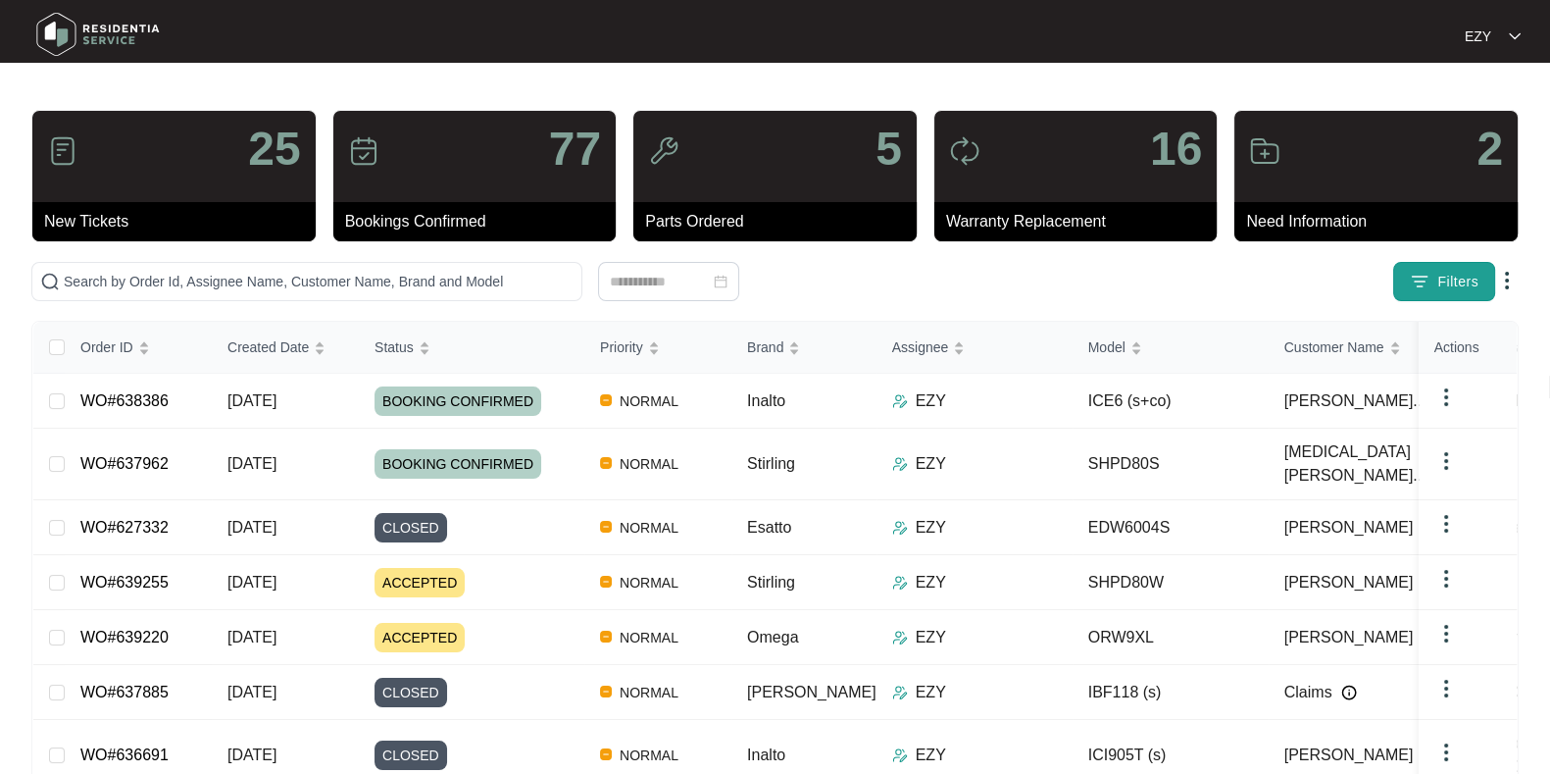
click at [1451, 277] on span "Filters" at bounding box center [1458, 282] width 41 height 21
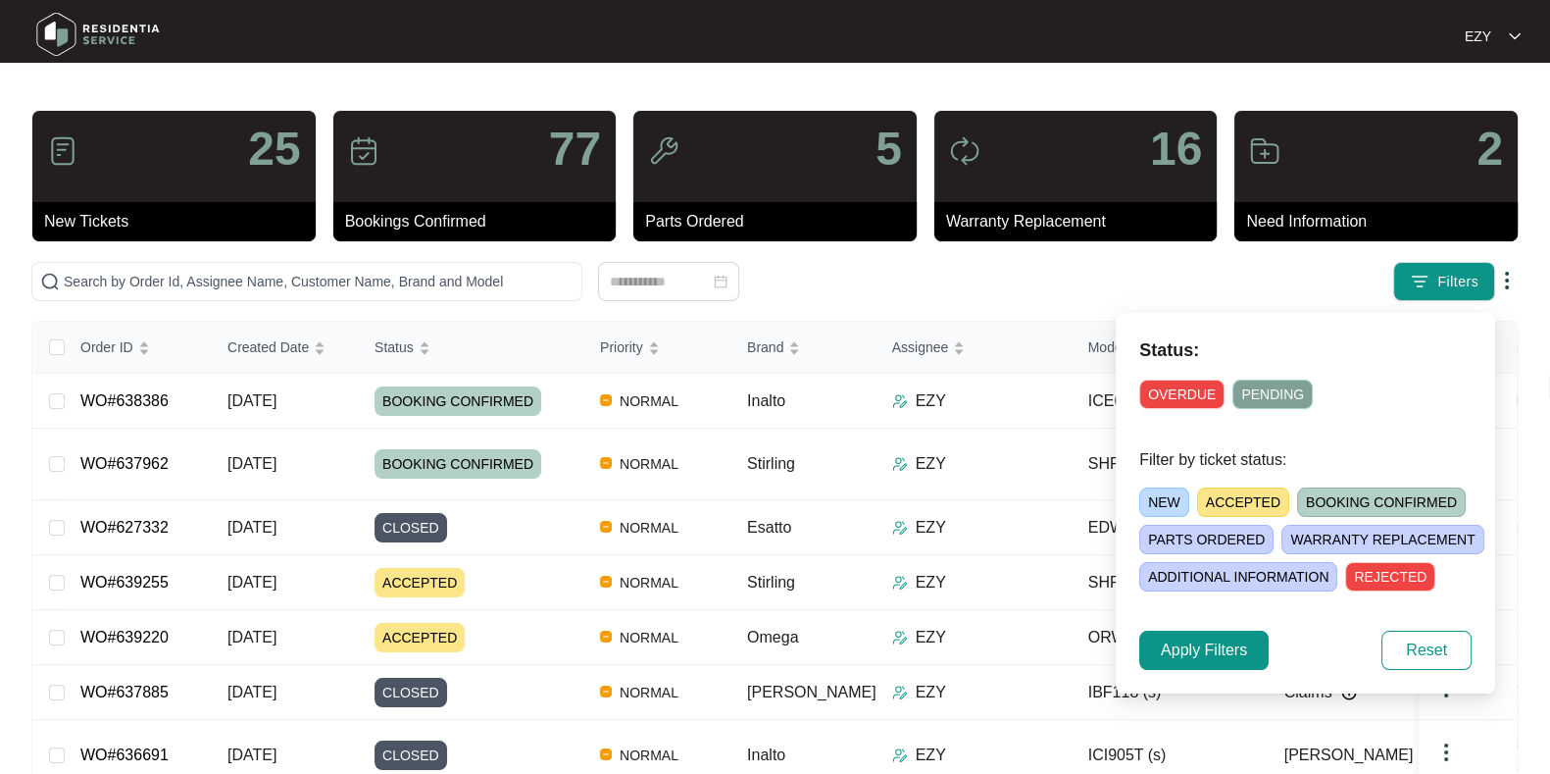
click at [1210, 492] on span "ACCEPTED" at bounding box center [1243, 501] width 92 height 29
click at [1172, 658] on span "Apply Filters" at bounding box center [1204, 650] width 86 height 24
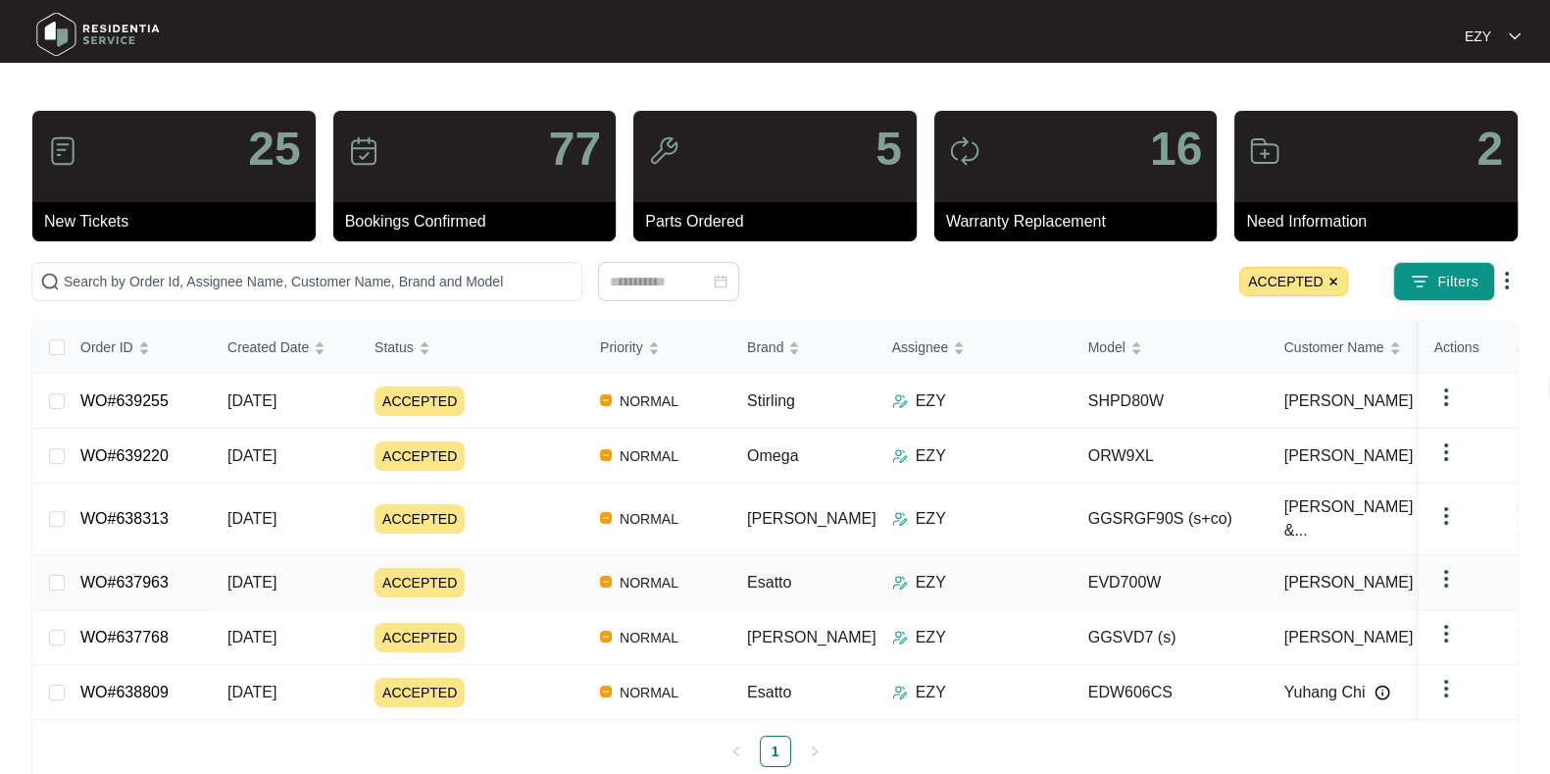
click at [496, 568] on div "ACCEPTED" at bounding box center [480, 582] width 210 height 29
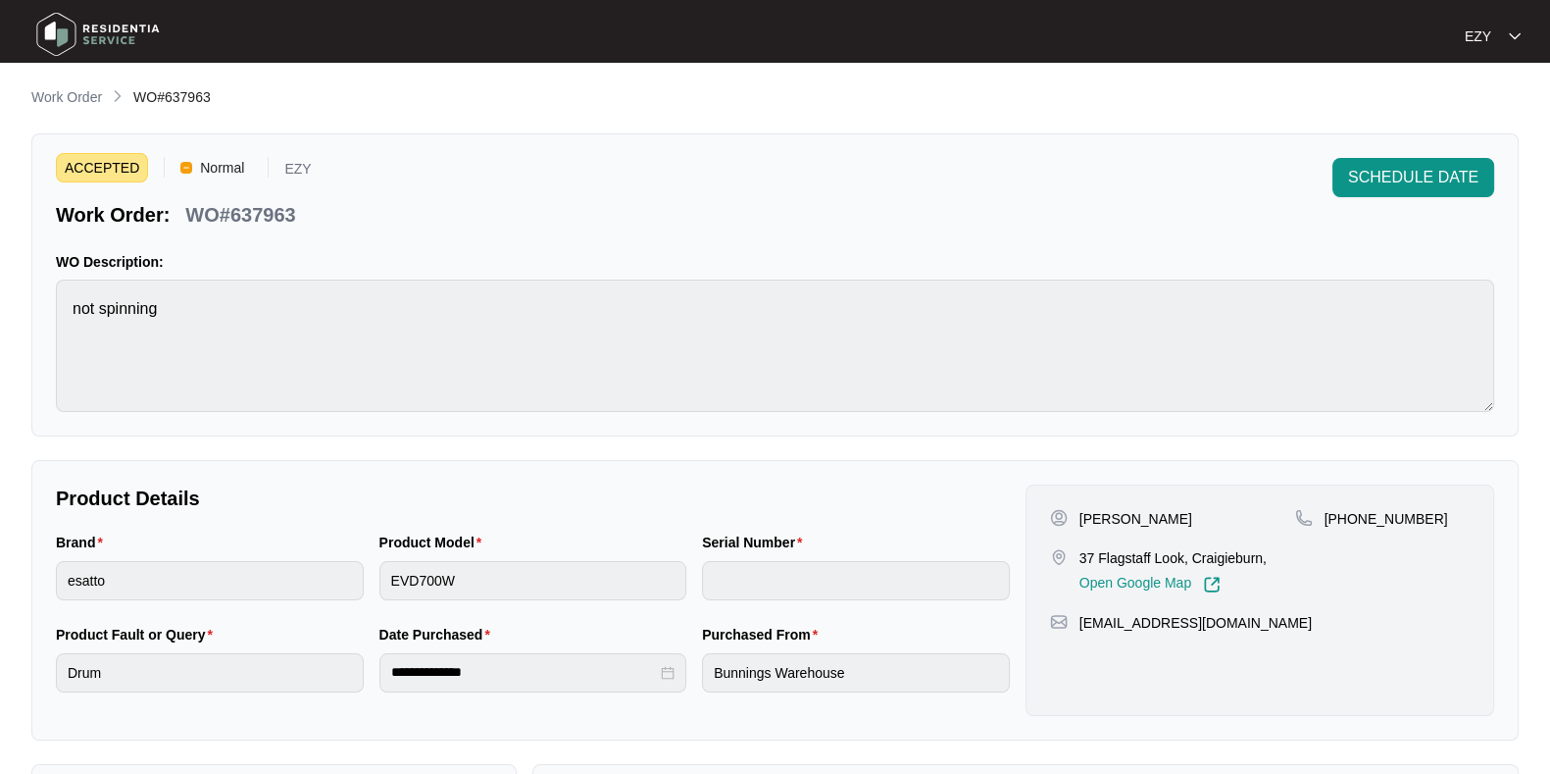
click at [251, 220] on p "WO#637963" at bounding box center [240, 214] width 110 height 27
click at [1384, 173] on span "SCHEDULE DATE" at bounding box center [1413, 178] width 130 height 24
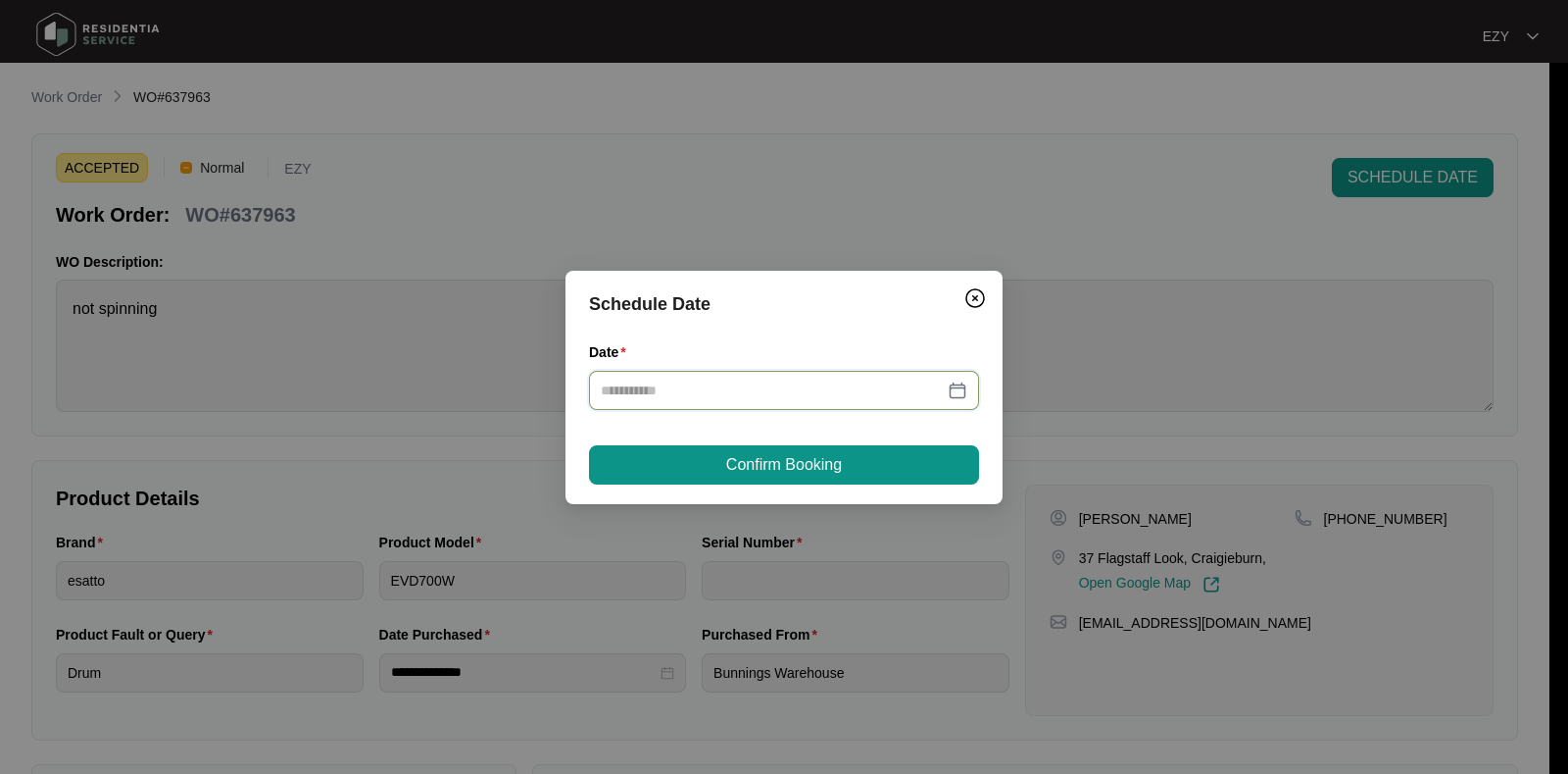
click at [803, 396] on input "Date" at bounding box center [772, 390] width 343 height 22
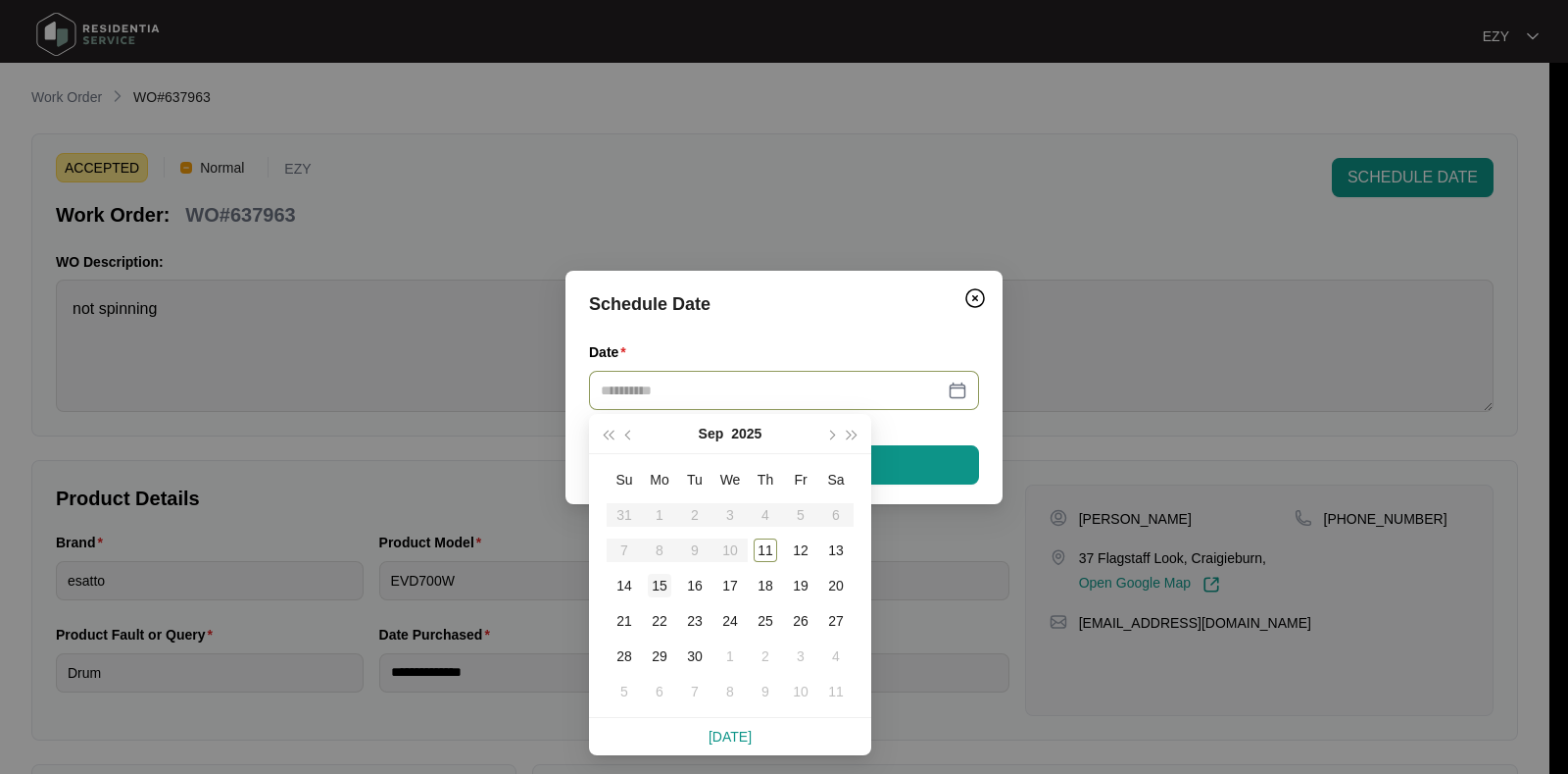
type input "**********"
click at [656, 586] on div "15" at bounding box center [660, 586] width 24 height 24
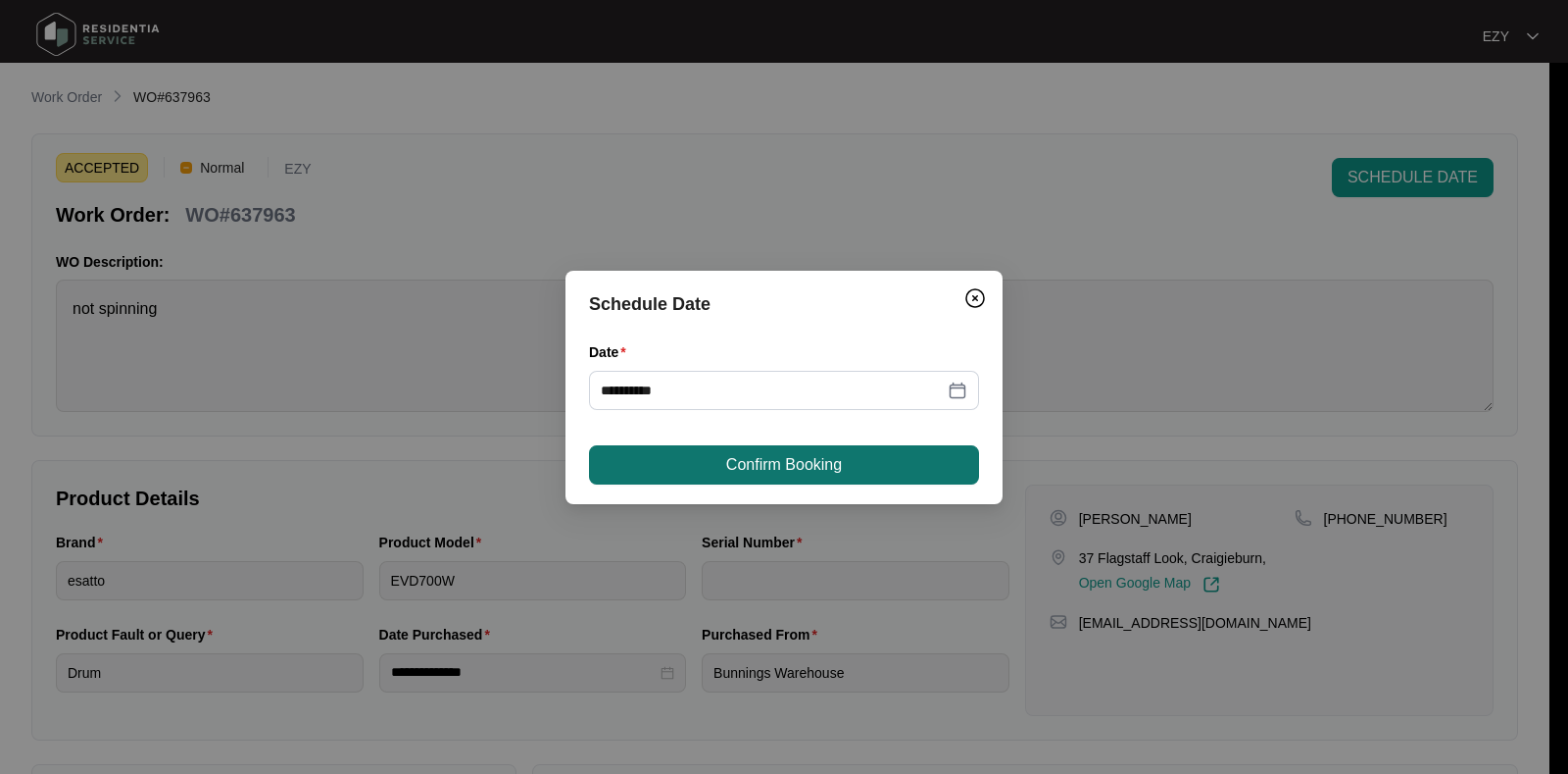
click at [793, 471] on span "Confirm Booking" at bounding box center [784, 465] width 116 height 24
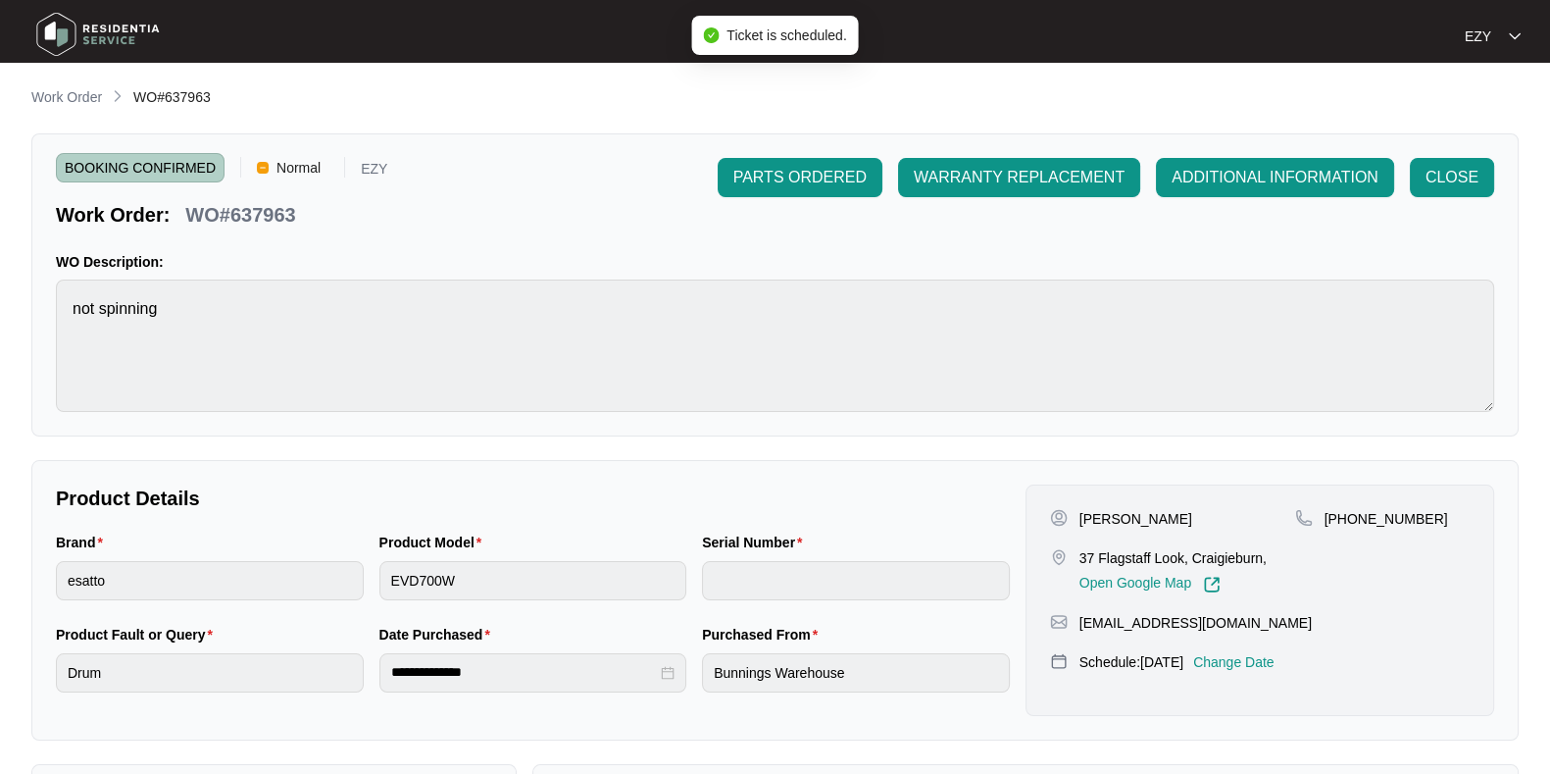
click at [57, 86] on li "Work Order" at bounding box center [66, 98] width 71 height 24
click at [69, 95] on p "Work Order" at bounding box center [66, 97] width 71 height 20
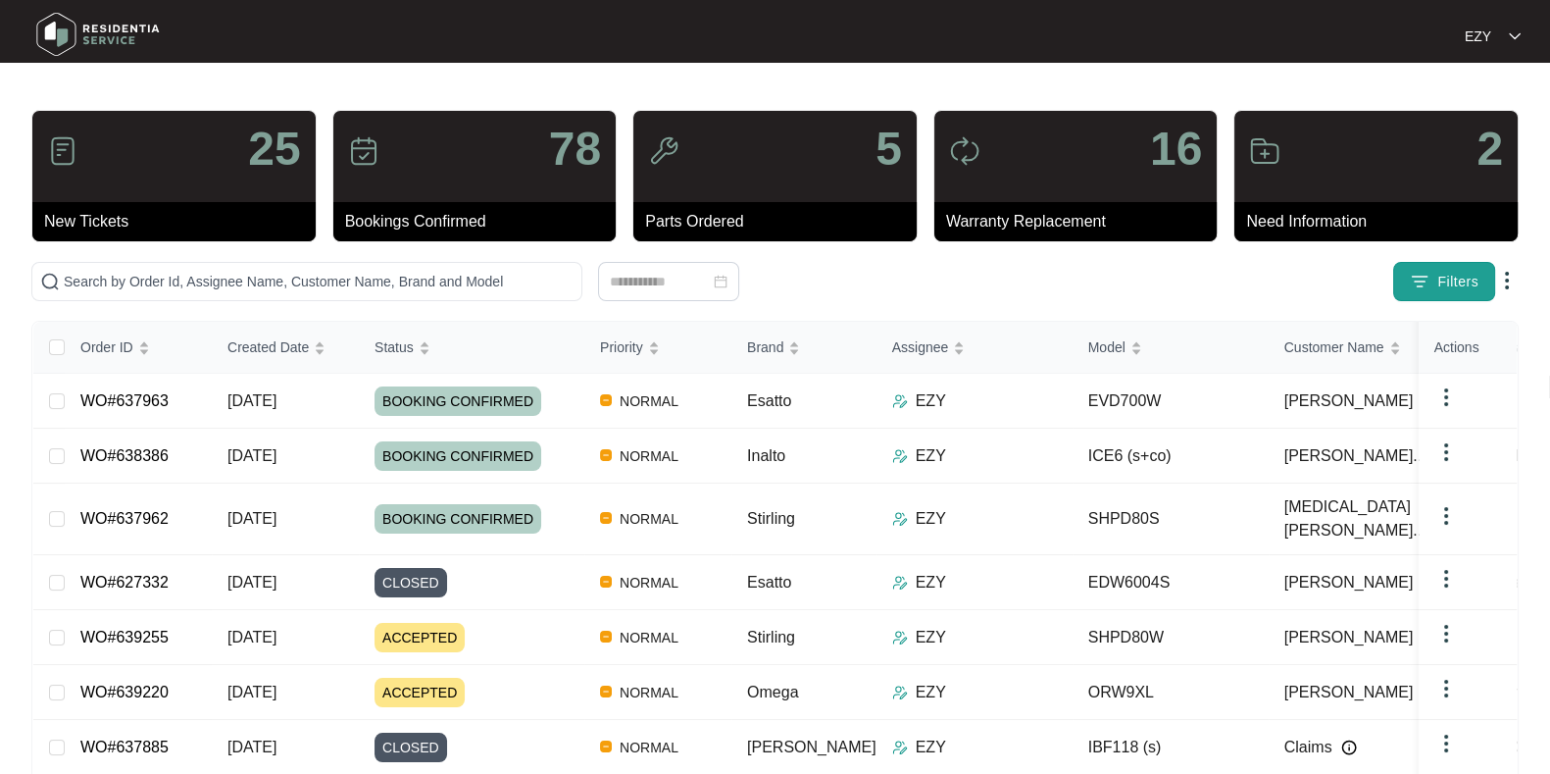
click at [1471, 275] on span "Filters" at bounding box center [1458, 282] width 41 height 21
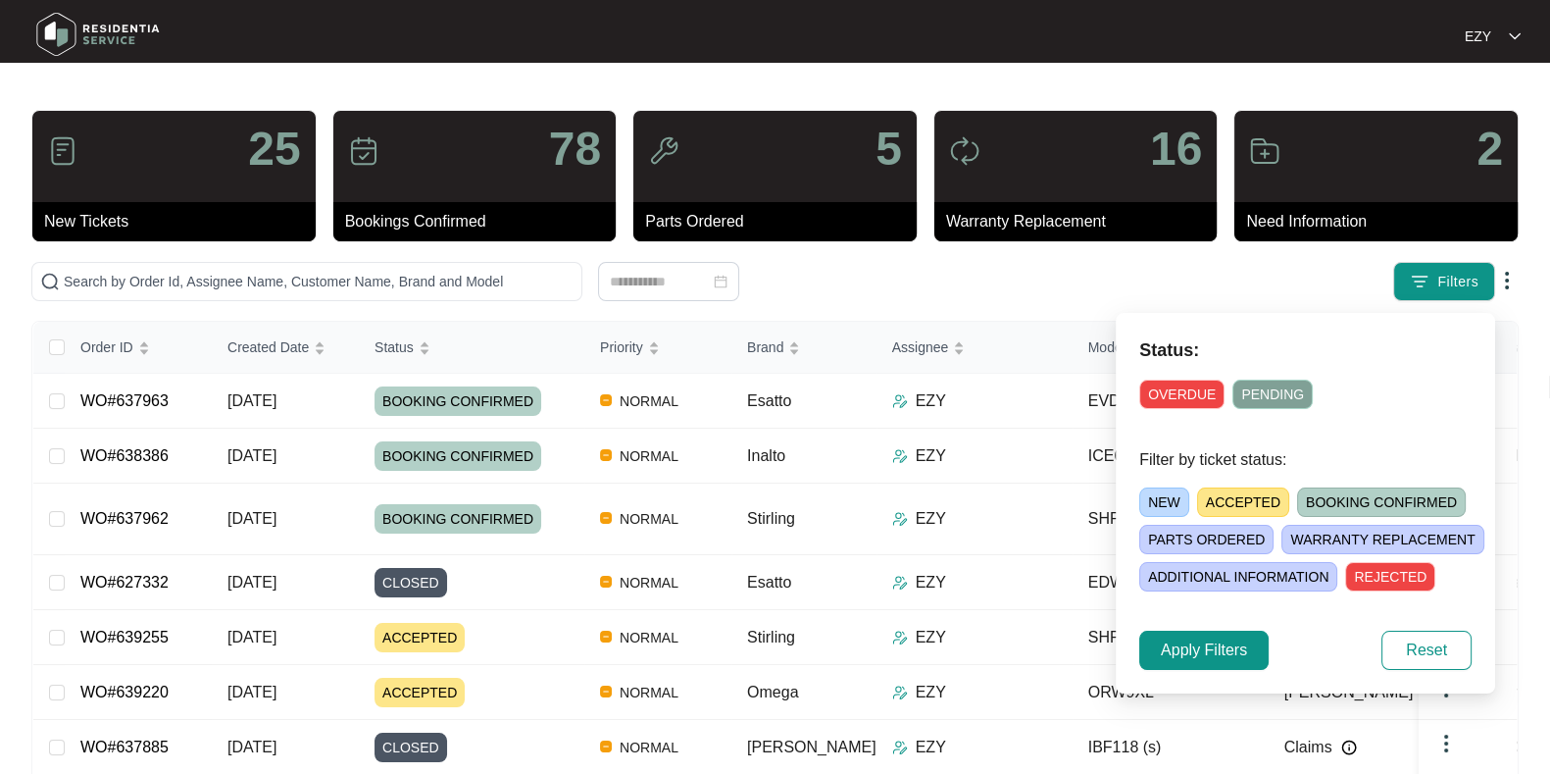
click at [1225, 507] on span "ACCEPTED" at bounding box center [1243, 501] width 92 height 29
click at [1200, 660] on span "Apply Filters" at bounding box center [1204, 650] width 86 height 24
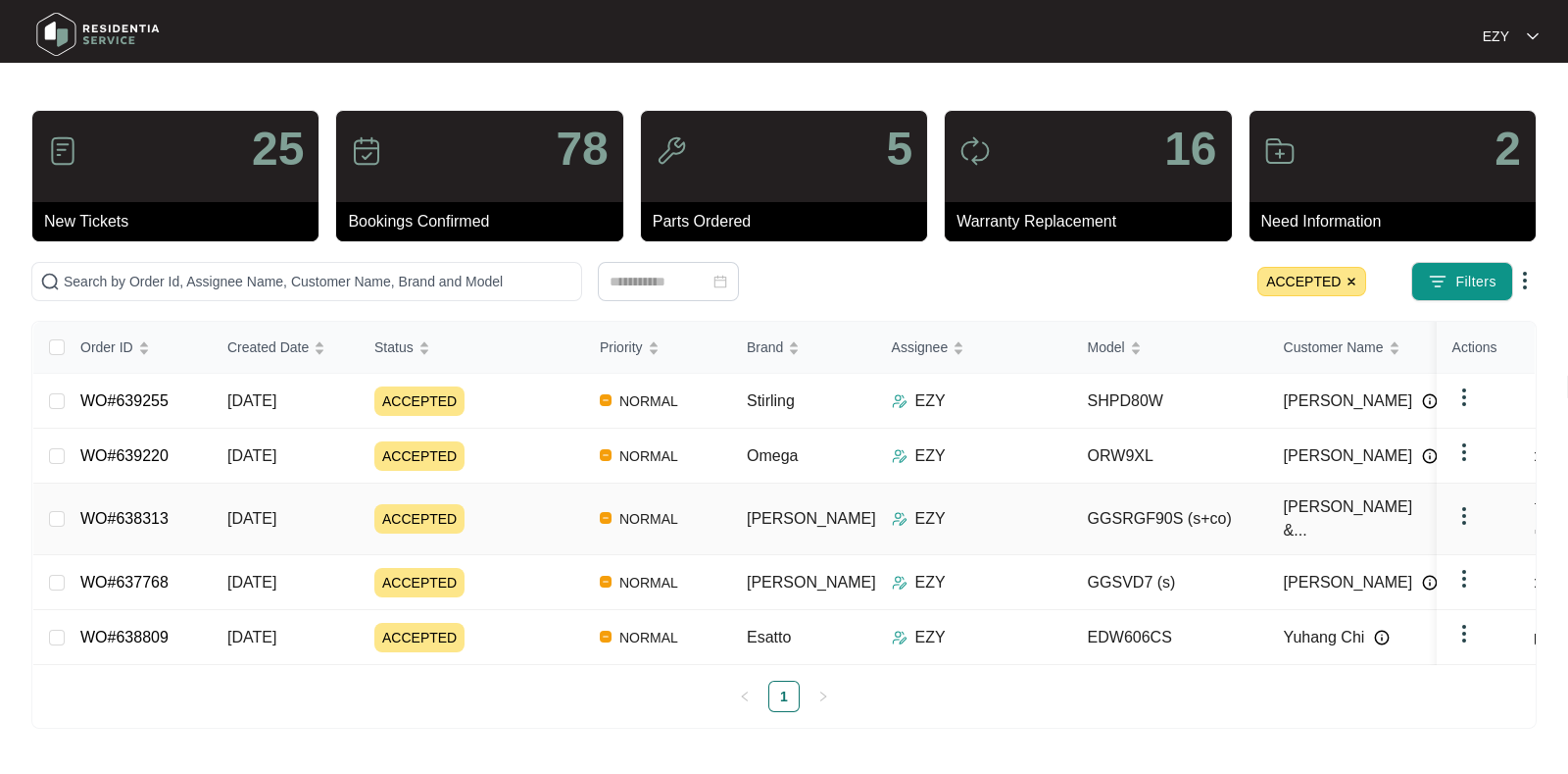
click at [514, 507] on div "ACCEPTED" at bounding box center [480, 518] width 210 height 29
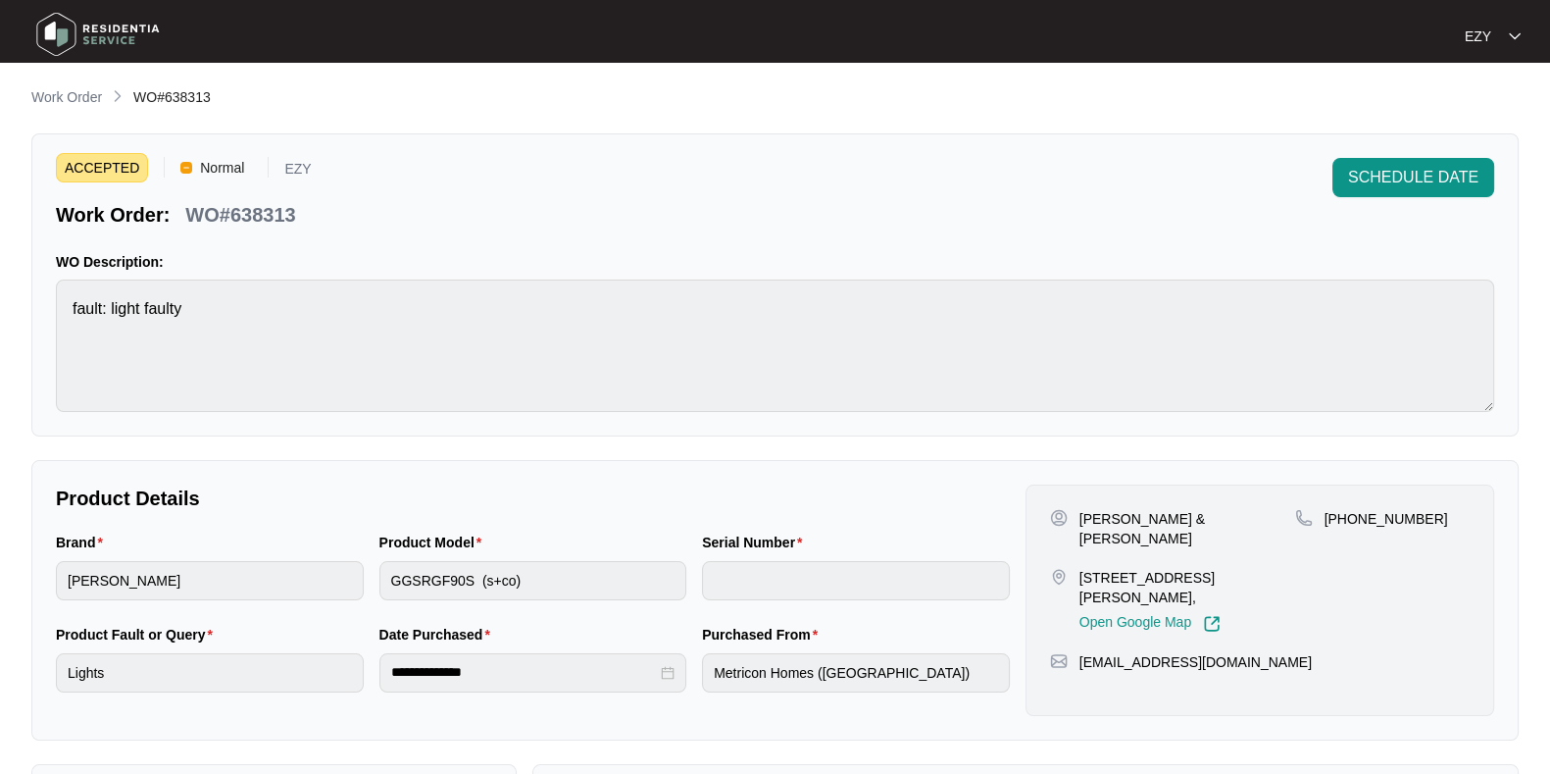
click at [274, 215] on p "WO#638313" at bounding box center [240, 214] width 110 height 27
click at [1443, 170] on span "SCHEDULE DATE" at bounding box center [1413, 178] width 130 height 24
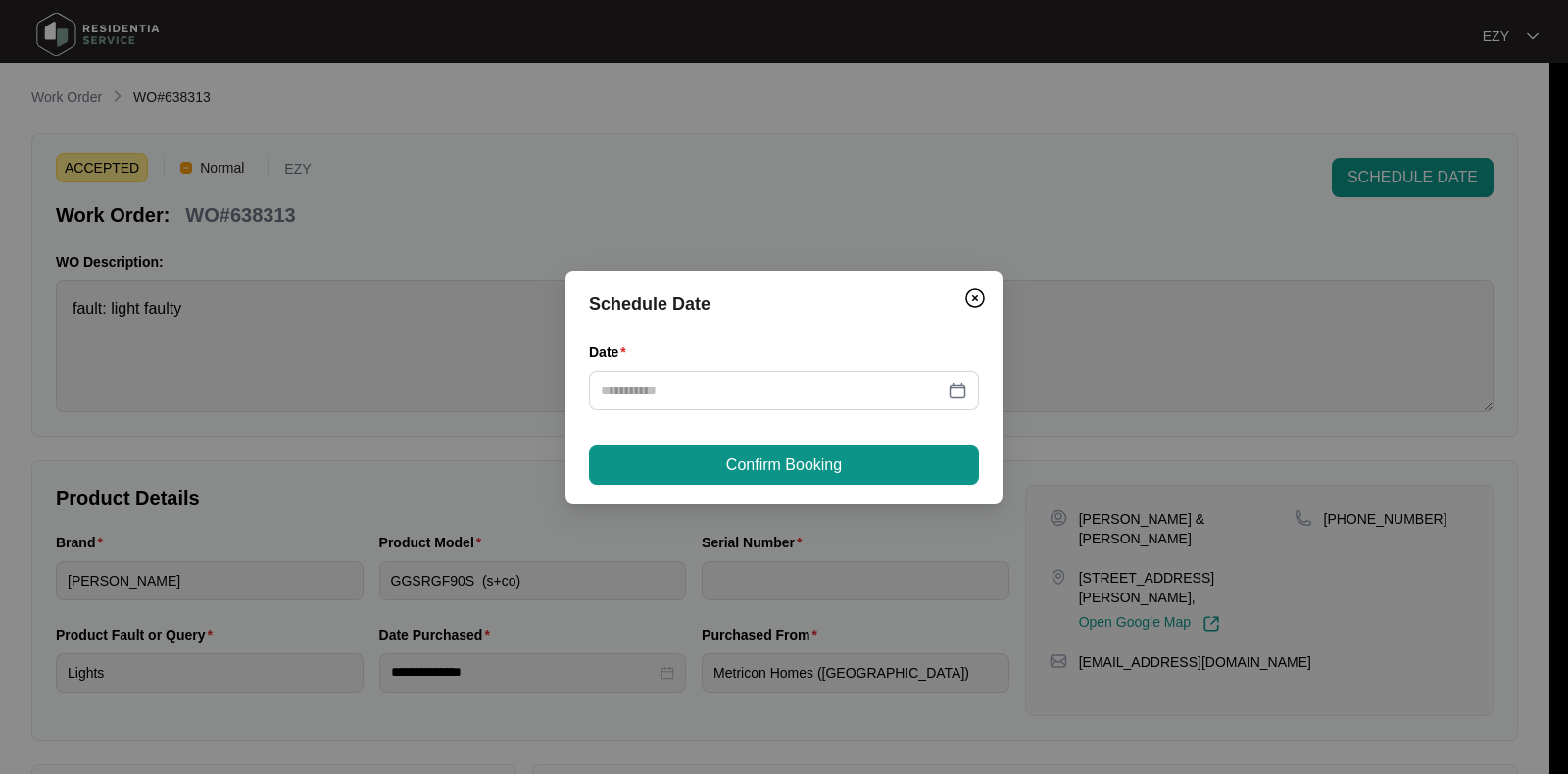
click at [682, 369] on div "Date" at bounding box center [784, 355] width 390 height 29
click at [684, 377] on div at bounding box center [784, 390] width 390 height 39
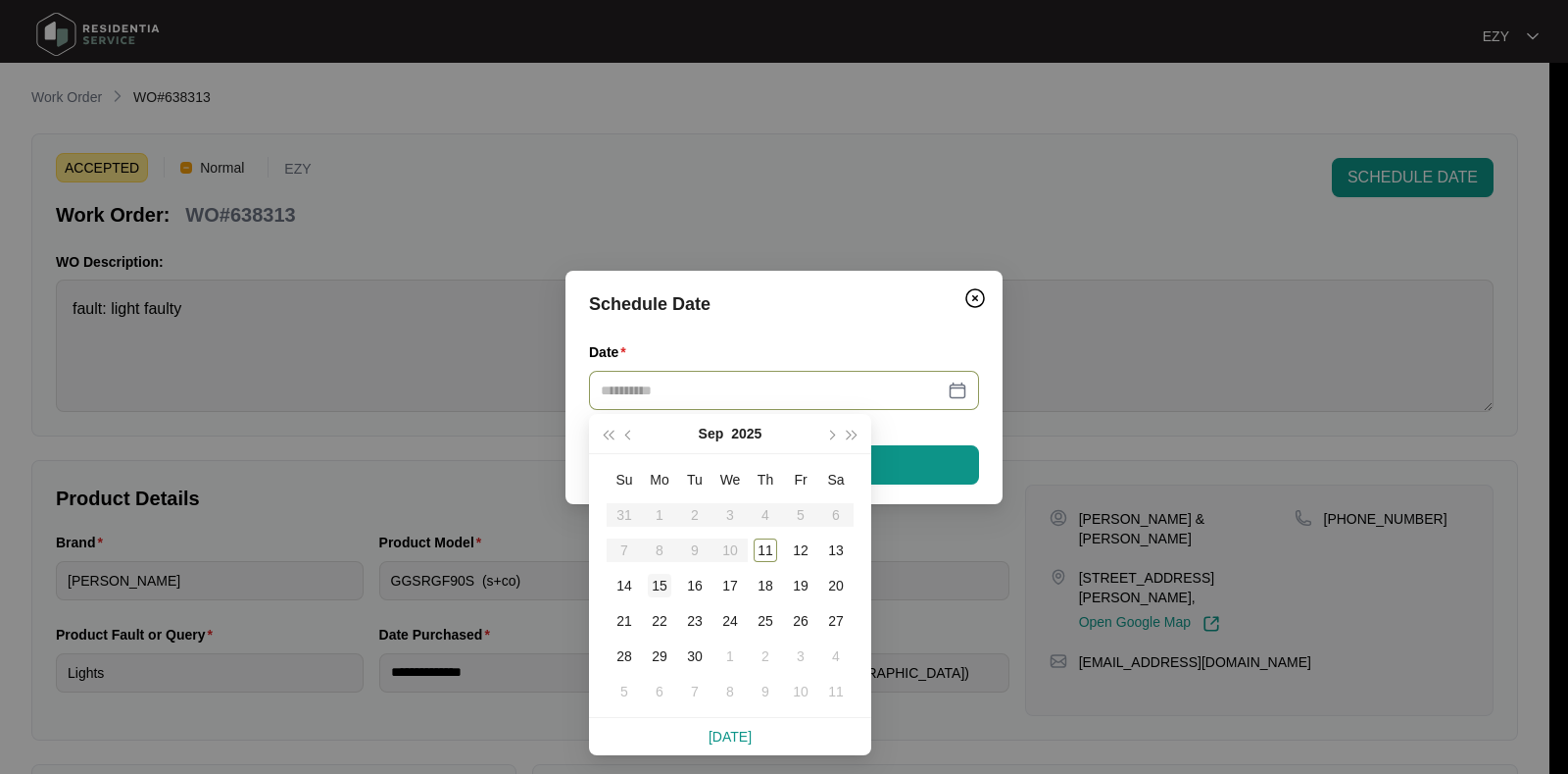
type input "**********"
click at [662, 585] on div "15" at bounding box center [660, 586] width 24 height 24
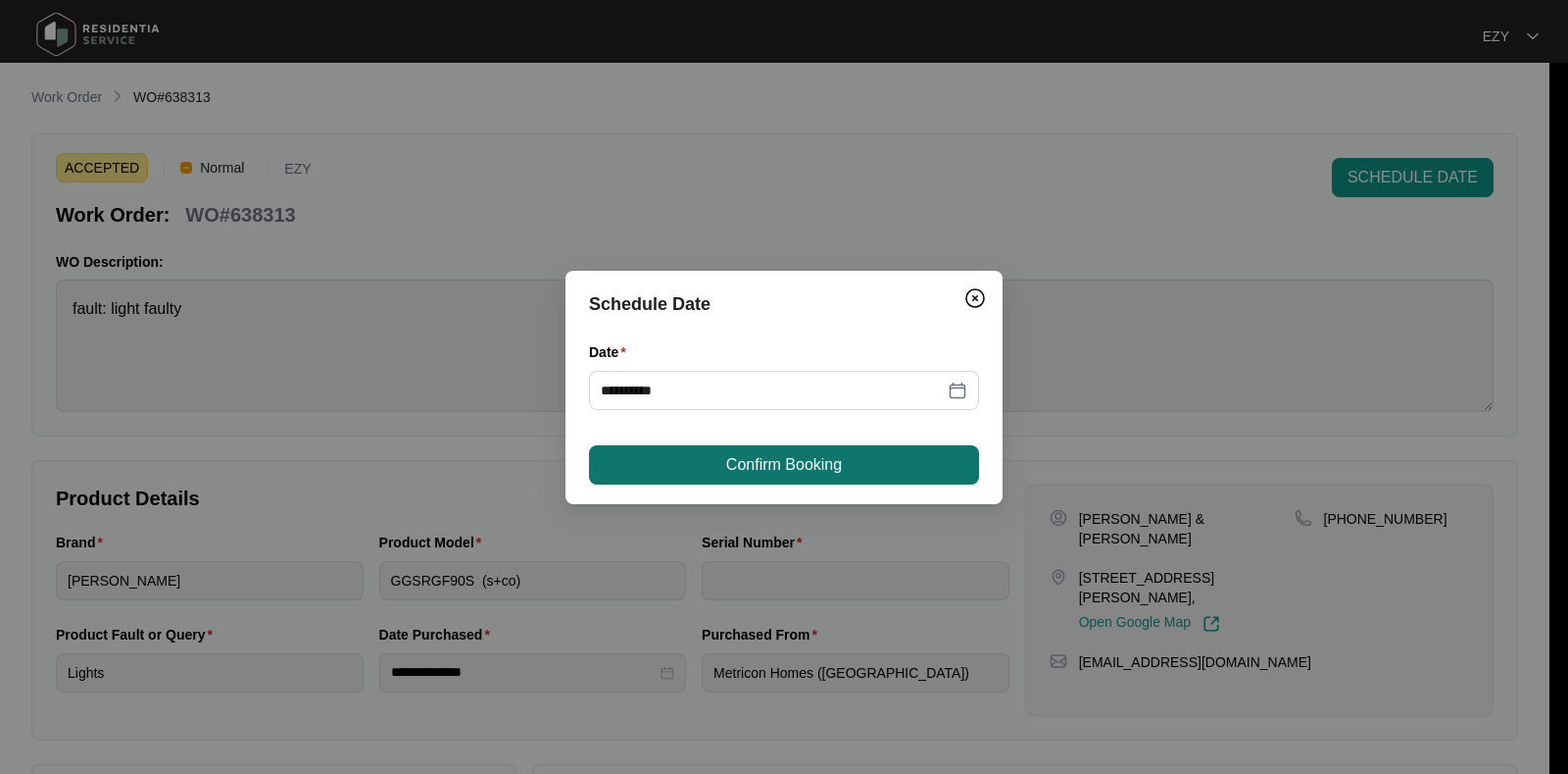
click at [789, 463] on span "Confirm Booking" at bounding box center [784, 465] width 116 height 24
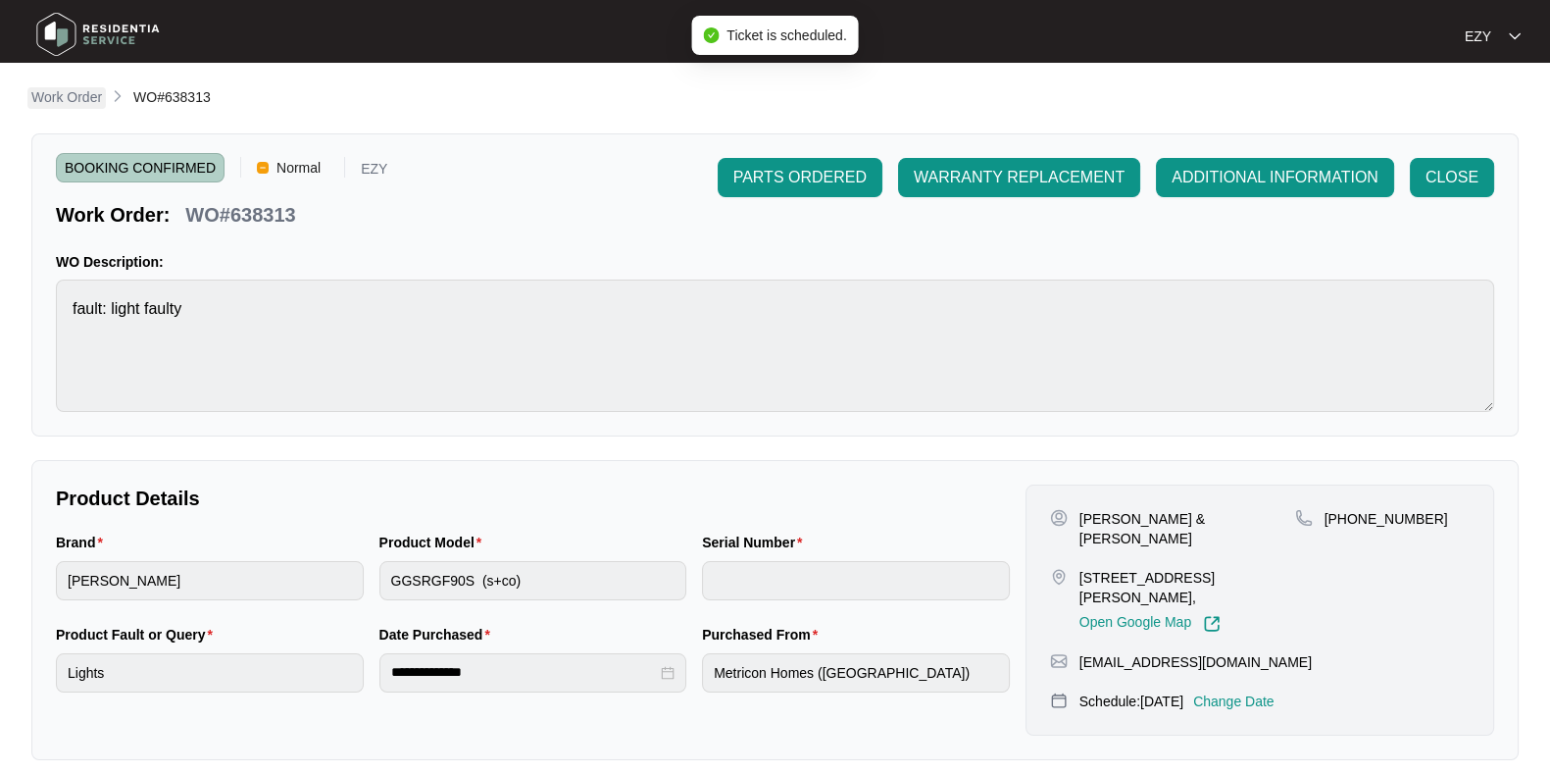
click at [82, 93] on p "Work Order" at bounding box center [66, 97] width 71 height 20
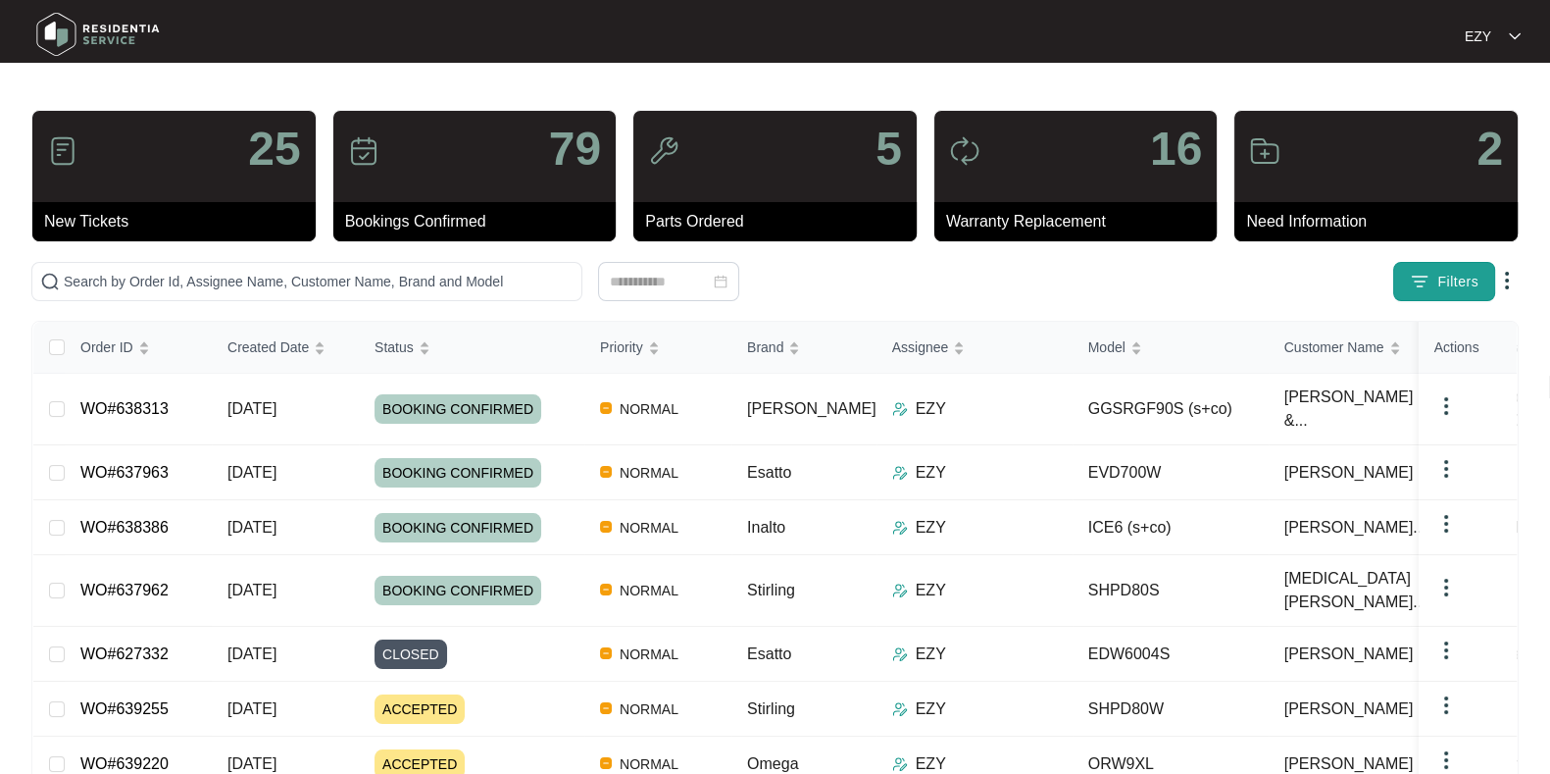
click at [1428, 283] on img "button" at bounding box center [1420, 282] width 20 height 20
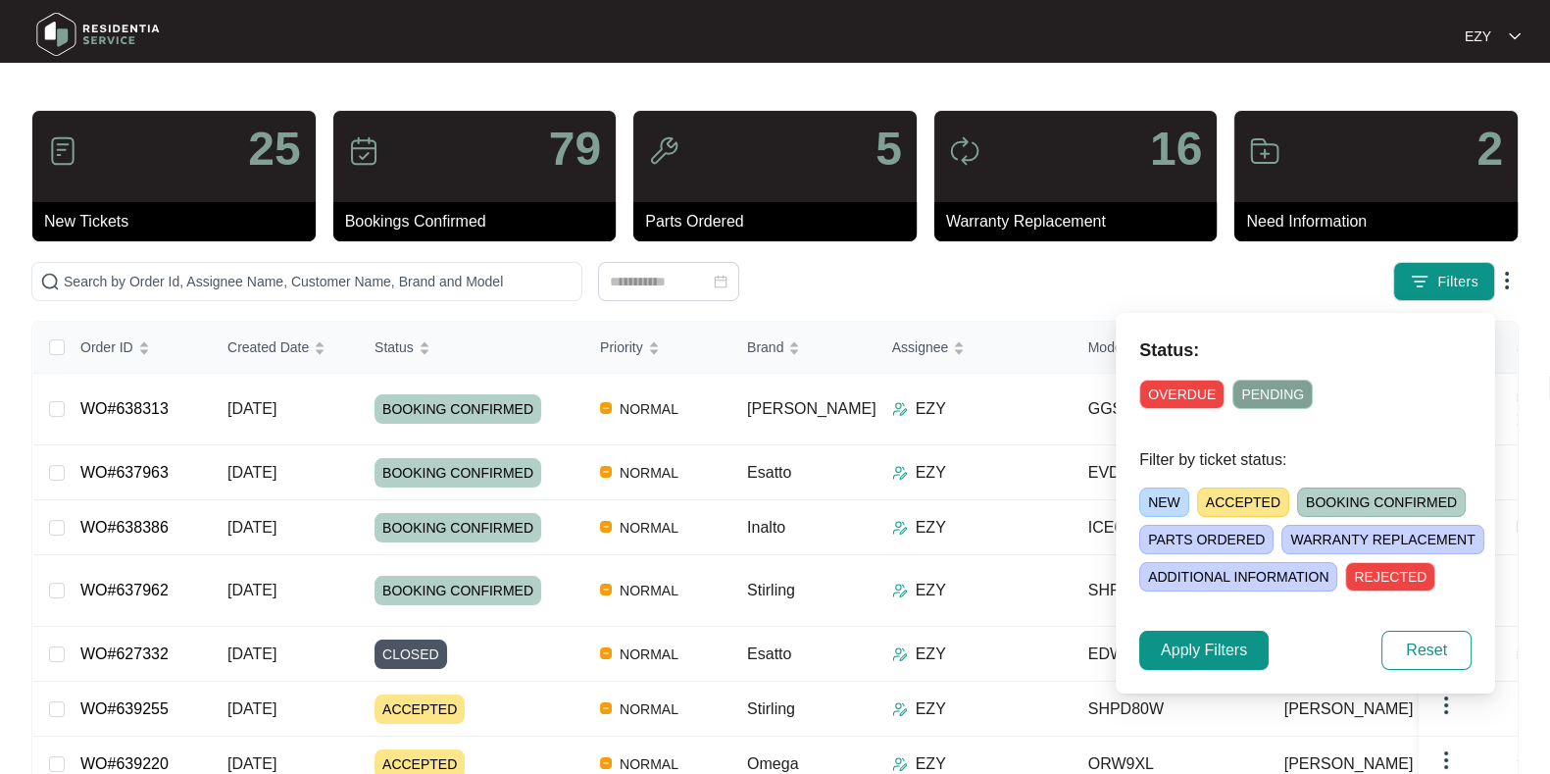
click at [1234, 493] on span "ACCEPTED" at bounding box center [1243, 501] width 92 height 29
click at [1139, 649] on button "Apply Filters" at bounding box center [1203, 650] width 129 height 39
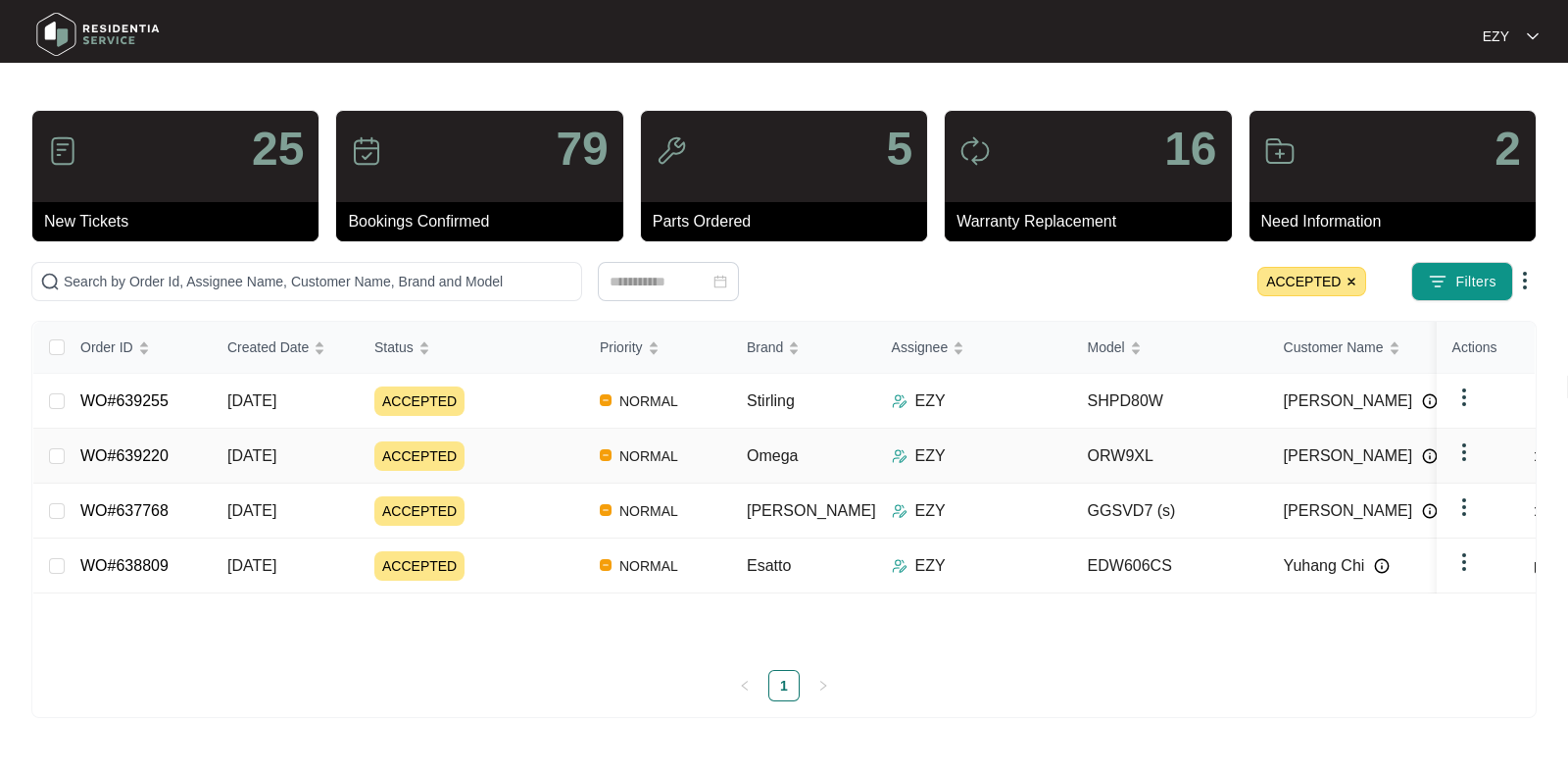
click at [524, 452] on div "ACCEPTED" at bounding box center [480, 455] width 210 height 29
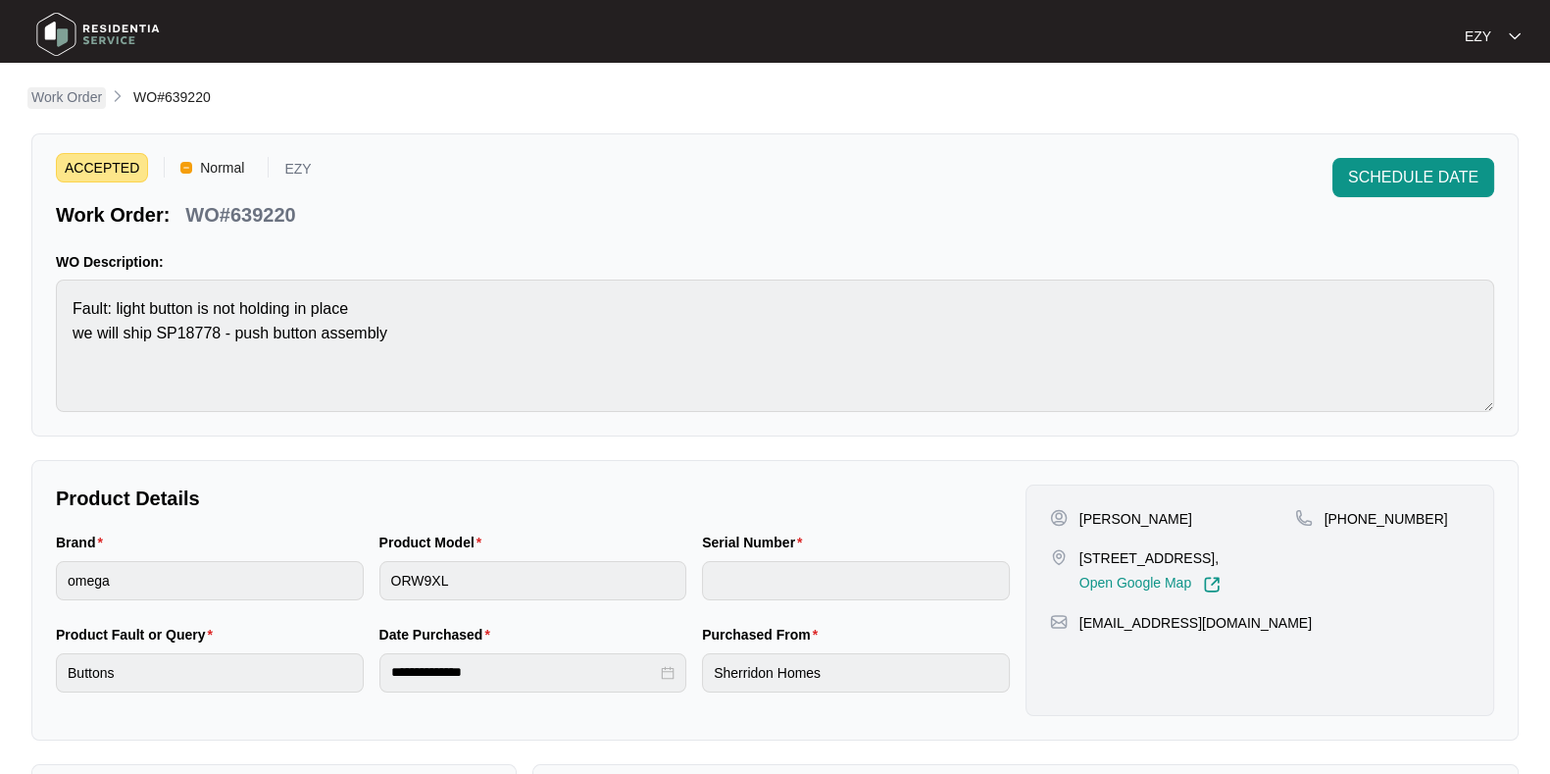
click at [64, 100] on p "Work Order" at bounding box center [66, 97] width 71 height 20
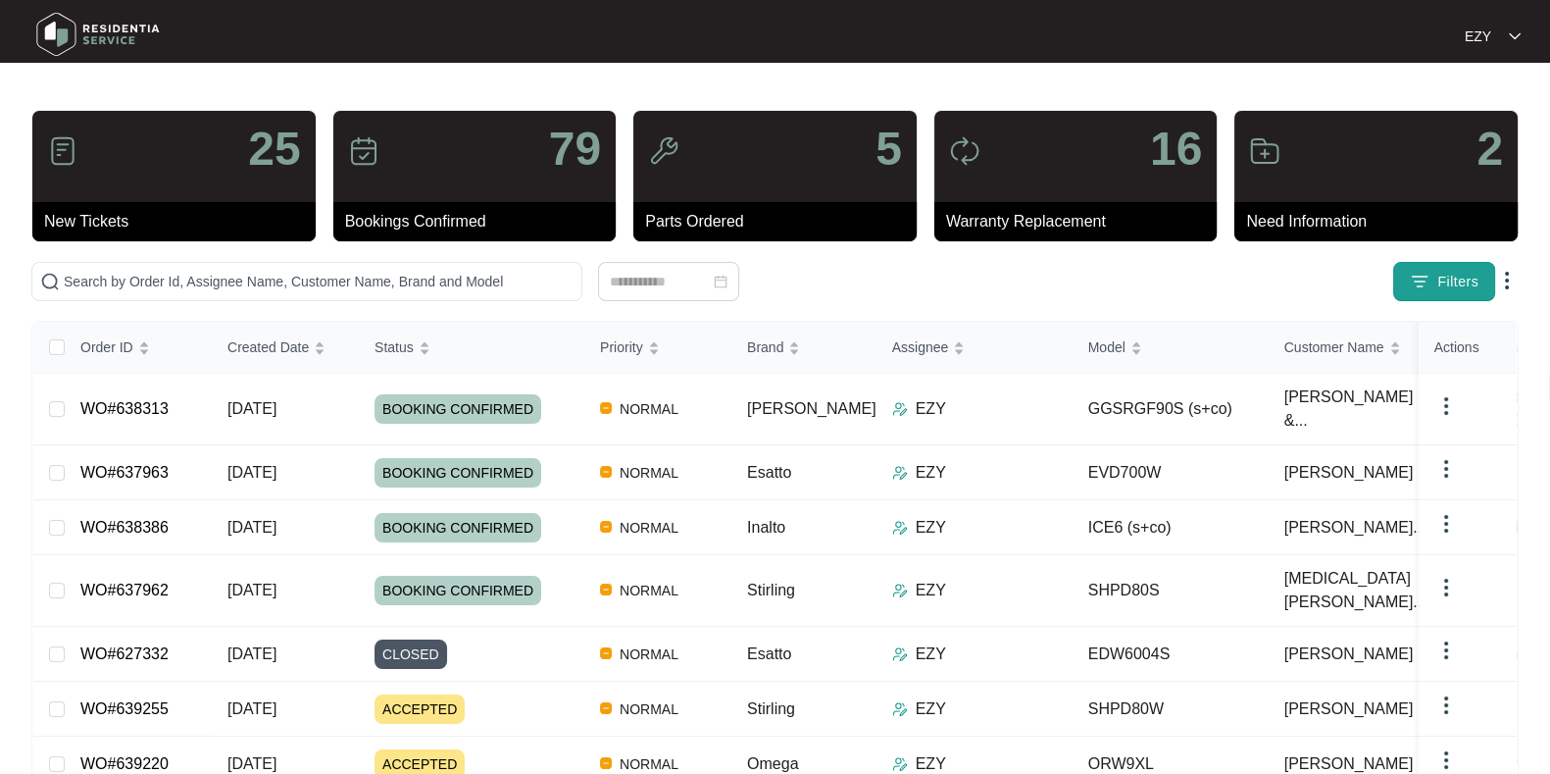
click at [1446, 278] on span "Filters" at bounding box center [1458, 282] width 41 height 21
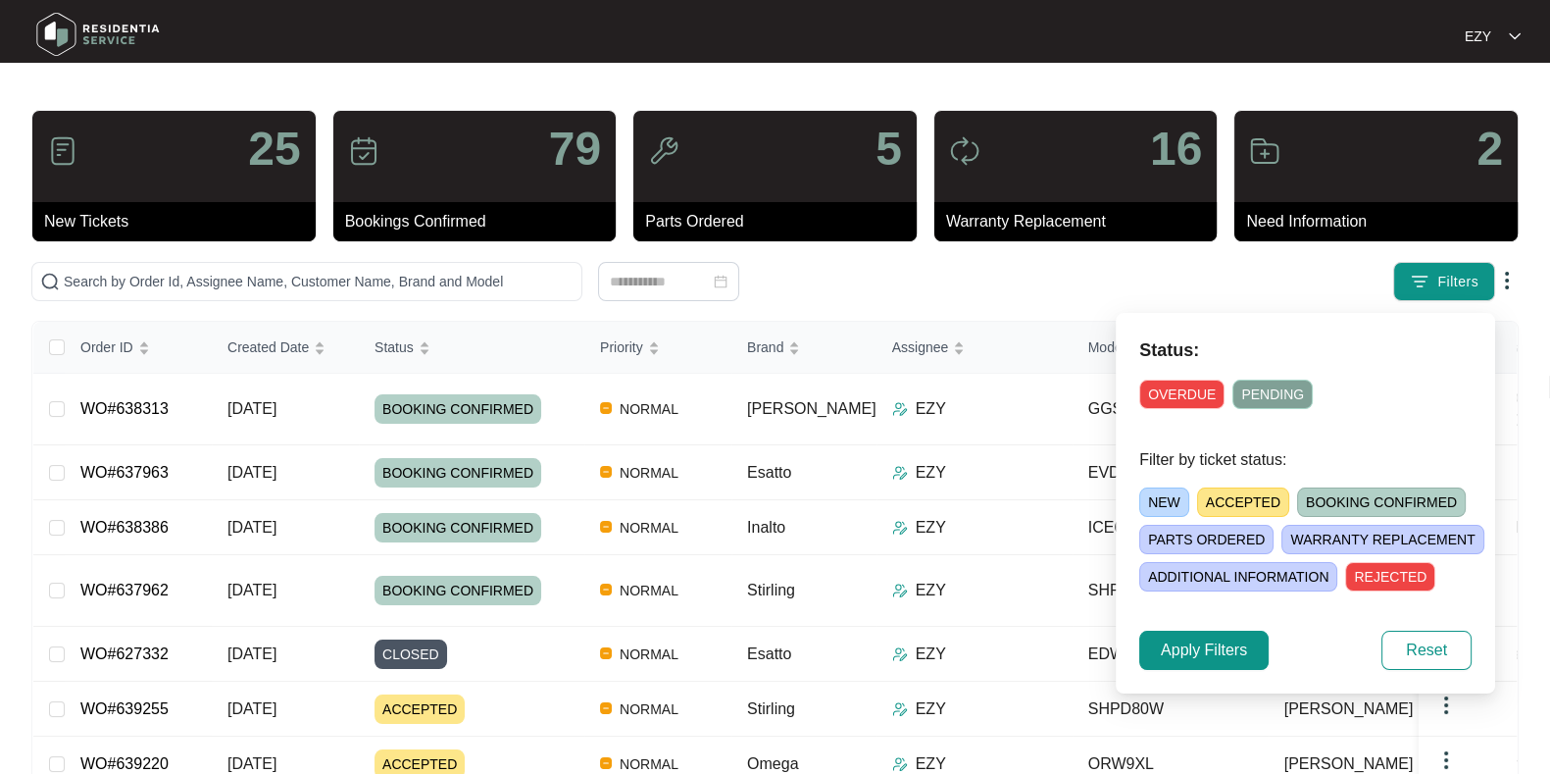
click at [1236, 505] on span "ACCEPTED" at bounding box center [1243, 501] width 92 height 29
click at [1169, 652] on span "Apply Filters" at bounding box center [1204, 650] width 86 height 24
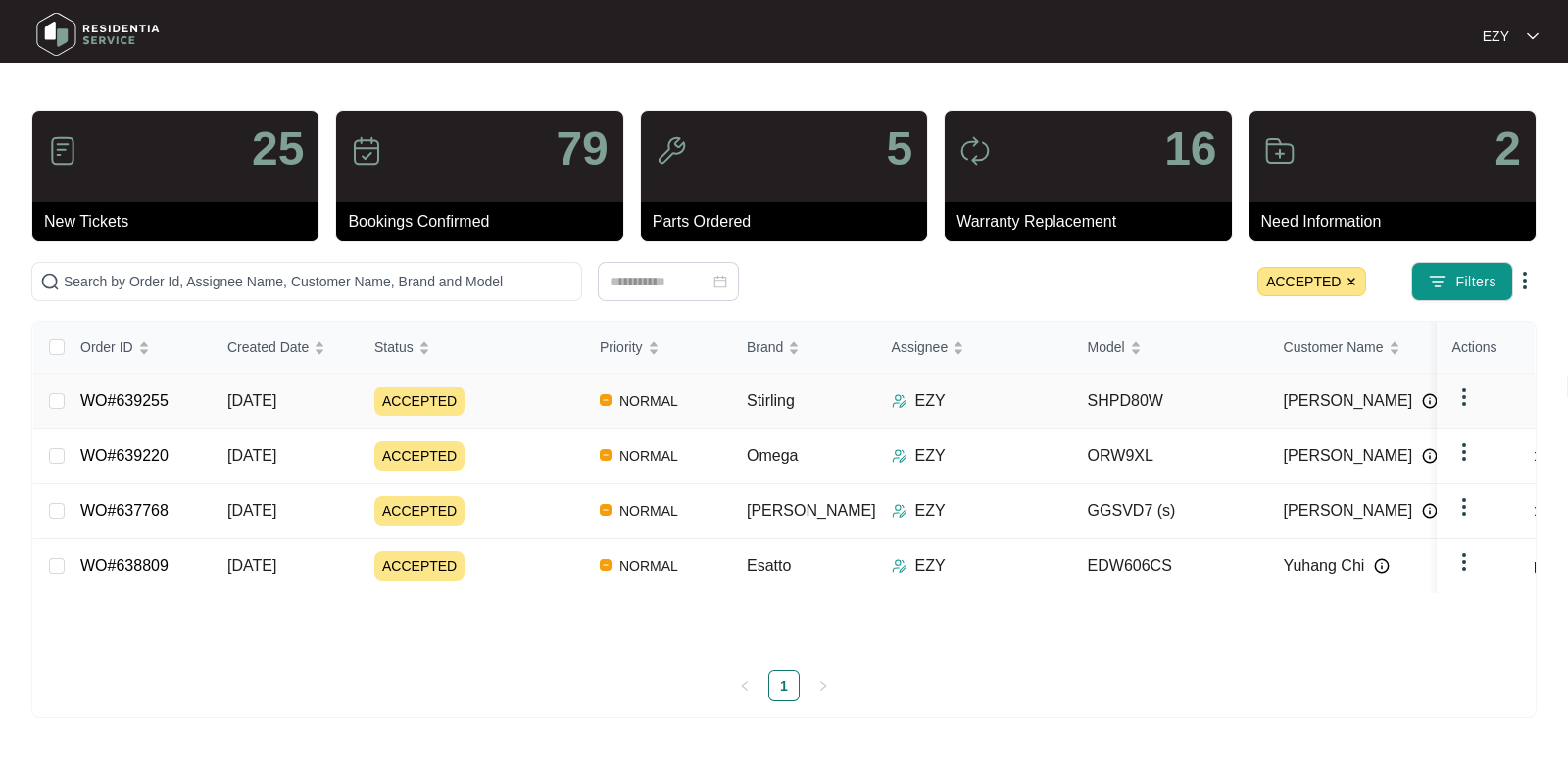
click at [477, 395] on div "ACCEPTED" at bounding box center [480, 400] width 210 height 29
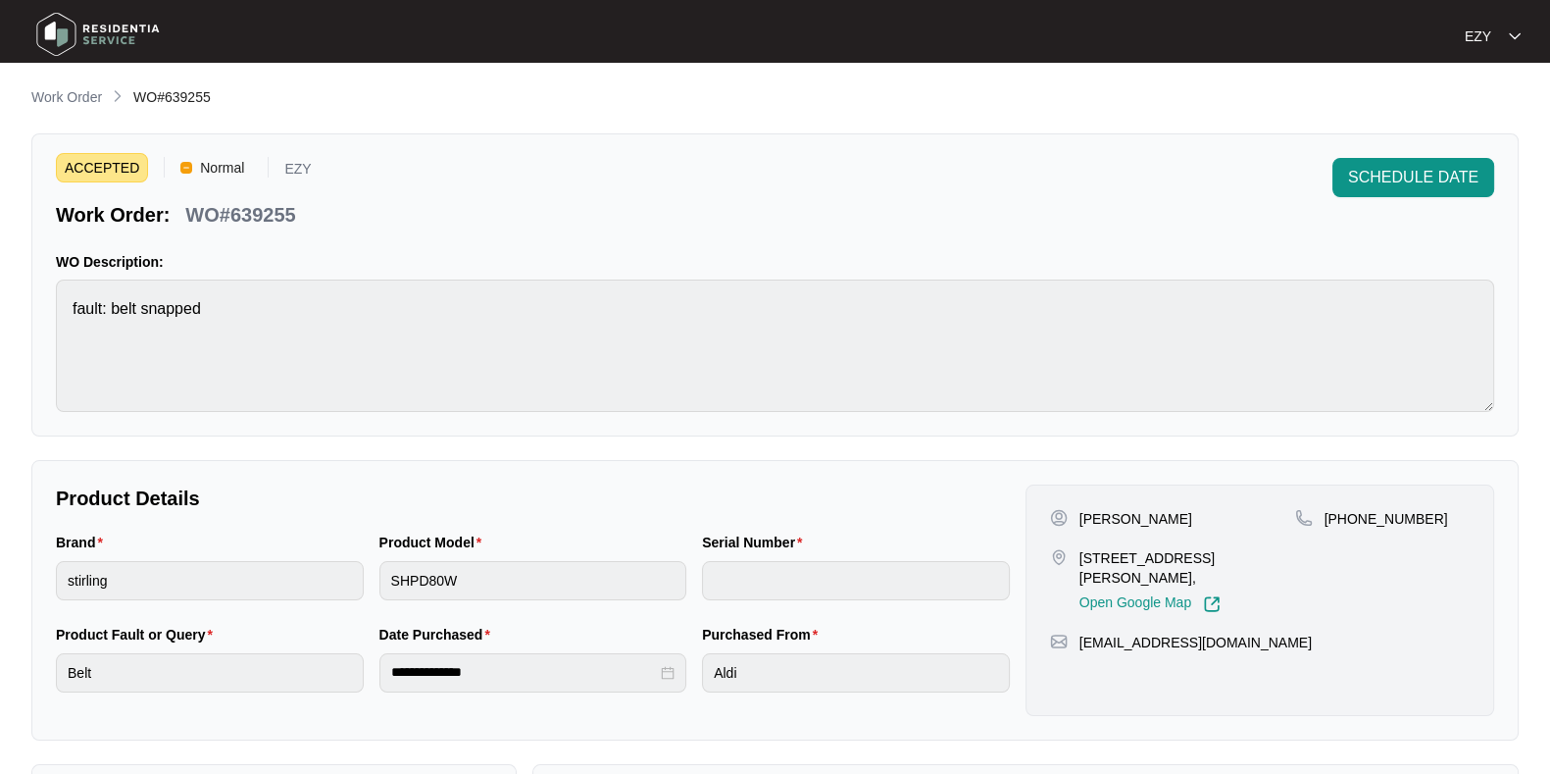
click at [78, 89] on span "Work Order" at bounding box center [66, 97] width 71 height 16
click at [86, 93] on p "Work Order" at bounding box center [66, 97] width 71 height 20
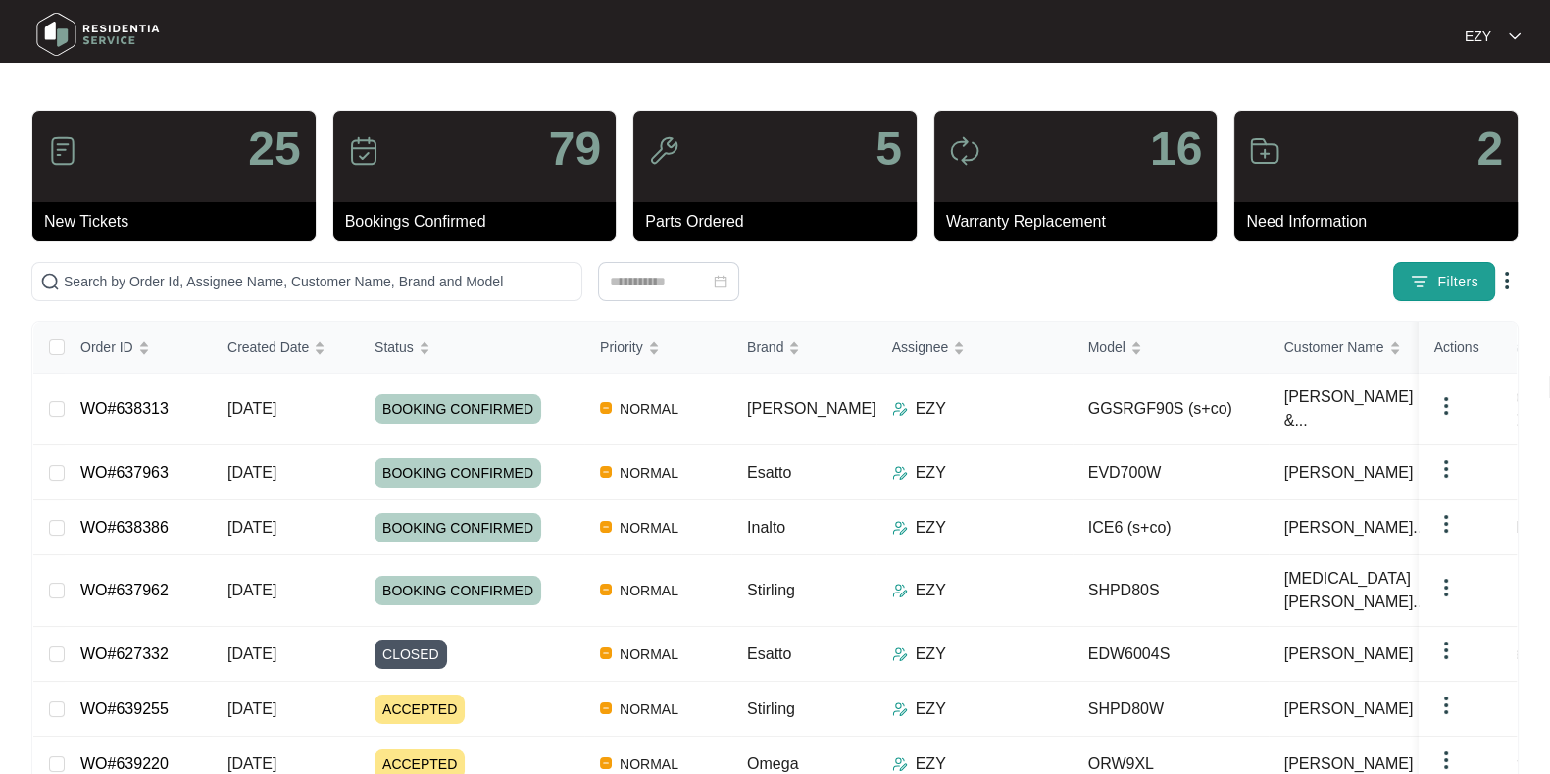
click at [1422, 287] on img "button" at bounding box center [1420, 282] width 20 height 20
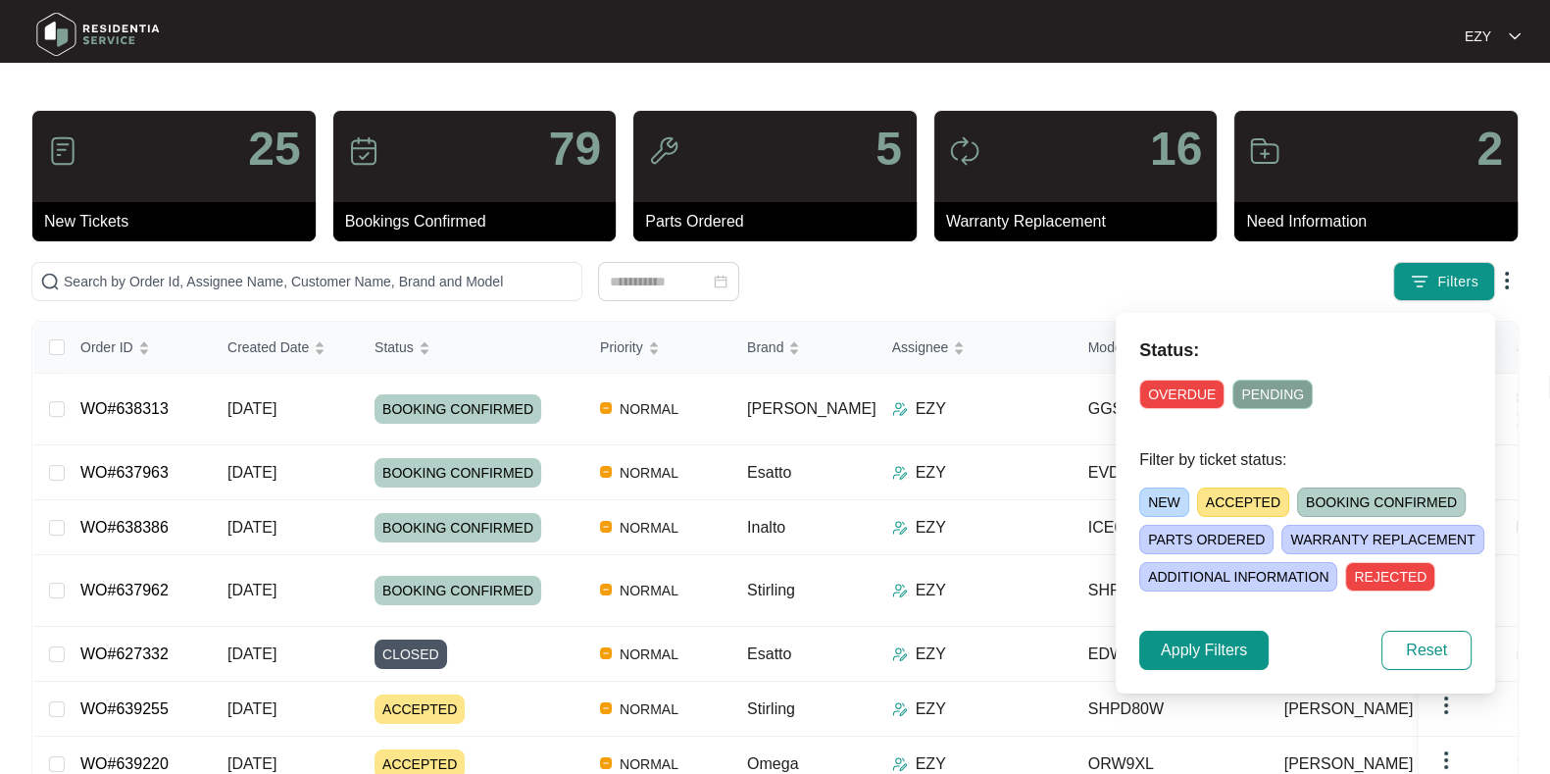
click at [1180, 401] on span "OVERDUE" at bounding box center [1181, 393] width 85 height 29
click at [1191, 647] on span "Apply Filters" at bounding box center [1204, 650] width 86 height 24
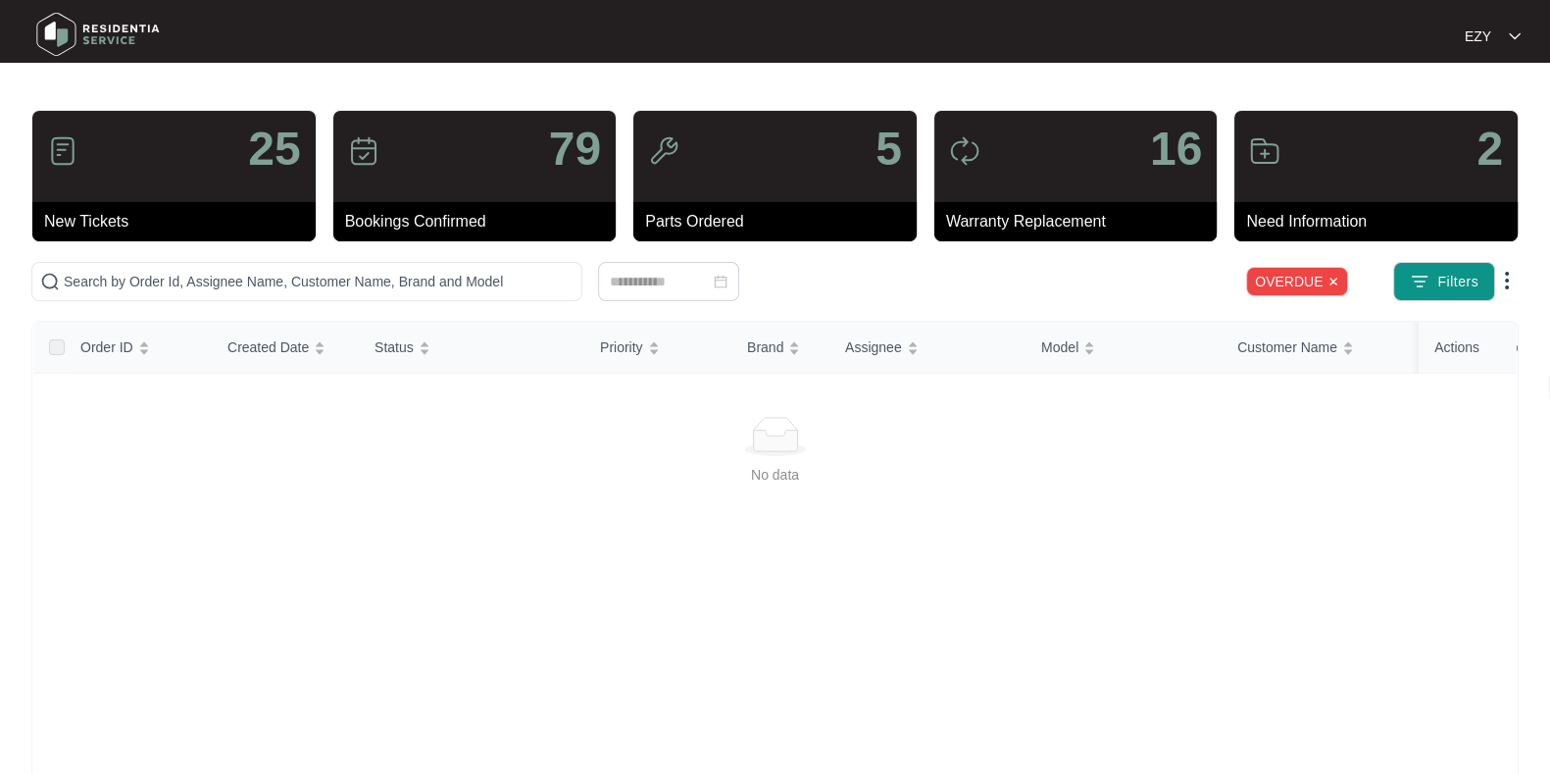
click at [1334, 278] on img at bounding box center [1334, 282] width 12 height 12
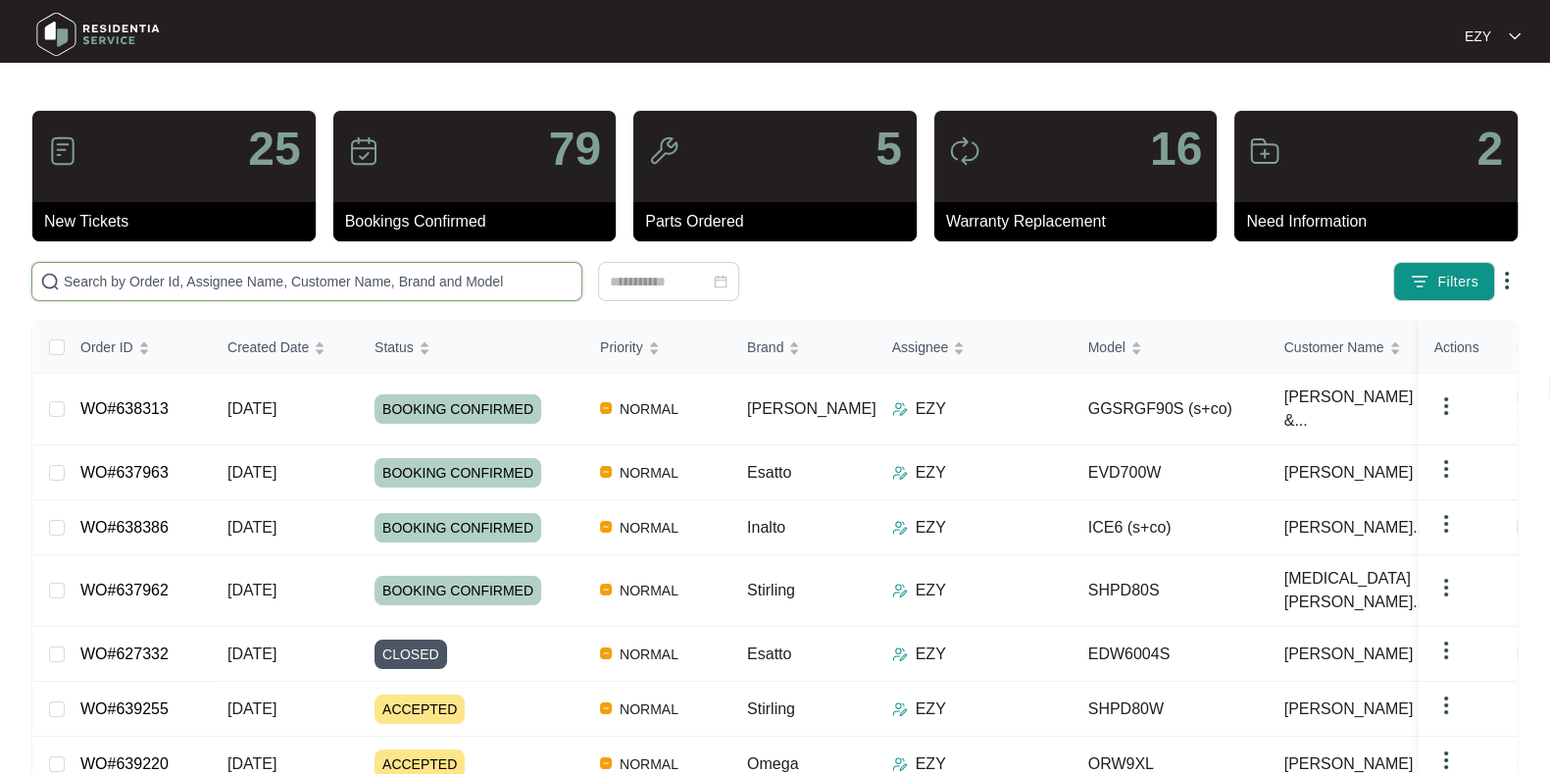
click at [254, 281] on input "text" at bounding box center [319, 282] width 510 height 22
paste input "637309"
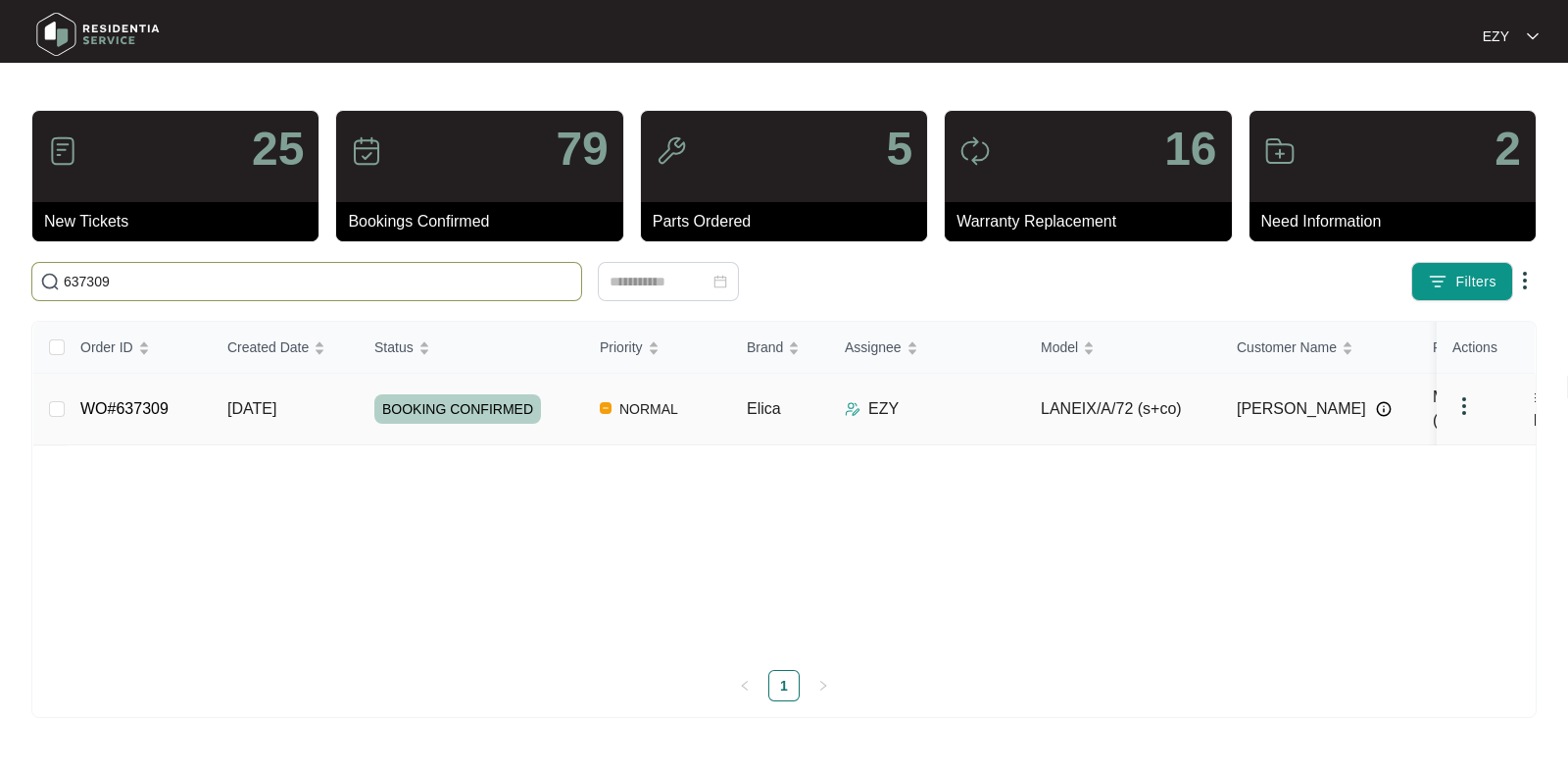
type input "637309"
click at [321, 408] on td "[DATE]" at bounding box center [285, 410] width 147 height 72
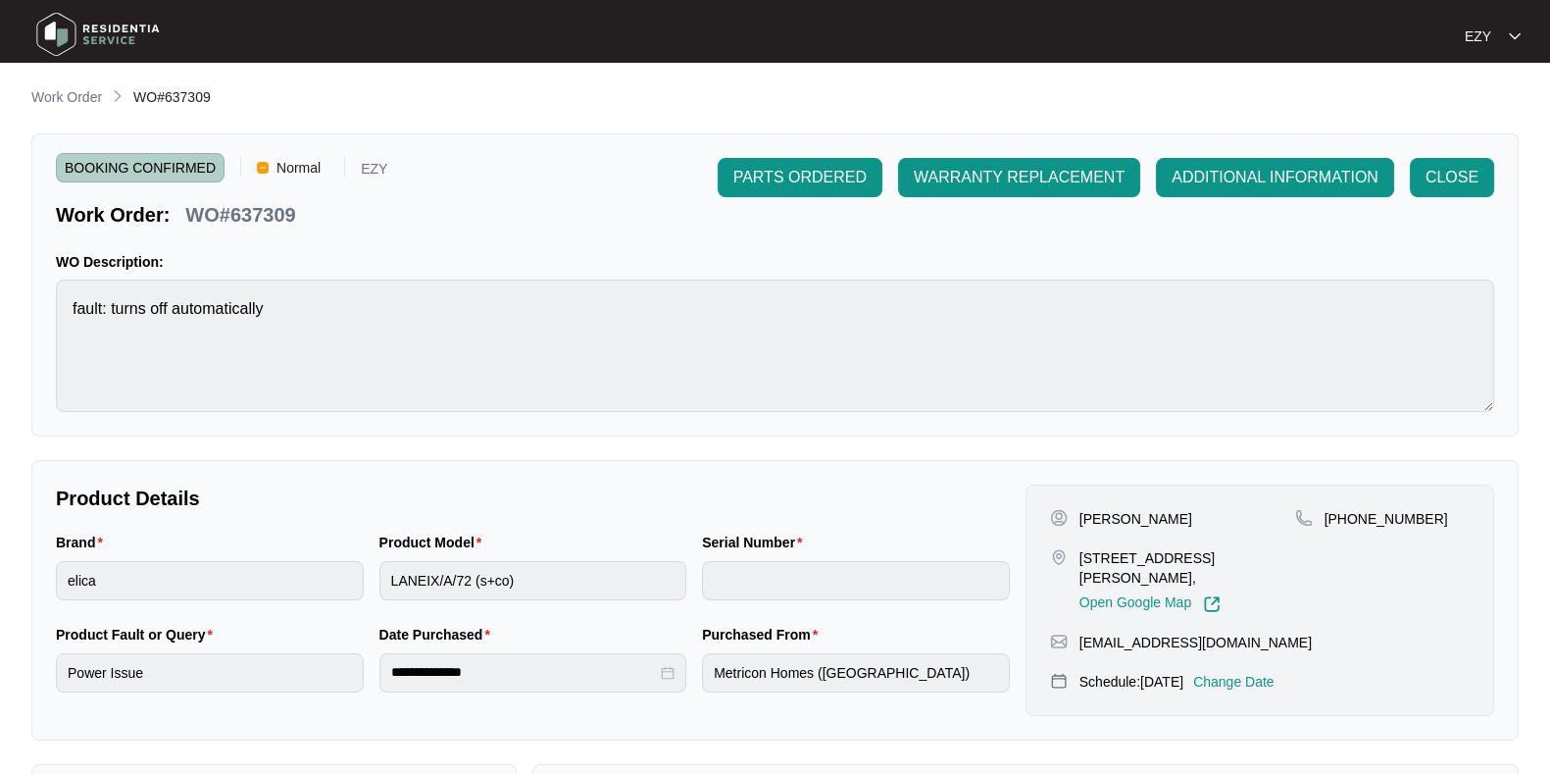
scroll to position [525, 0]
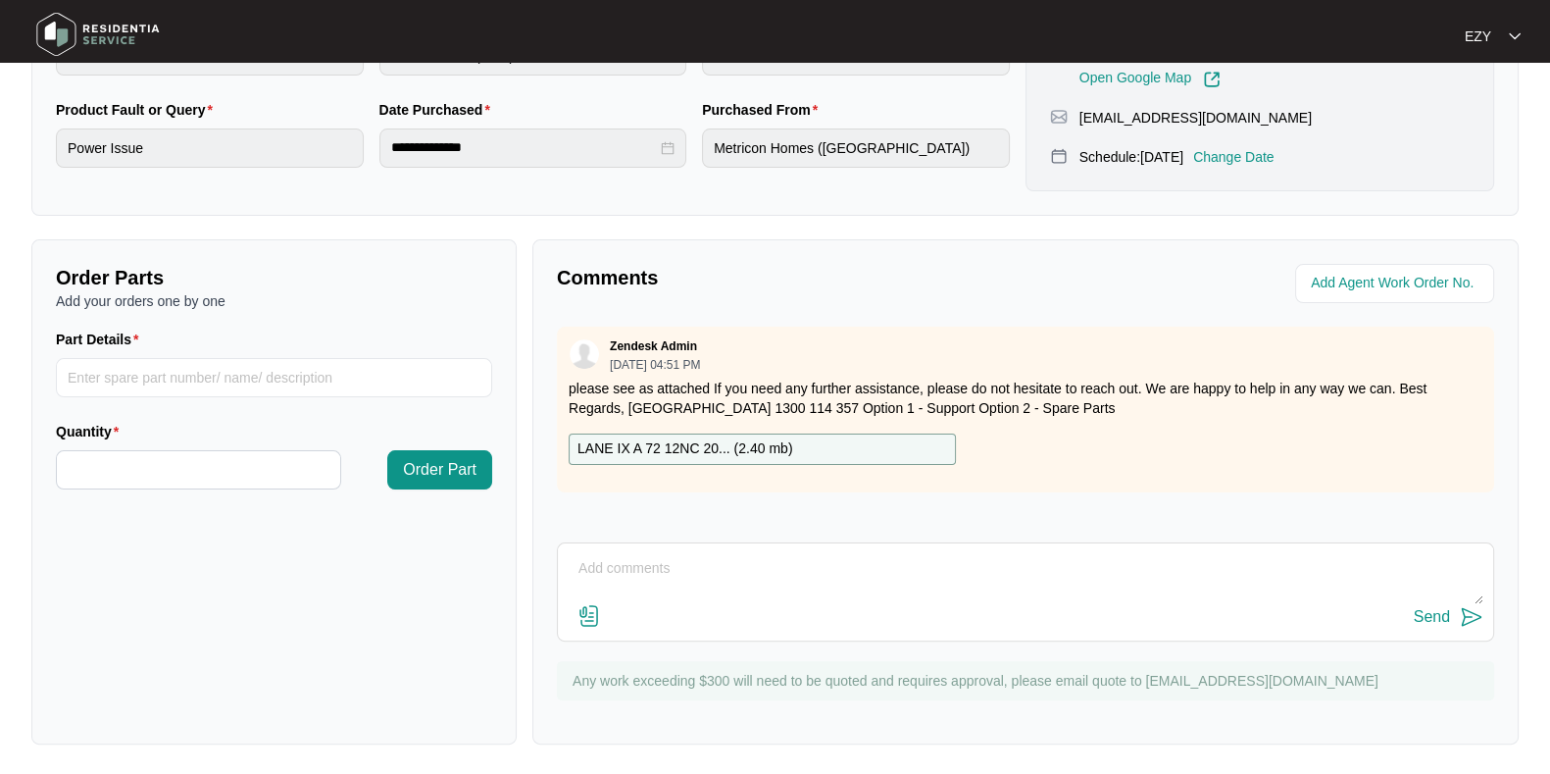
click at [778, 545] on div "Send" at bounding box center [1025, 591] width 937 height 99
click at [701, 577] on textarea at bounding box center [1026, 578] width 916 height 51
paste textarea "Order new PCB and capacitor please Part 49 + 19"
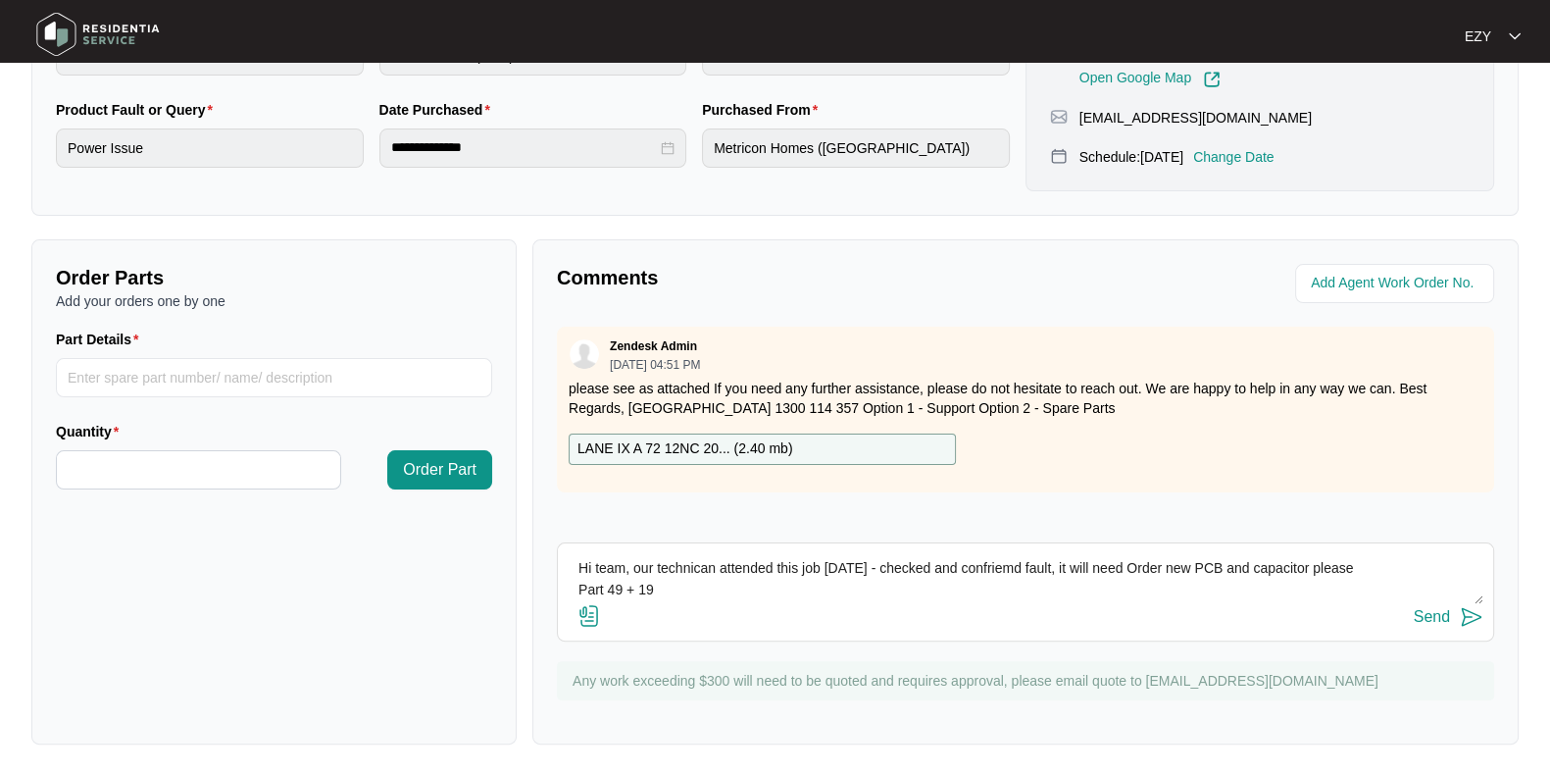
click at [1125, 571] on textarea "Hi team, our technican attended this job [DATE] - checked and confriemd fault, …" at bounding box center [1026, 578] width 916 height 51
click at [1369, 566] on textarea "Hi team, our technican attended this job [DATE] - checked and confriemd fault, …" at bounding box center [1026, 578] width 916 height 51
click at [887, 585] on textarea "Hi team, our technican attended this job [DATE] - checked and confriemd fault, …" at bounding box center [1026, 578] width 916 height 51
click at [666, 560] on textarea "Hi team, our technican attended this job [DATE] - checked and confriemd fault, …" at bounding box center [1026, 578] width 916 height 51
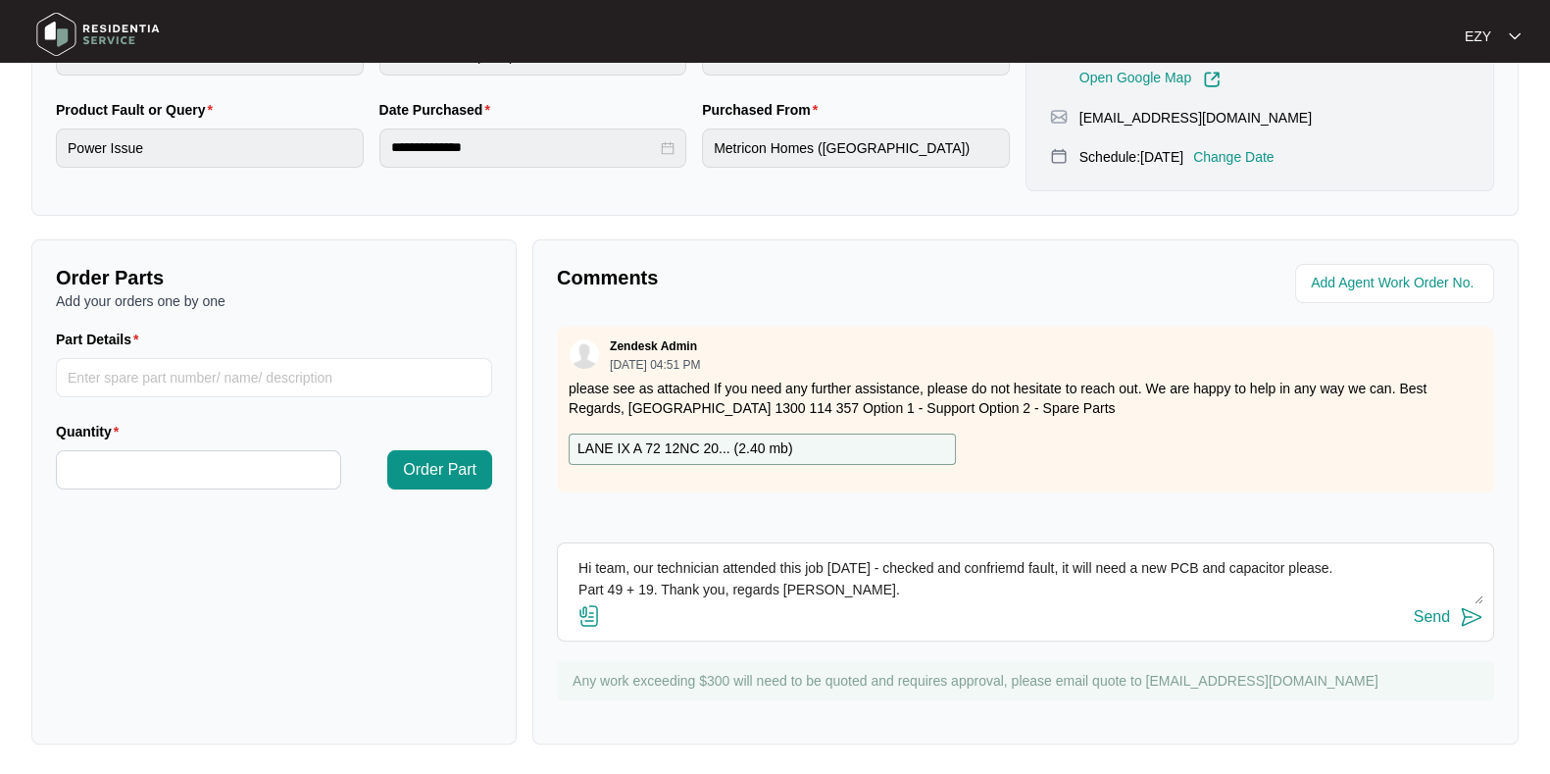
click at [992, 567] on textarea "Hi team, our technician attended this job [DATE] - checked and confriemd fault,…" at bounding box center [1026, 578] width 916 height 51
type textarea "Hi team, our technician attended this job [DATE] - checked and confirmed fault,…"
click at [1443, 620] on div "Send" at bounding box center [1432, 617] width 36 height 18
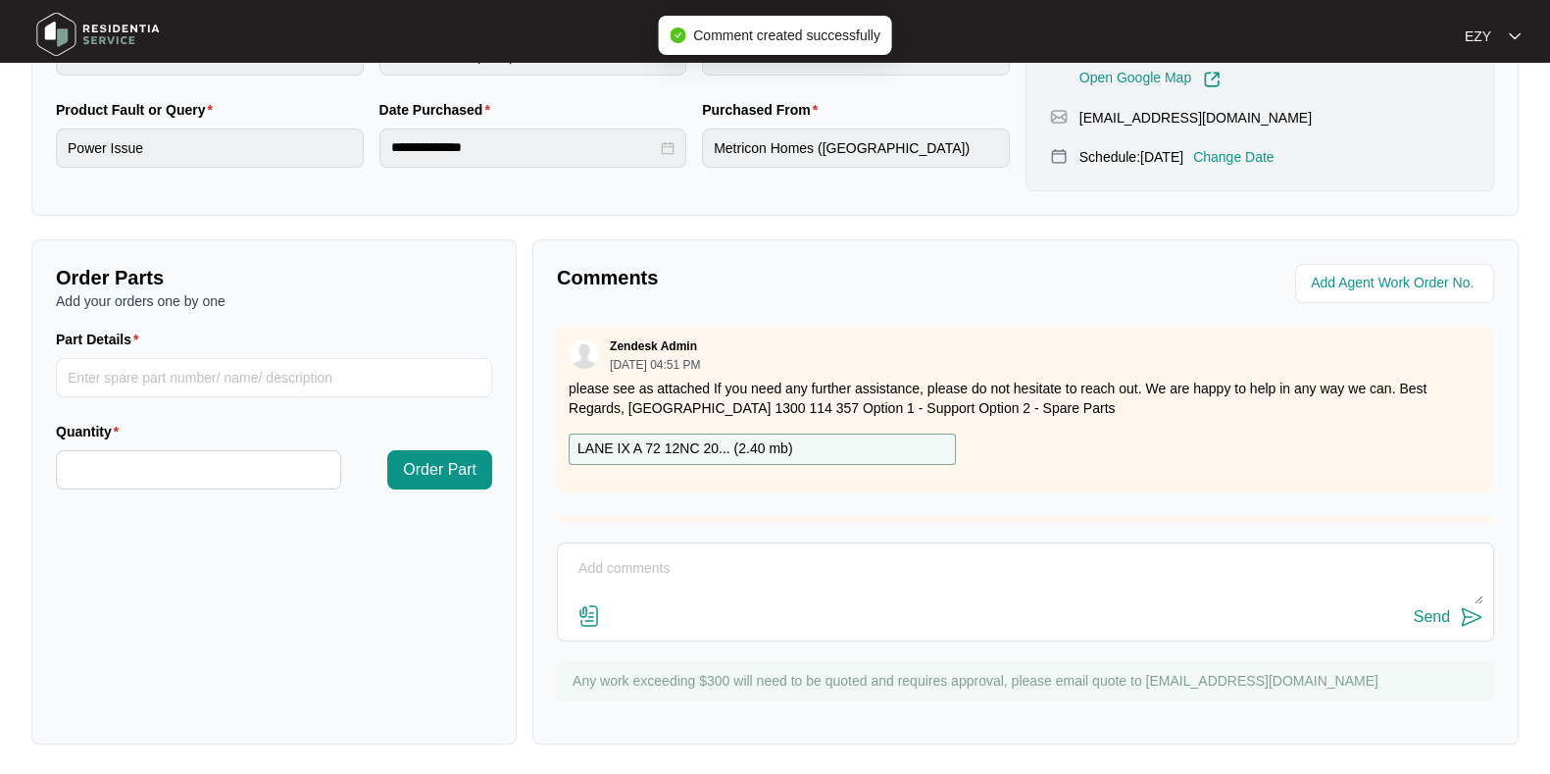
click at [720, 384] on p "please see as attached If you need any further assistance, please do not hesita…" at bounding box center [1026, 398] width 914 height 39
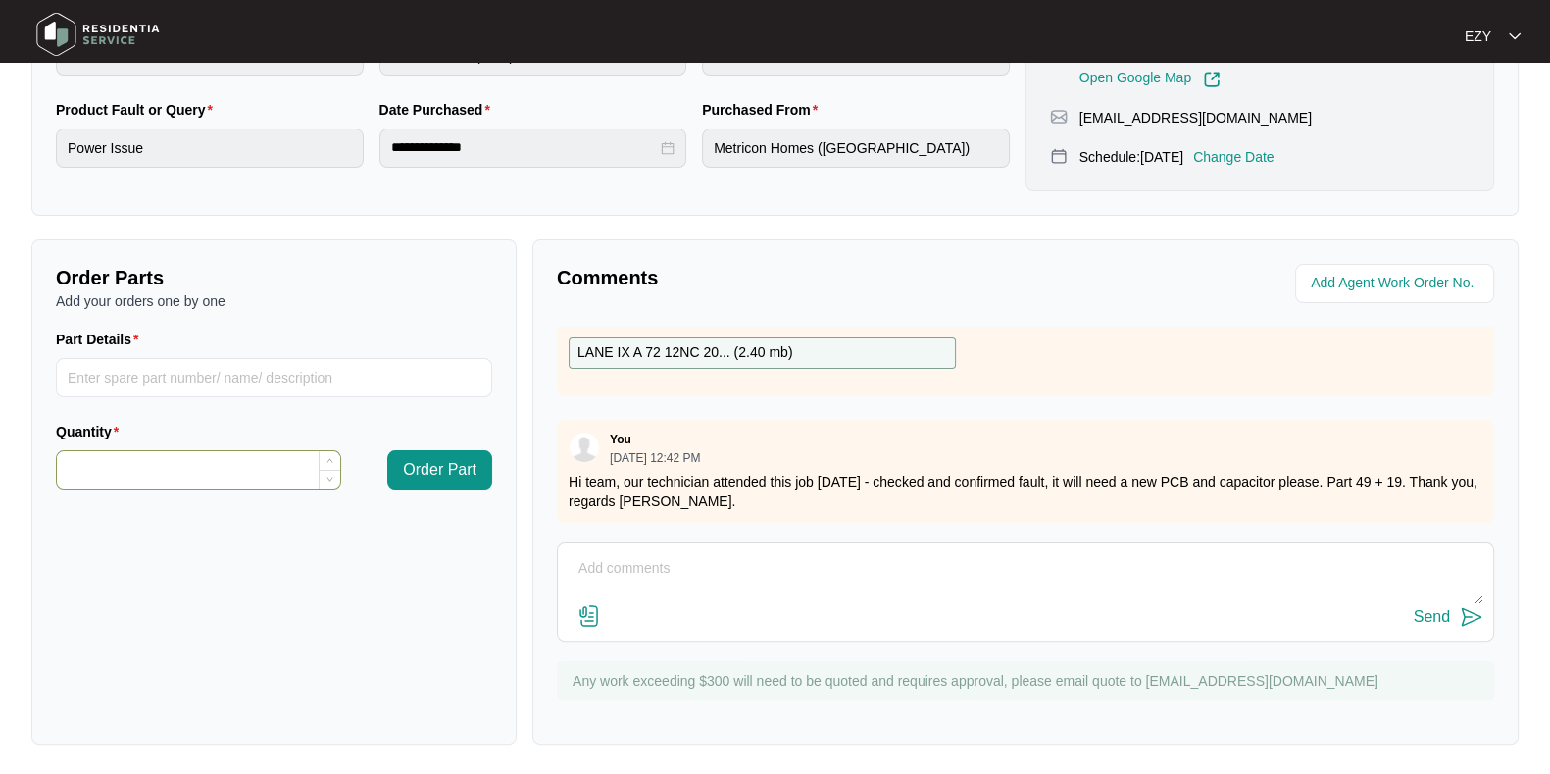
scroll to position [0, 0]
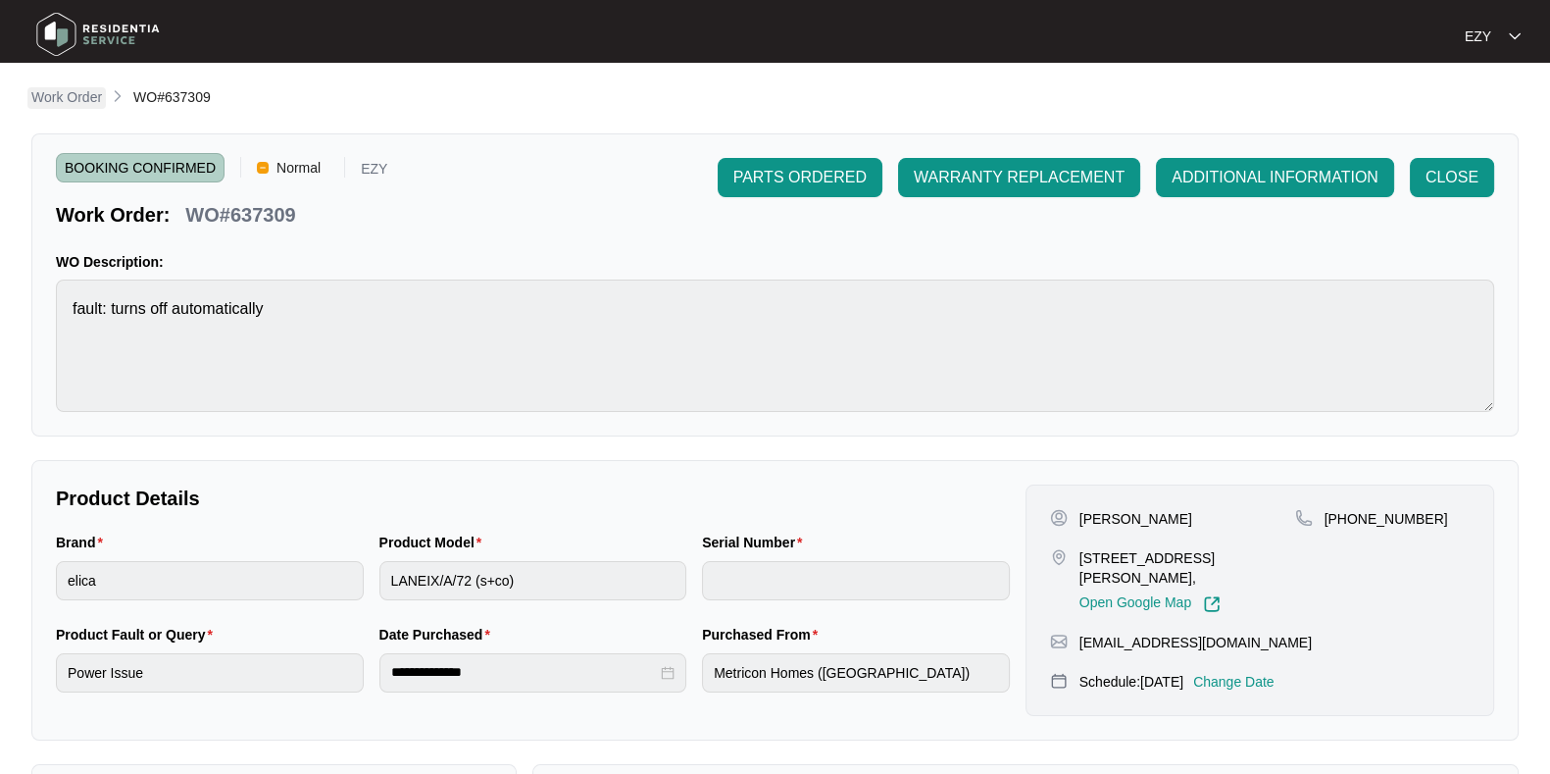
click at [81, 99] on p "Work Order" at bounding box center [66, 97] width 71 height 20
